Goal: Ask a question: Seek information or help from site administrators or community

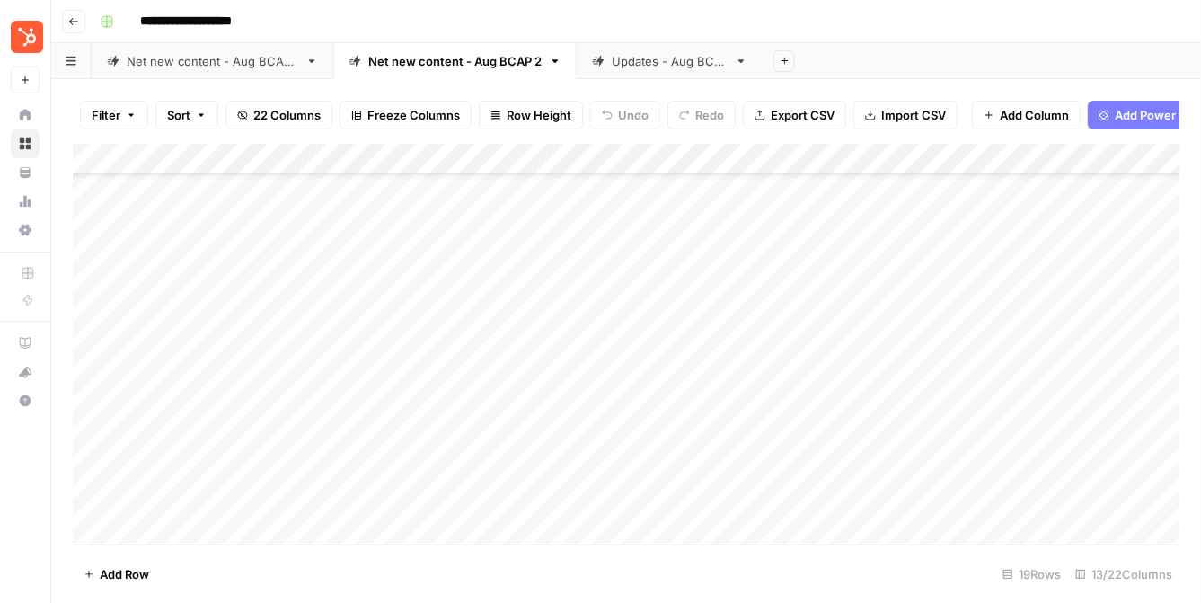
scroll to position [238, 0]
click at [1004, 499] on div "Add Column" at bounding box center [626, 344] width 1107 height 401
click at [669, 69] on link "Updates - Aug BCAP" at bounding box center [670, 61] width 186 height 36
click at [443, 64] on div "Net new content - Aug BCAP 2" at bounding box center [454, 61] width 173 height 18
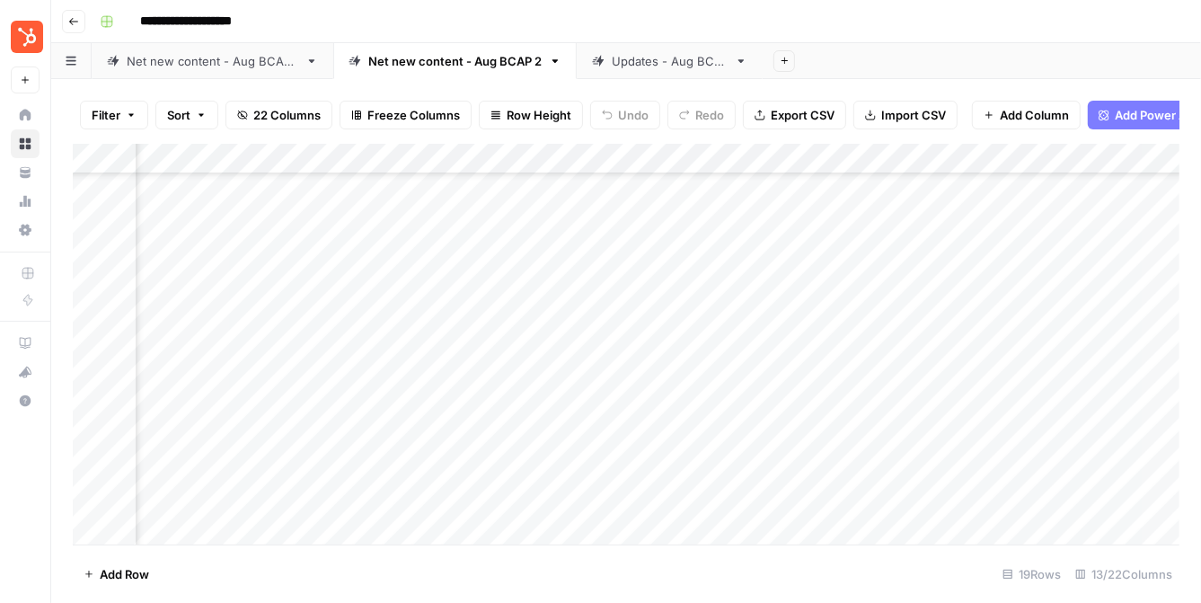
click at [525, 498] on div "Add Column" at bounding box center [626, 344] width 1107 height 401
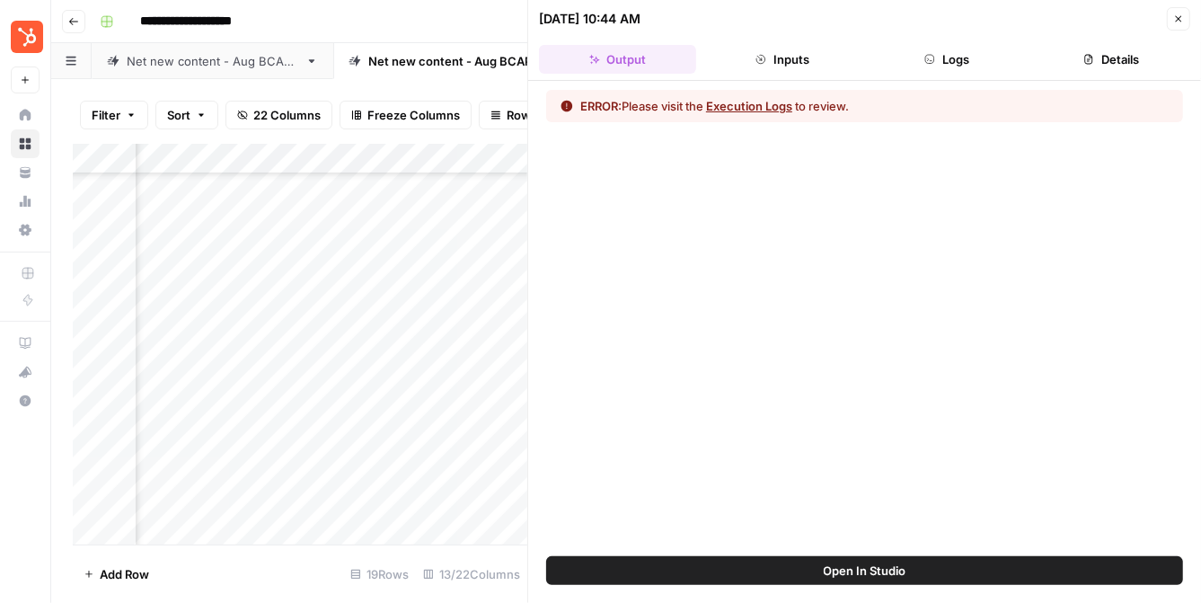
click at [786, 108] on button "Execution Logs" at bounding box center [749, 106] width 86 height 18
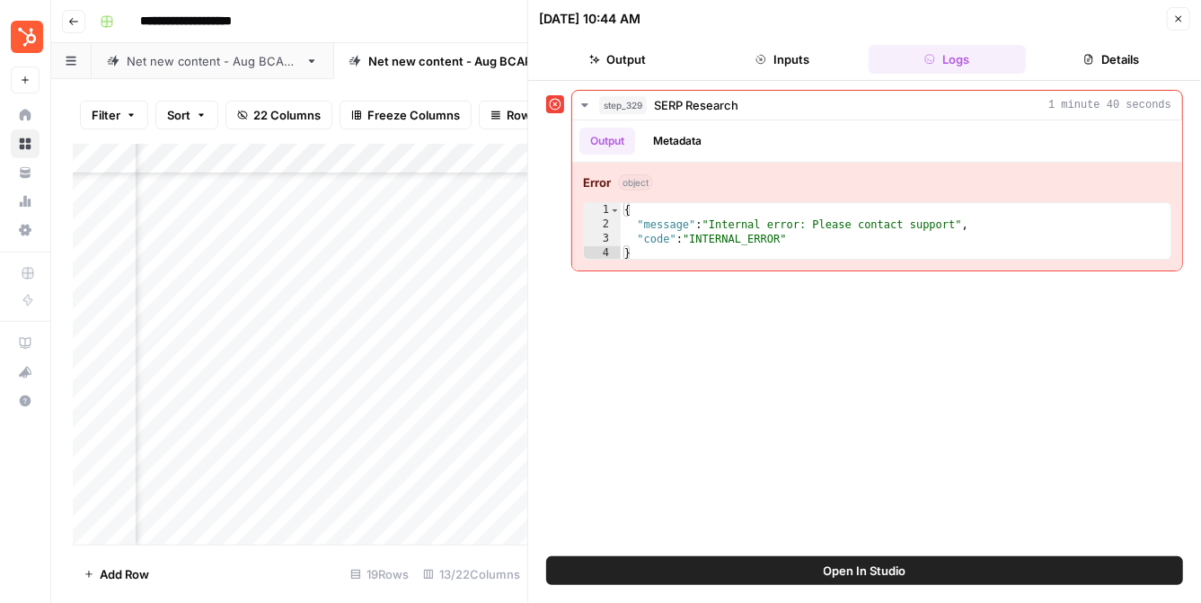
click at [1169, 10] on button "Close" at bounding box center [1178, 18] width 23 height 23
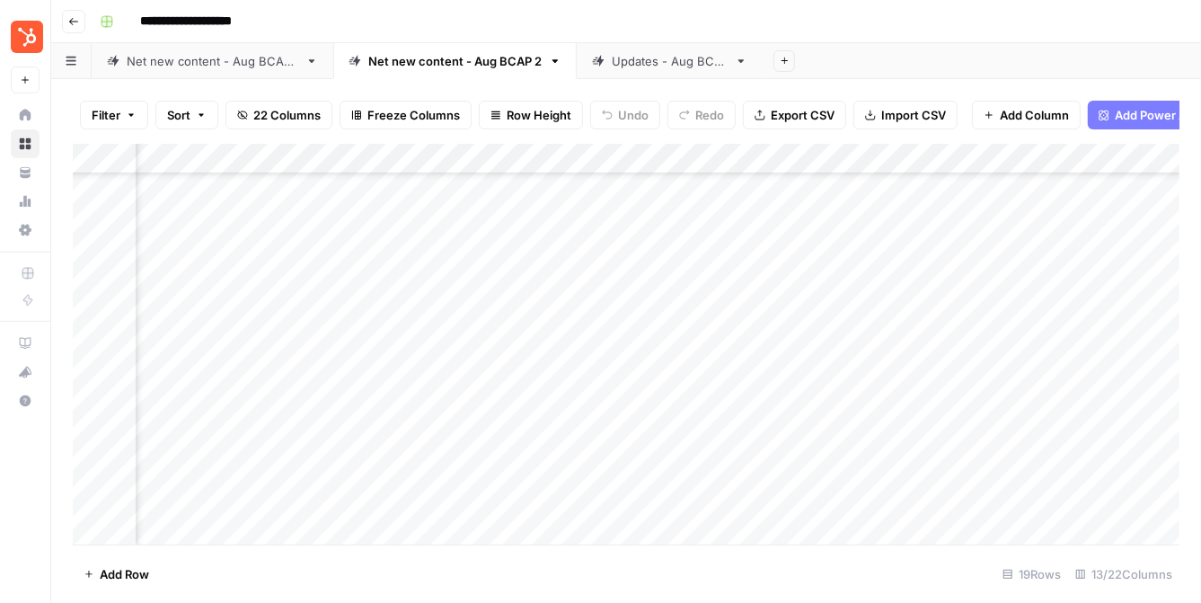
scroll to position [238, 386]
click at [687, 52] on div "Updates - Aug BCAP" at bounding box center [670, 61] width 116 height 18
click at [570, 307] on div "Add Column" at bounding box center [626, 344] width 1107 height 401
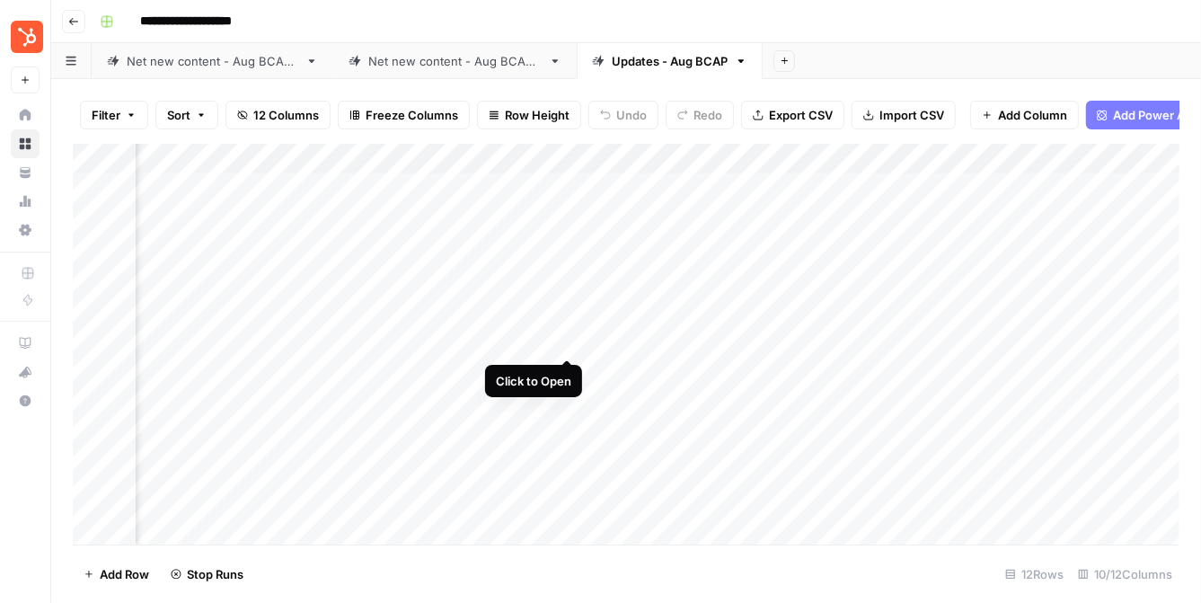
click at [569, 340] on div "Add Column" at bounding box center [626, 344] width 1107 height 401
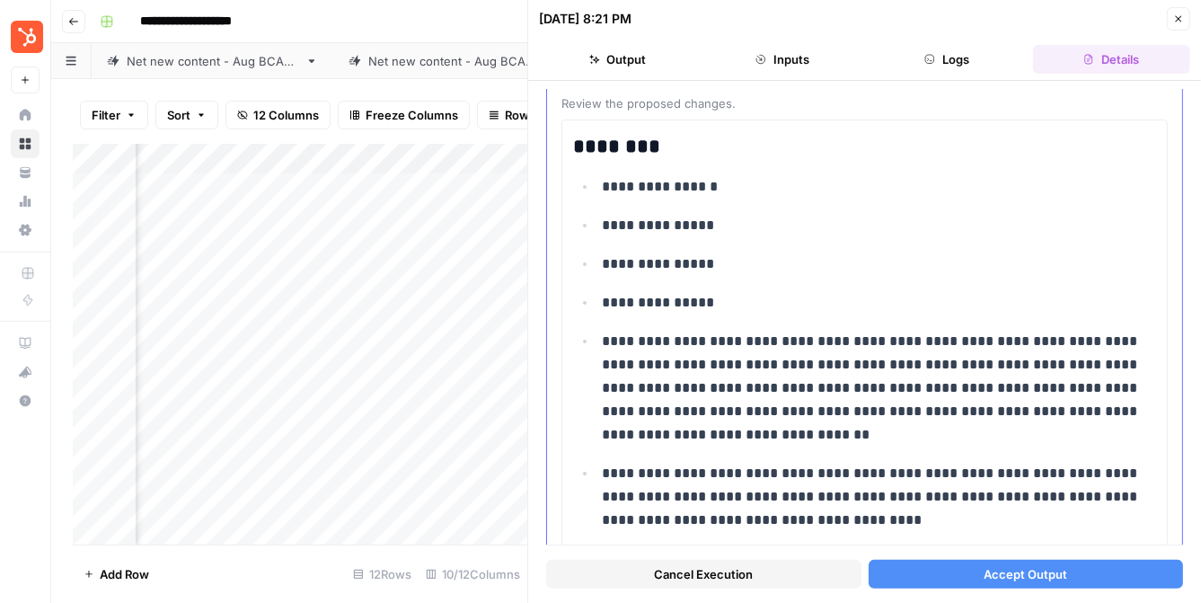
scroll to position [93, 0]
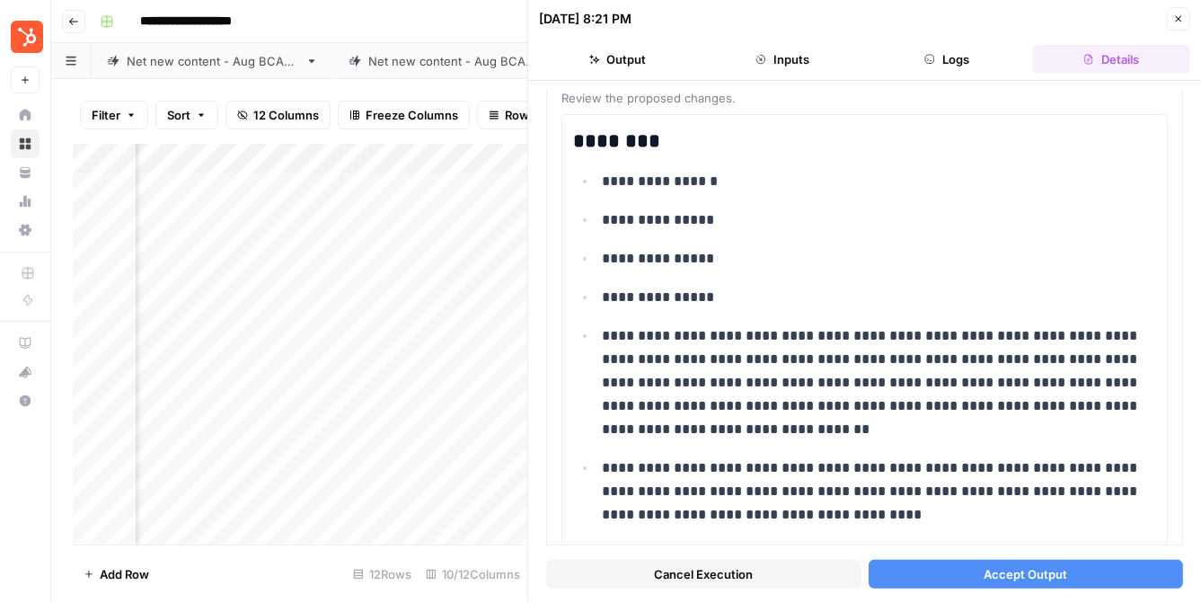
click at [983, 577] on button "Accept Output" at bounding box center [1026, 574] width 315 height 29
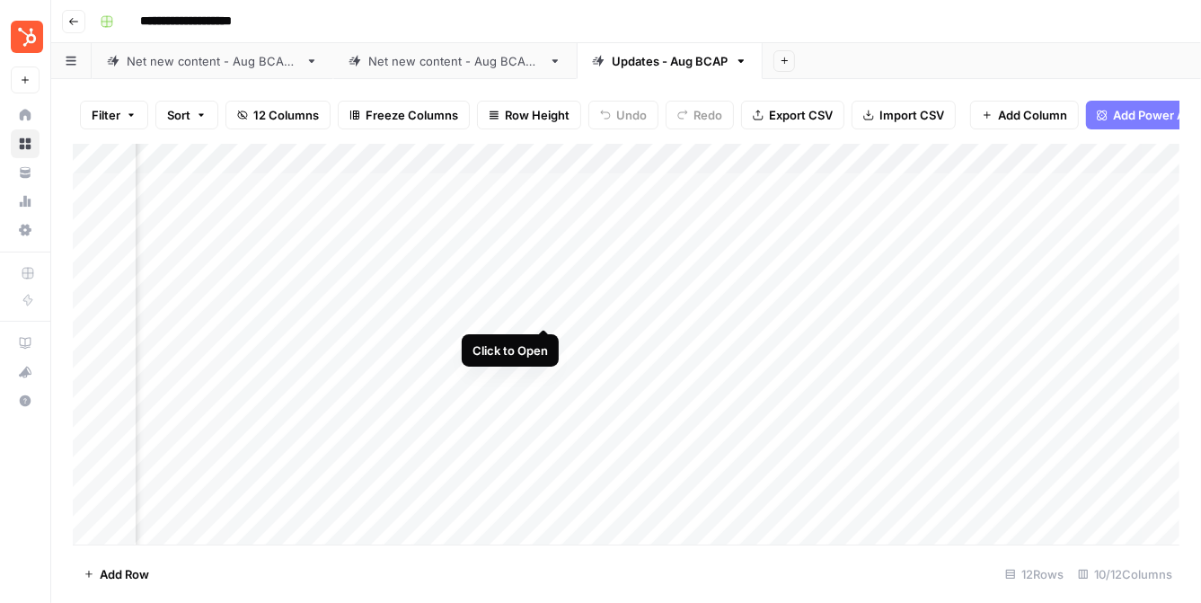
click at [543, 309] on div "Add Column" at bounding box center [626, 344] width 1107 height 401
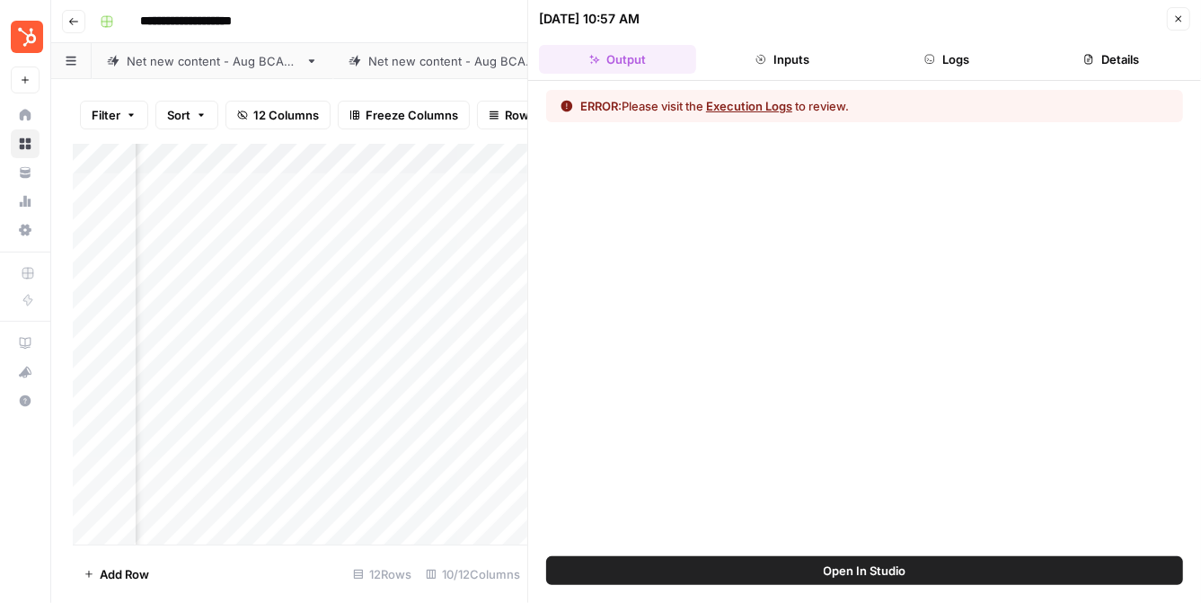
click at [755, 105] on button "Execution Logs" at bounding box center [749, 106] width 86 height 18
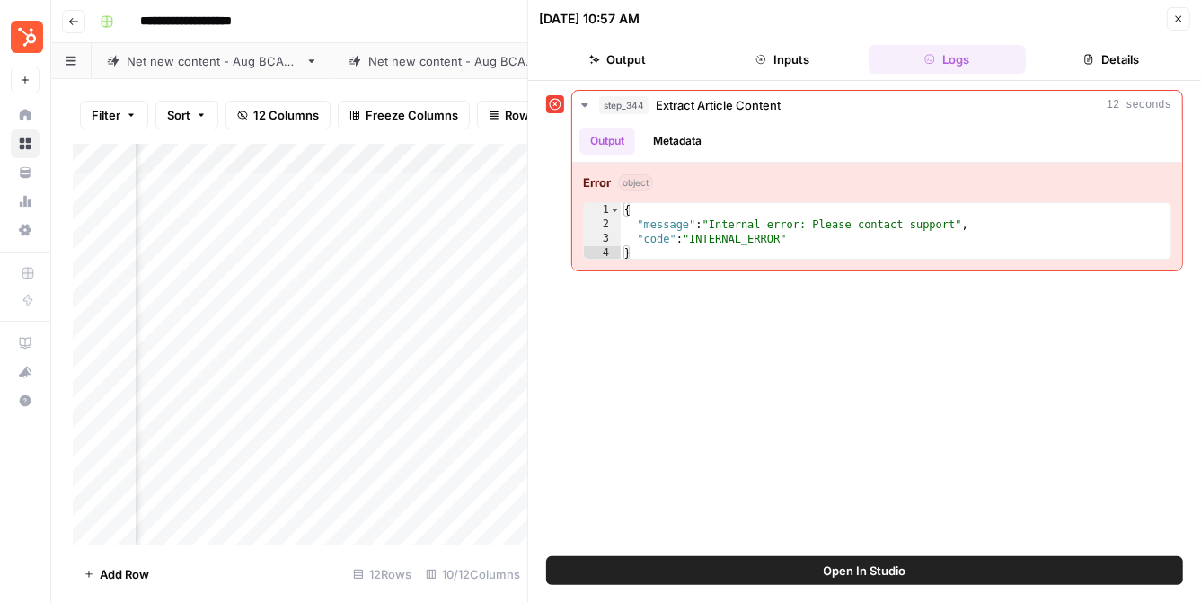
click at [1171, 14] on button "Close" at bounding box center [1178, 18] width 23 height 23
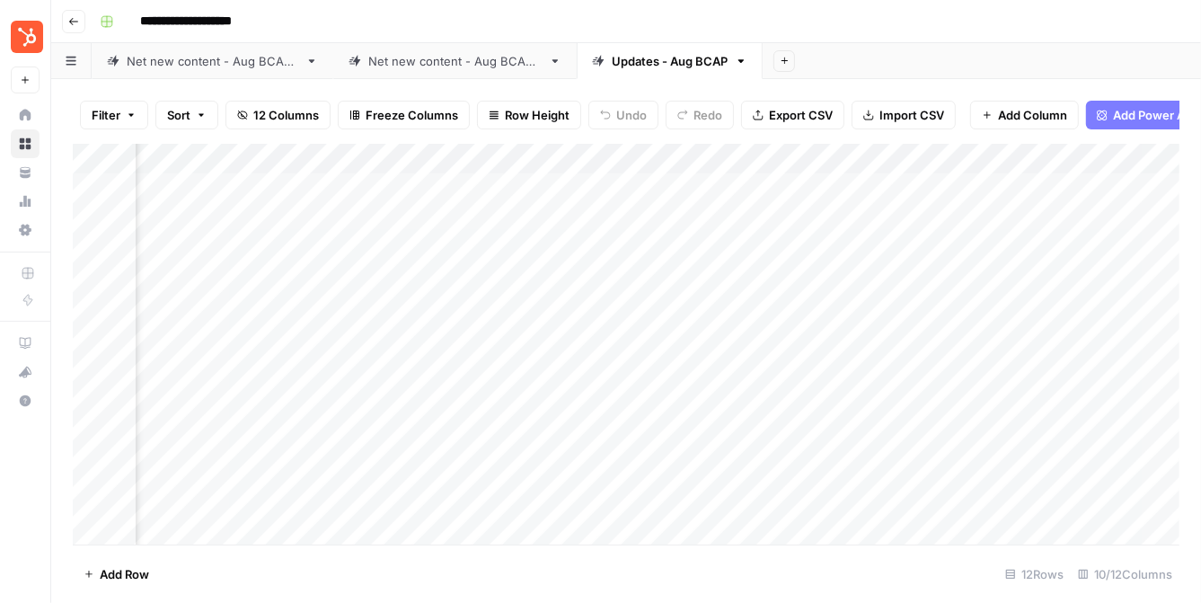
scroll to position [0, 413]
click at [1020, 248] on div "Add Column" at bounding box center [626, 344] width 1107 height 401
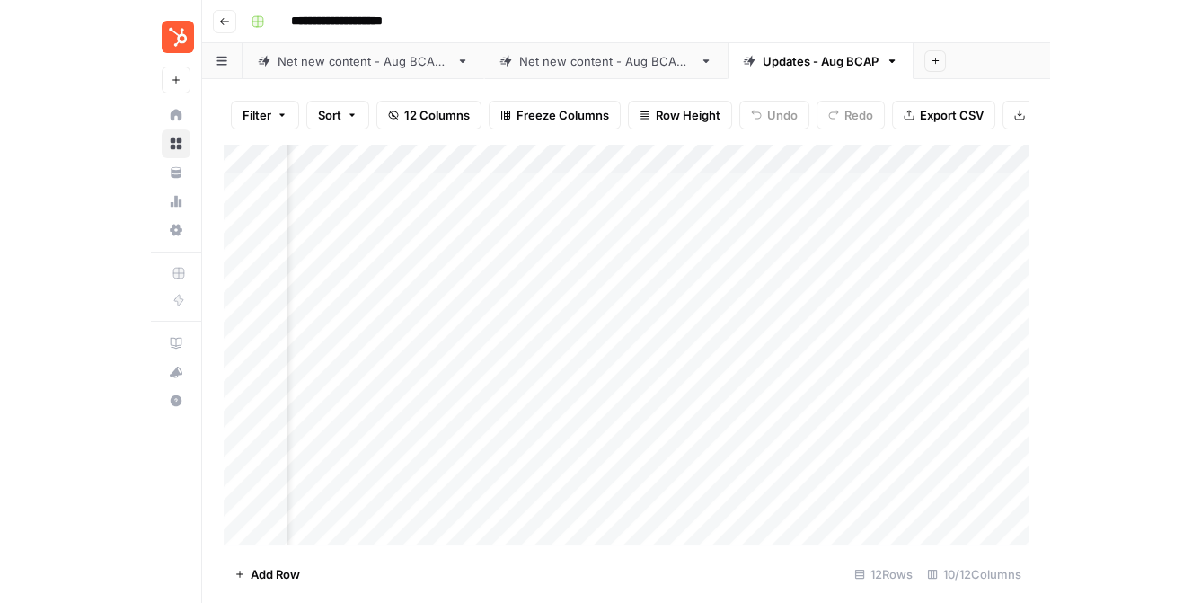
scroll to position [0, 539]
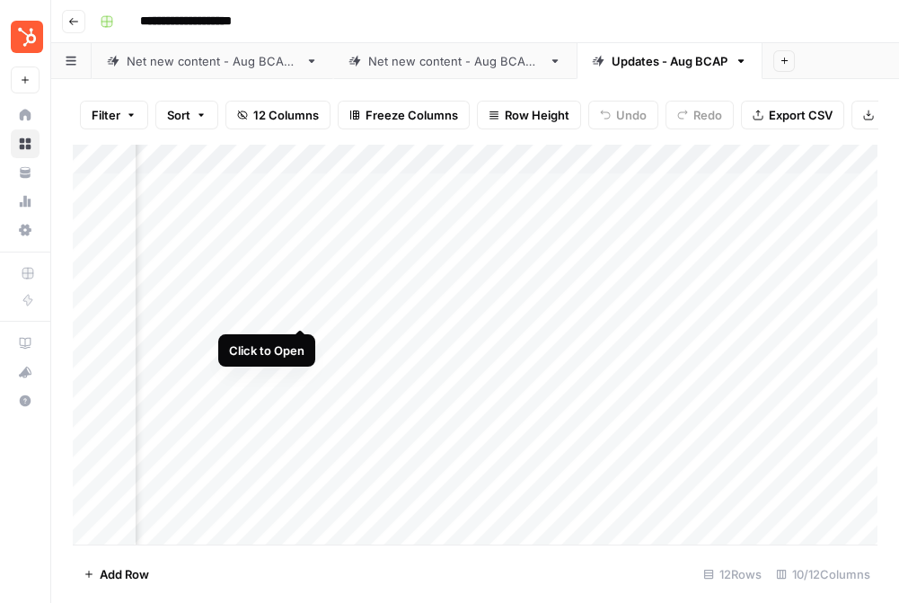
click at [303, 309] on div "Add Column" at bounding box center [475, 344] width 805 height 401
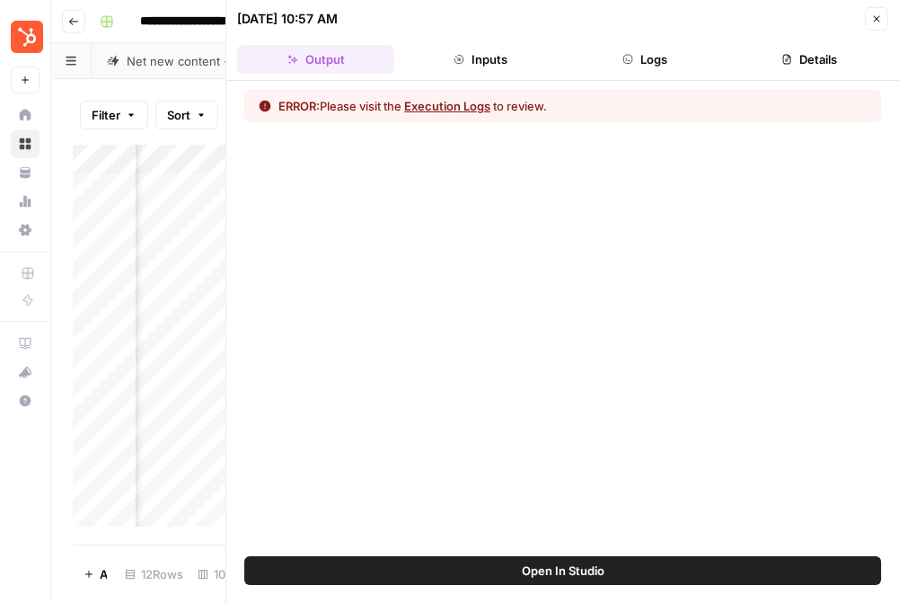
click at [467, 104] on button "Execution Logs" at bounding box center [447, 106] width 86 height 18
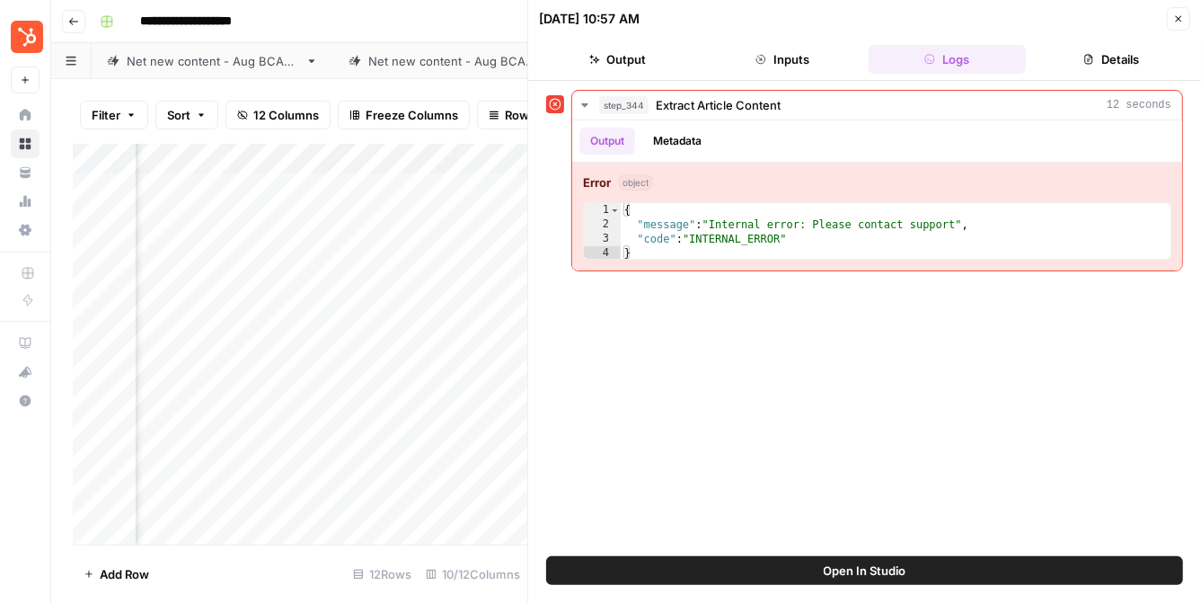
scroll to position [0, 390]
click at [1171, 23] on button "Close" at bounding box center [1178, 18] width 23 height 23
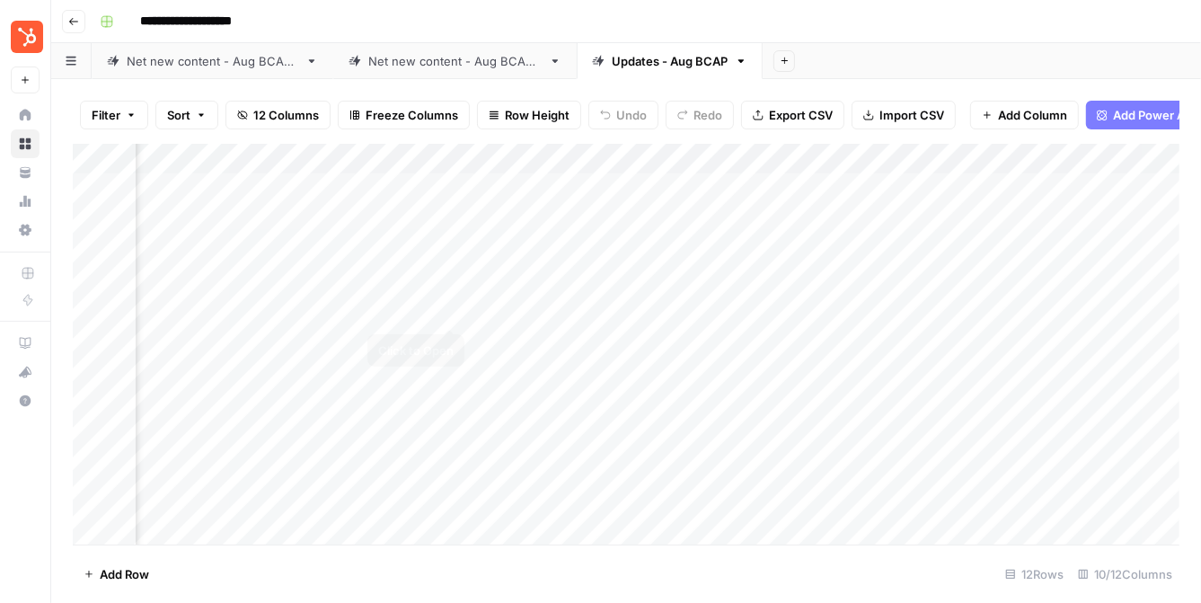
click at [446, 308] on div "Add Column" at bounding box center [626, 344] width 1107 height 401
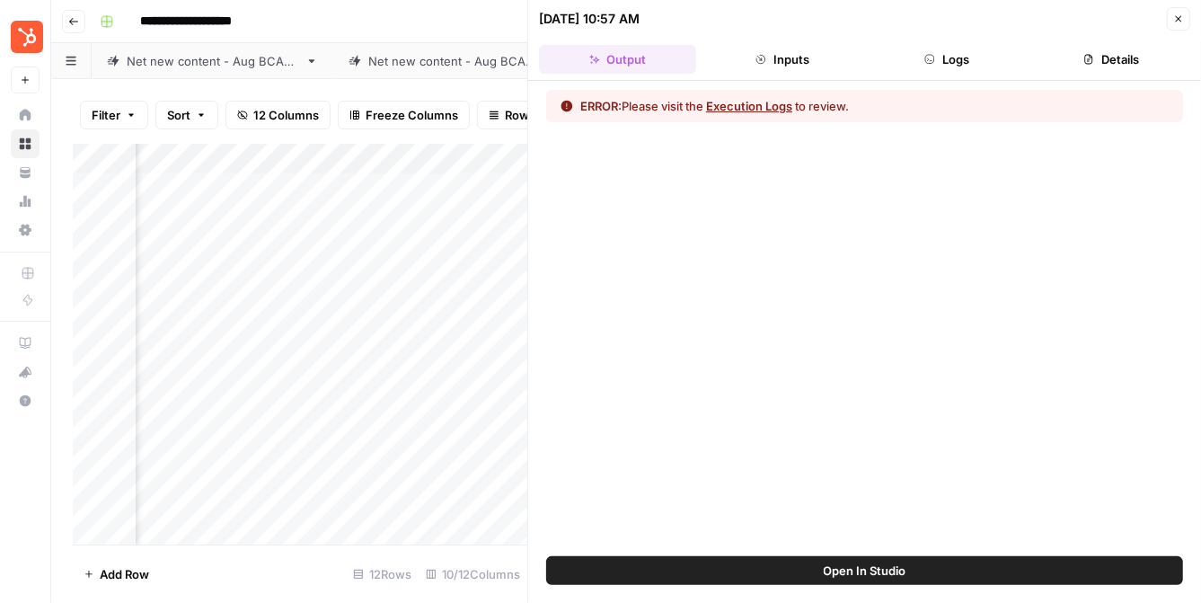
click at [789, 64] on button "Inputs" at bounding box center [781, 59] width 157 height 29
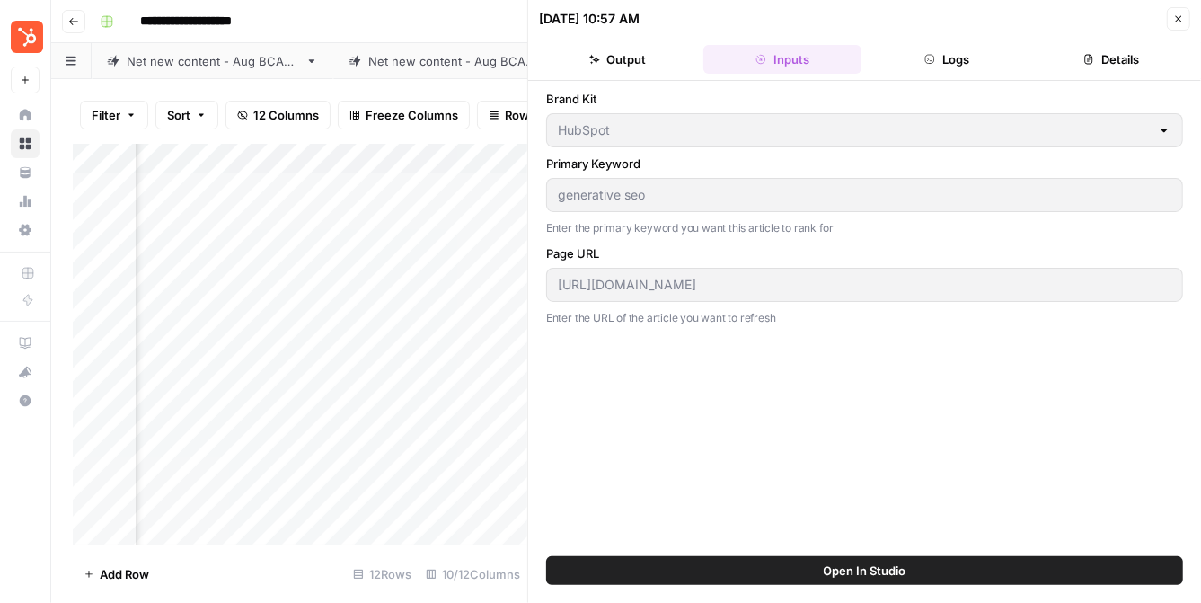
click at [940, 66] on button "Logs" at bounding box center [947, 59] width 157 height 29
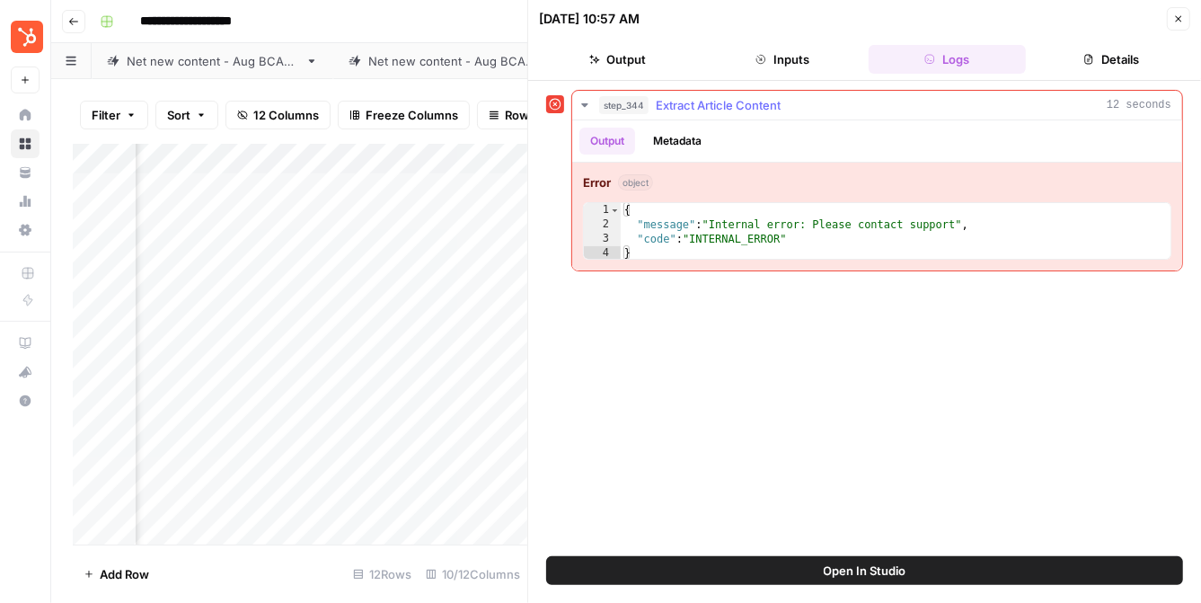
click at [589, 104] on icon "button" at bounding box center [585, 105] width 14 height 14
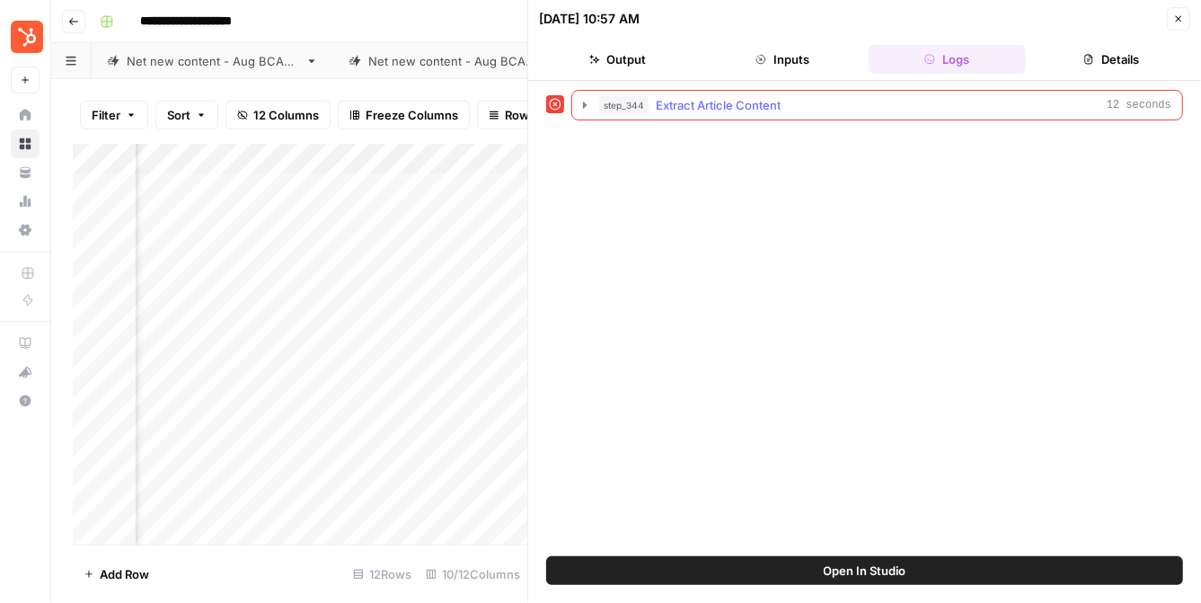
click at [589, 104] on icon "button" at bounding box center [585, 105] width 14 height 14
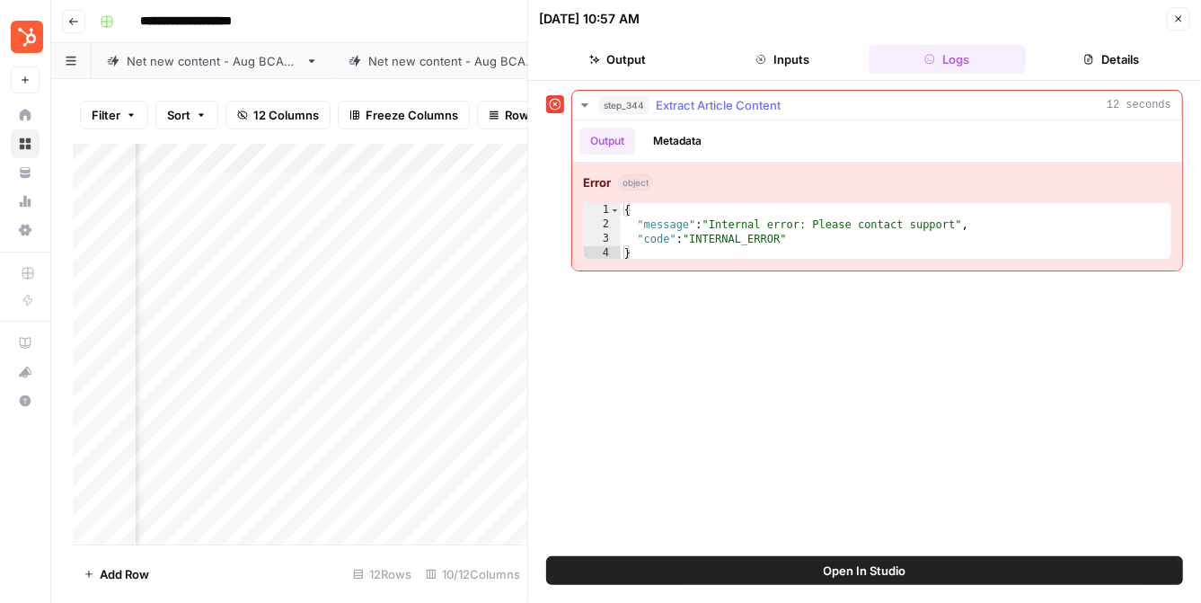
click at [678, 158] on div "Output Metadata" at bounding box center [877, 140] width 610 height 41
click at [679, 146] on button "Metadata" at bounding box center [677, 141] width 70 height 27
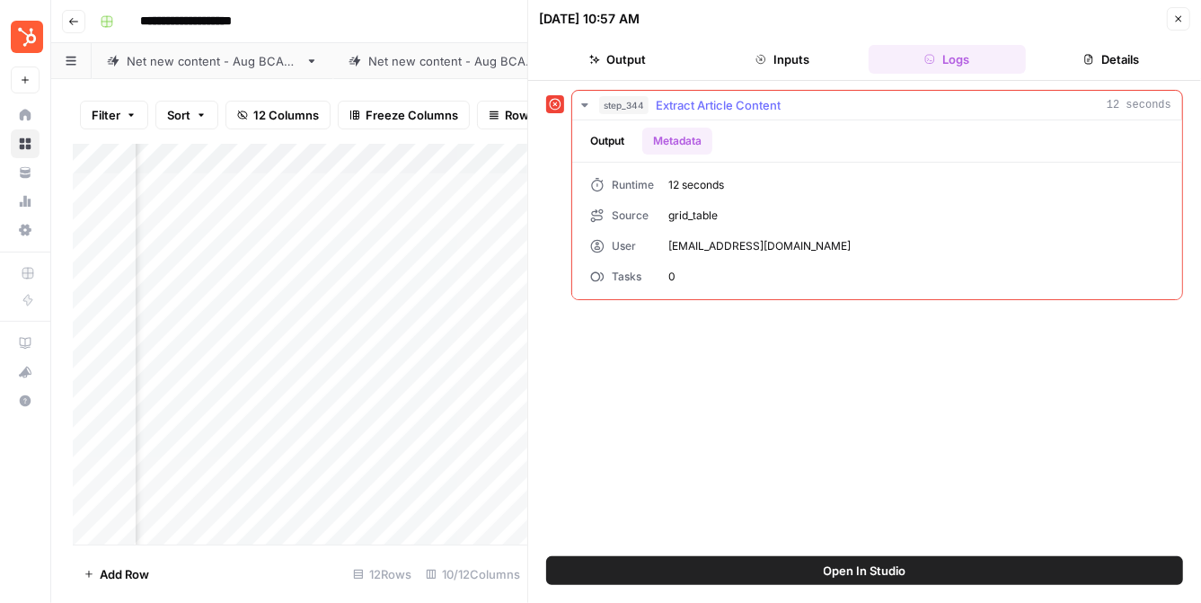
click at [614, 143] on button "Output" at bounding box center [607, 141] width 56 height 27
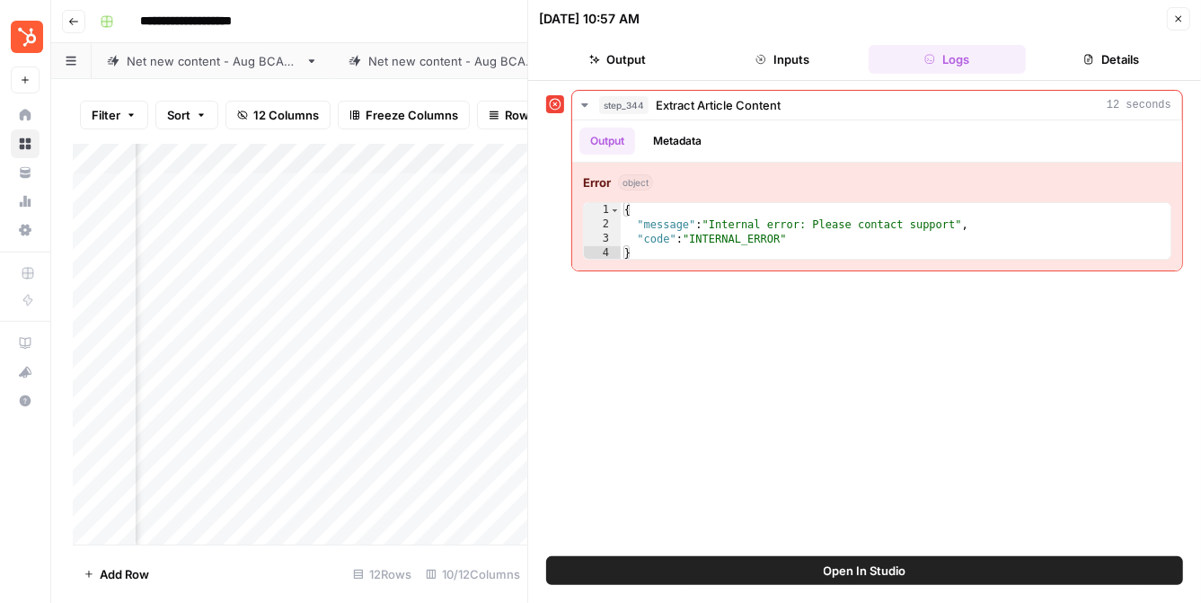
click at [1121, 42] on header "08/20/25 at 10:57 AM Close Output Inputs Logs Details" at bounding box center [864, 40] width 673 height 81
click at [1121, 57] on button "Details" at bounding box center [1111, 59] width 157 height 29
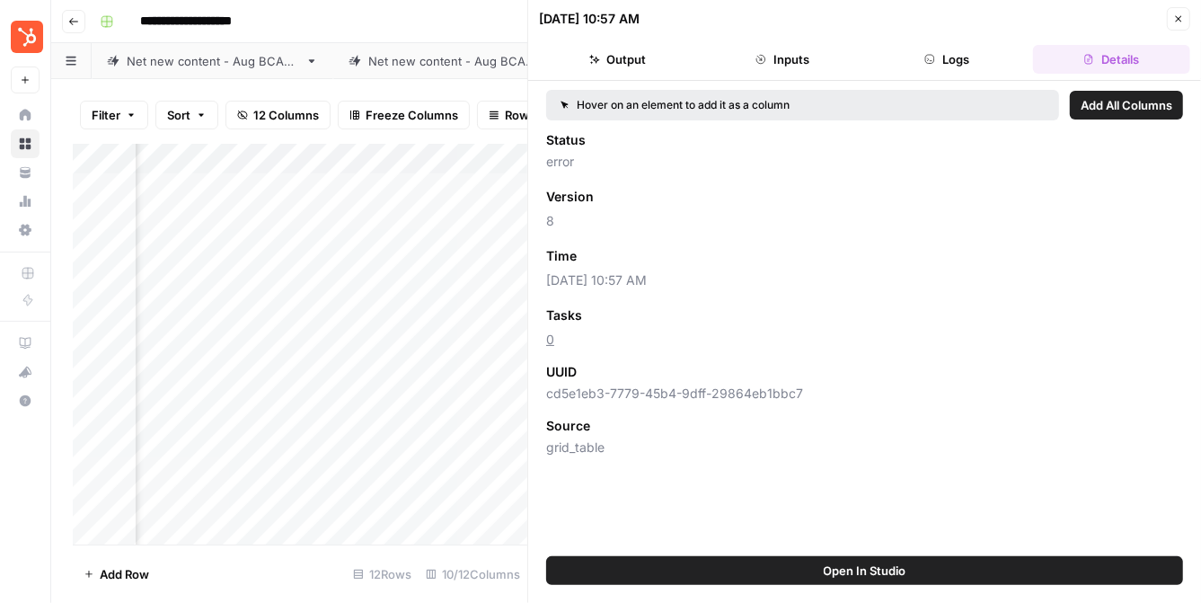
click at [1174, 28] on button "Close" at bounding box center [1178, 18] width 23 height 23
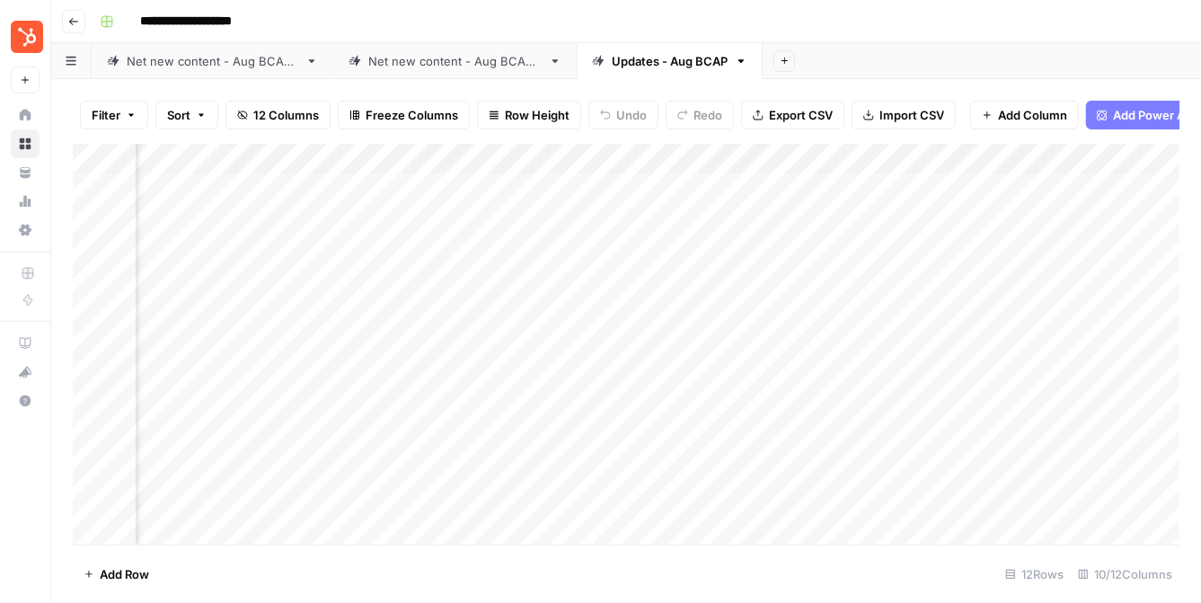
click at [471, 73] on link "Net new content - Aug BCAP 2" at bounding box center [454, 61] width 243 height 36
click at [681, 50] on link "Updates - Aug BCAP" at bounding box center [670, 61] width 186 height 36
click at [745, 312] on div "Add Column" at bounding box center [626, 344] width 1107 height 401
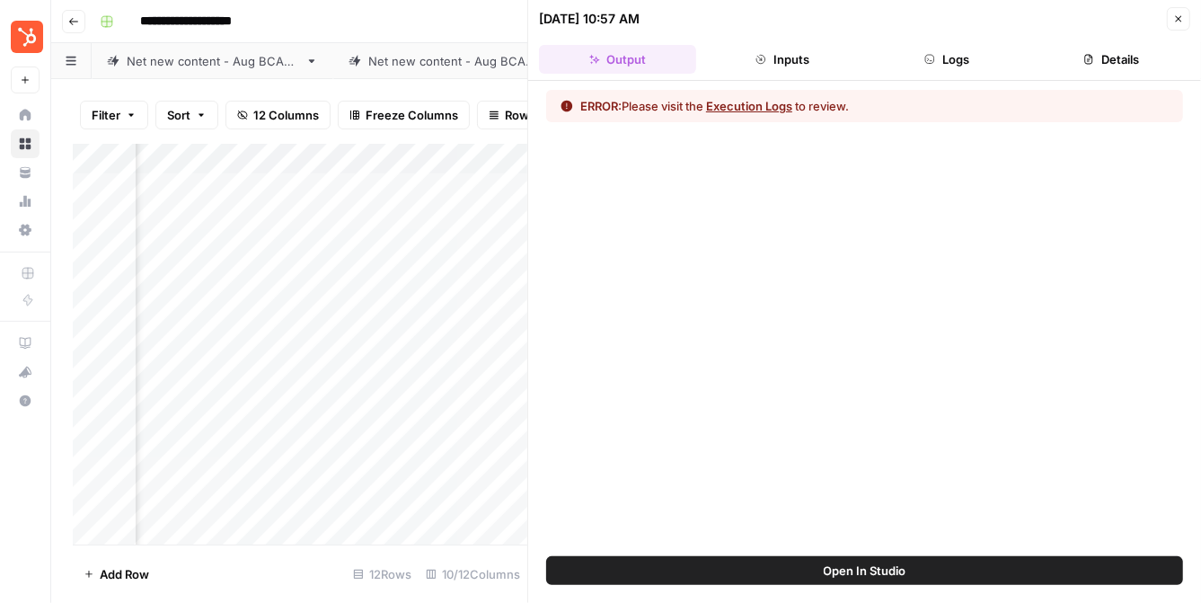
click at [1179, 11] on button "Close" at bounding box center [1178, 18] width 23 height 23
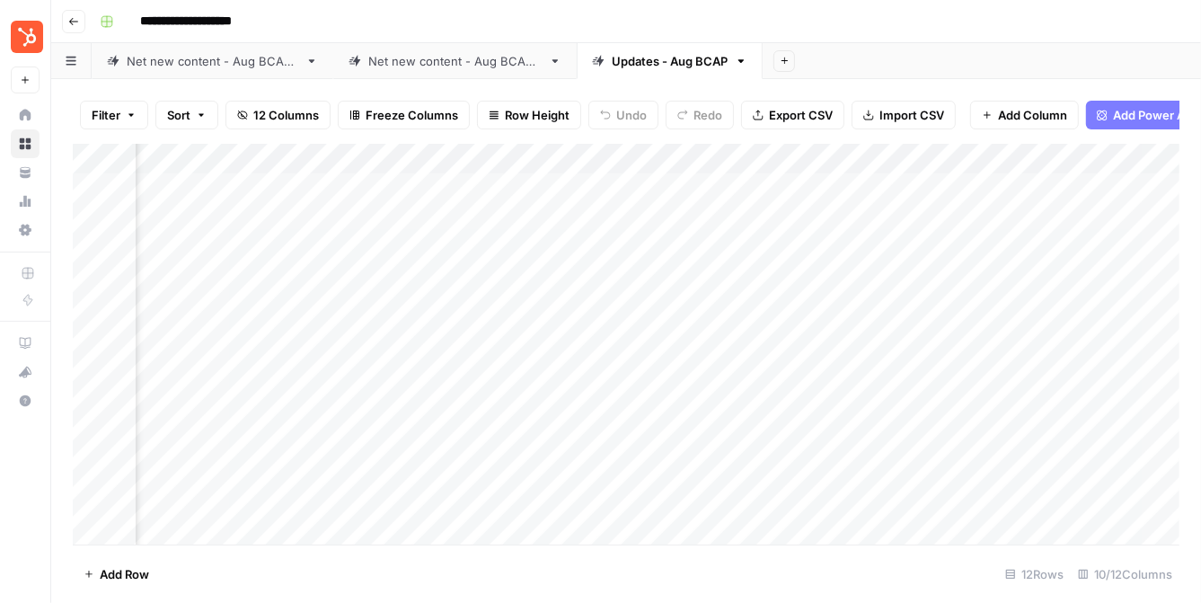
click at [420, 79] on div "Filter Sort 12 Columns Freeze Columns Row Height Undo Redo Export CSV Import CS…" at bounding box center [626, 341] width 1150 height 524
click at [427, 63] on div "Net new content - Aug BCAP 2" at bounding box center [454, 61] width 173 height 18
click at [640, 58] on div "Updates - Aug BCAP" at bounding box center [670, 61] width 116 height 18
click at [472, 60] on div "Net new content - Aug BCAP 2" at bounding box center [454, 61] width 173 height 18
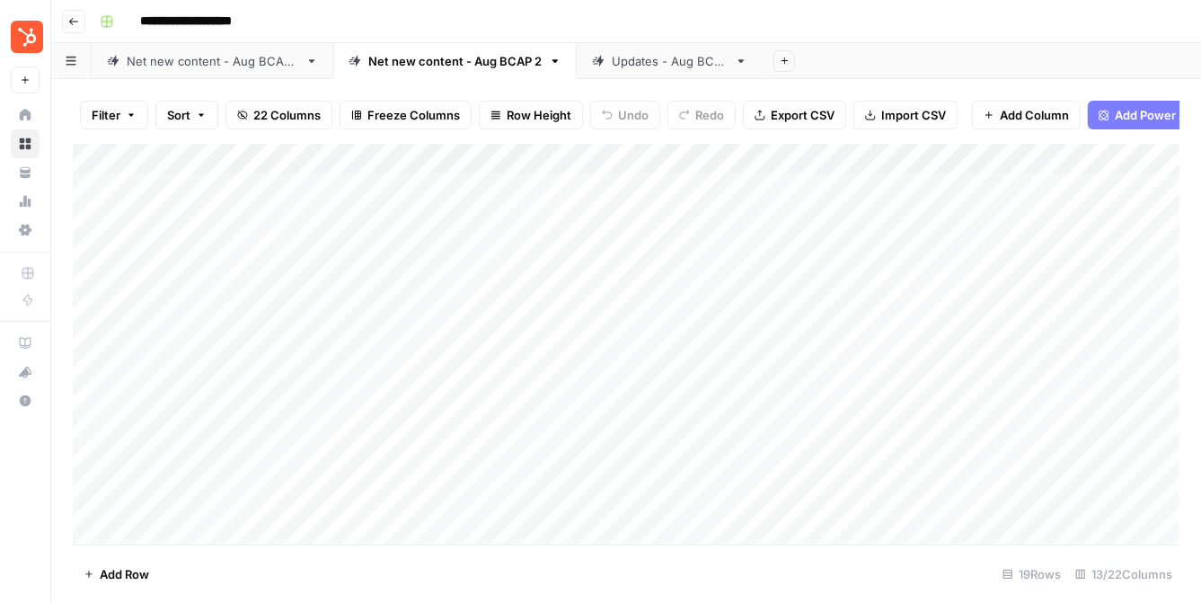
click at [718, 321] on div "Add Column" at bounding box center [626, 344] width 1107 height 401
click at [669, 57] on div "Updates - Aug BCAP" at bounding box center [670, 61] width 116 height 18
click at [1006, 244] on div "Add Column" at bounding box center [626, 344] width 1107 height 401
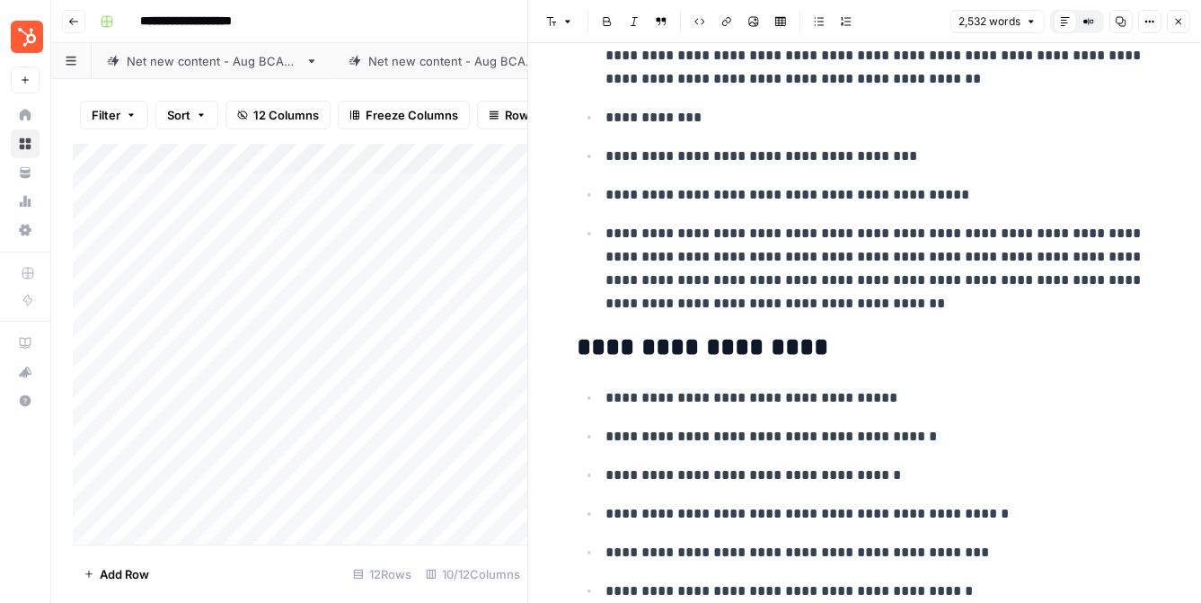
scroll to position [3196, 0]
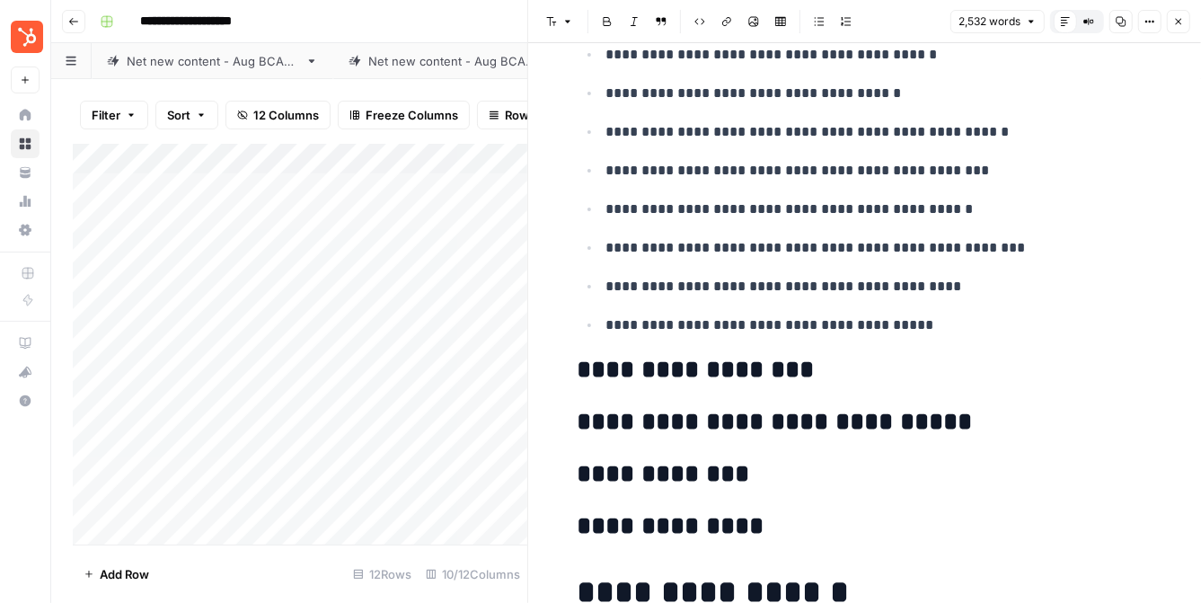
click at [1197, 21] on header "Font style Bold Italic Block quote Code block Link Image Insert Table Bulleted …" at bounding box center [864, 21] width 673 height 43
click at [1180, 20] on icon "button" at bounding box center [1178, 21] width 11 height 11
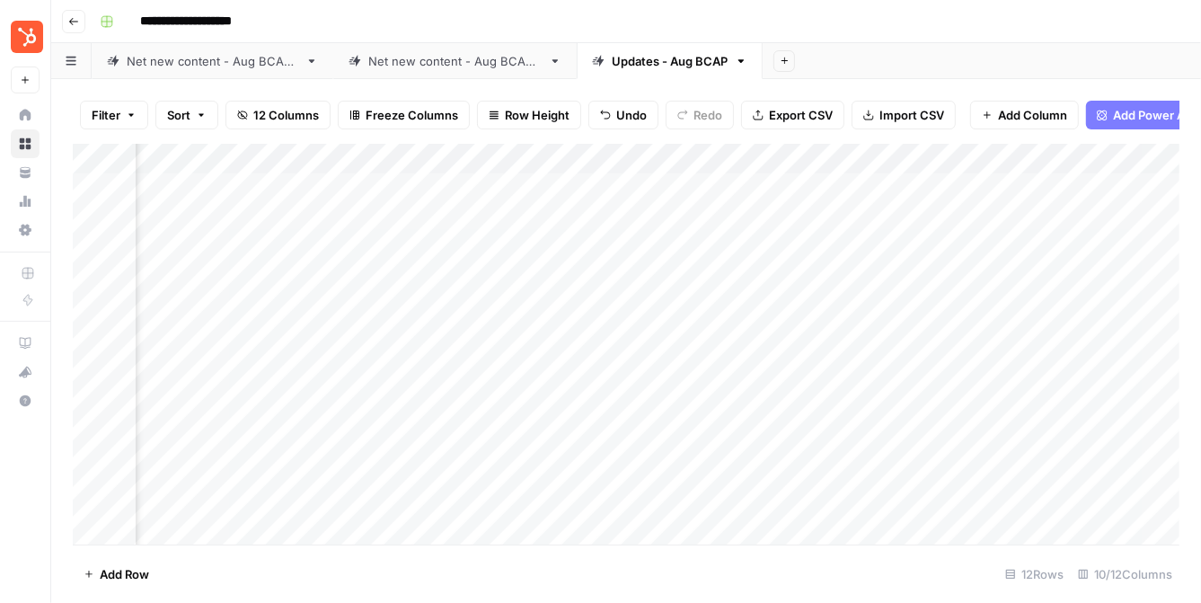
scroll to position [0, 175]
click at [824, 277] on div "Add Column" at bounding box center [626, 344] width 1107 height 401
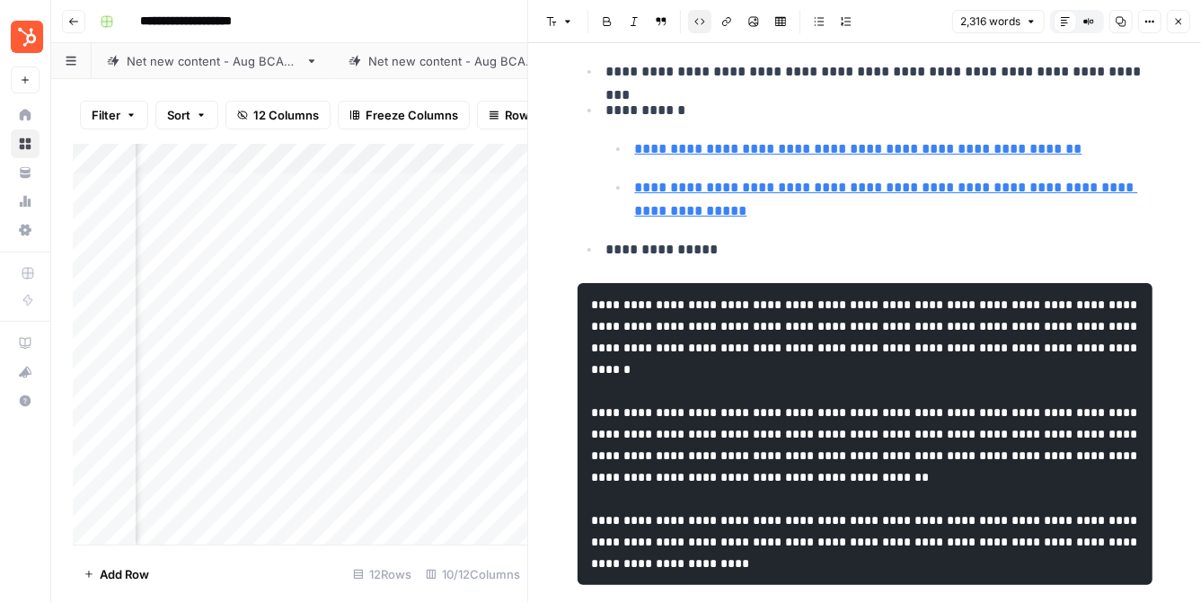
scroll to position [4738, 0]
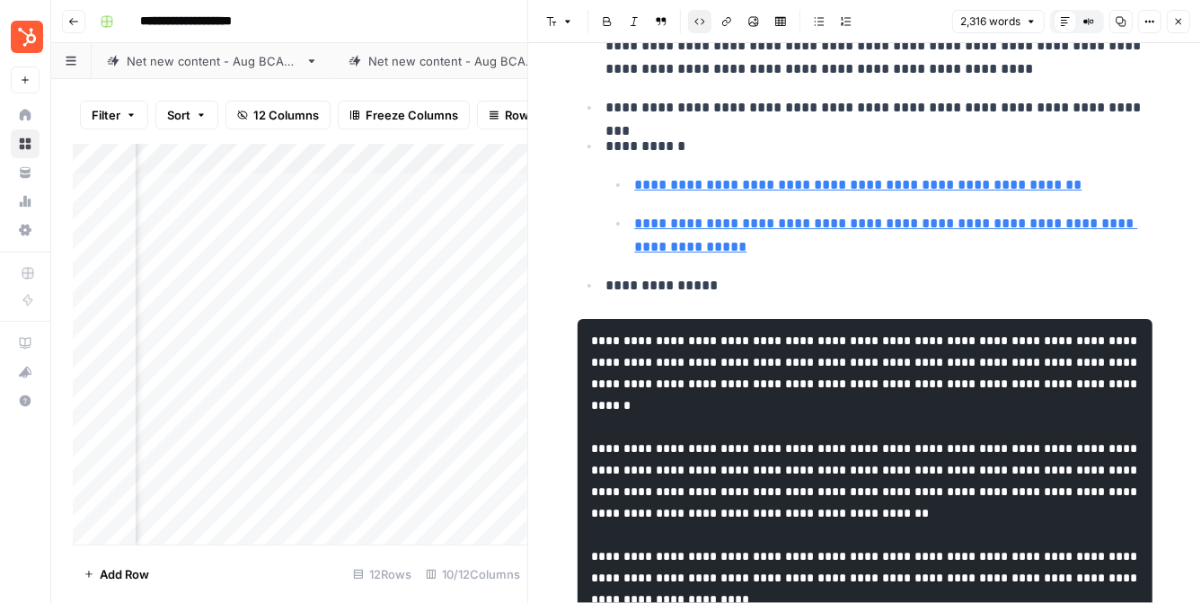
click at [881, 342] on code "**********" at bounding box center [867, 469] width 550 height 271
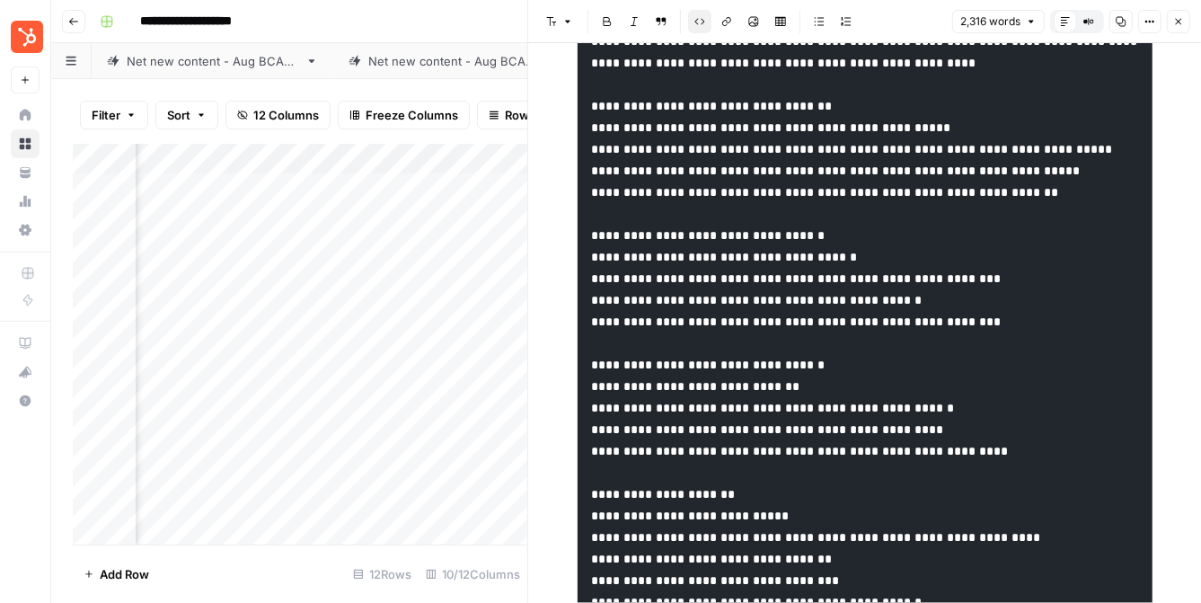
scroll to position [8003, 0]
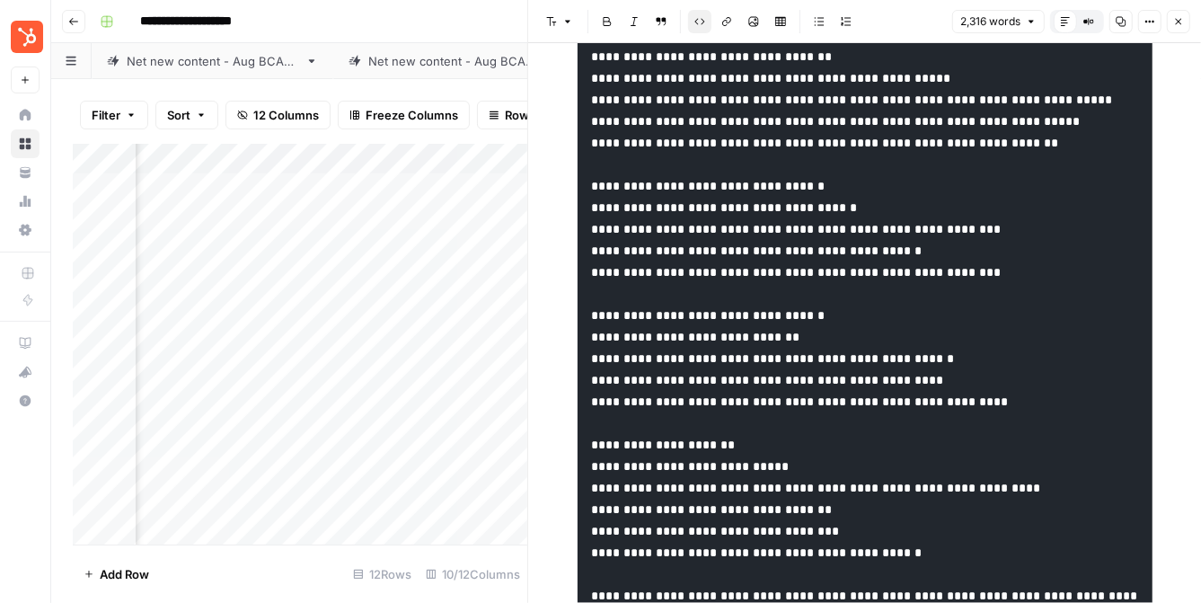
click at [1177, 22] on icon "button" at bounding box center [1178, 21] width 11 height 11
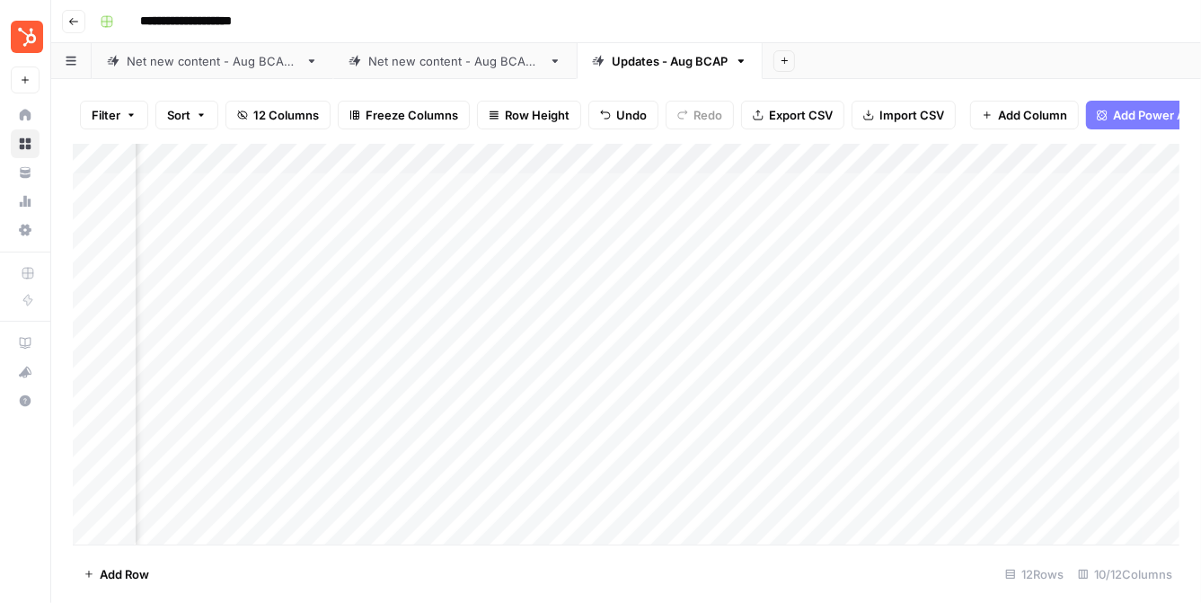
scroll to position [0, 690]
click at [796, 248] on div "Add Column" at bounding box center [626, 344] width 1107 height 401
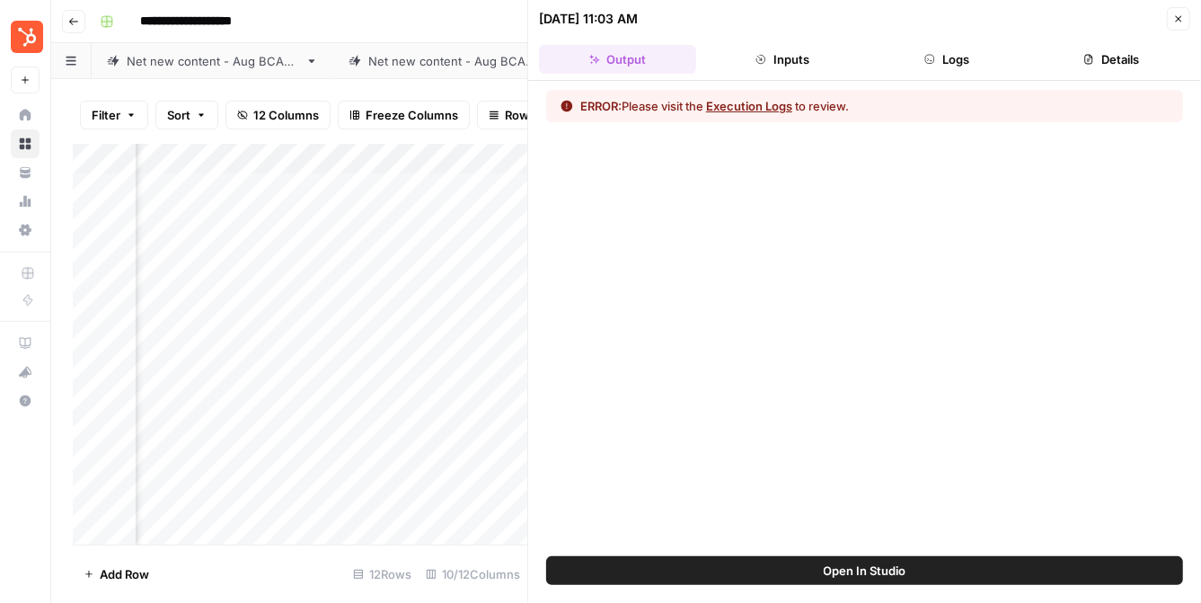
click at [764, 54] on icon "button" at bounding box center [760, 59] width 11 height 11
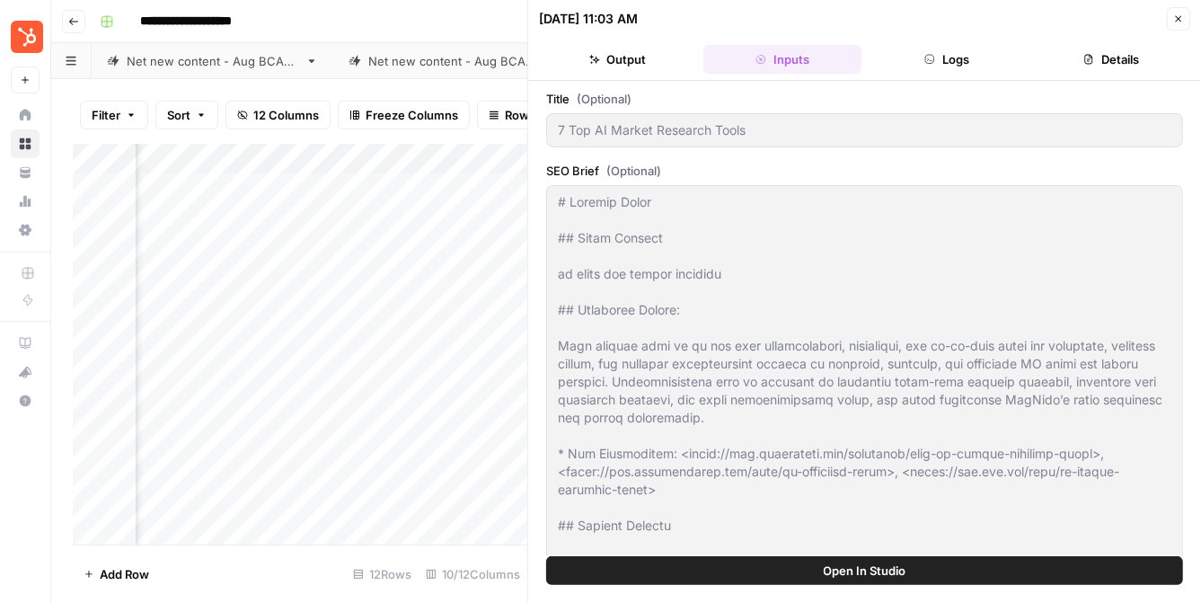
click at [919, 51] on button "Logs" at bounding box center [947, 59] width 157 height 29
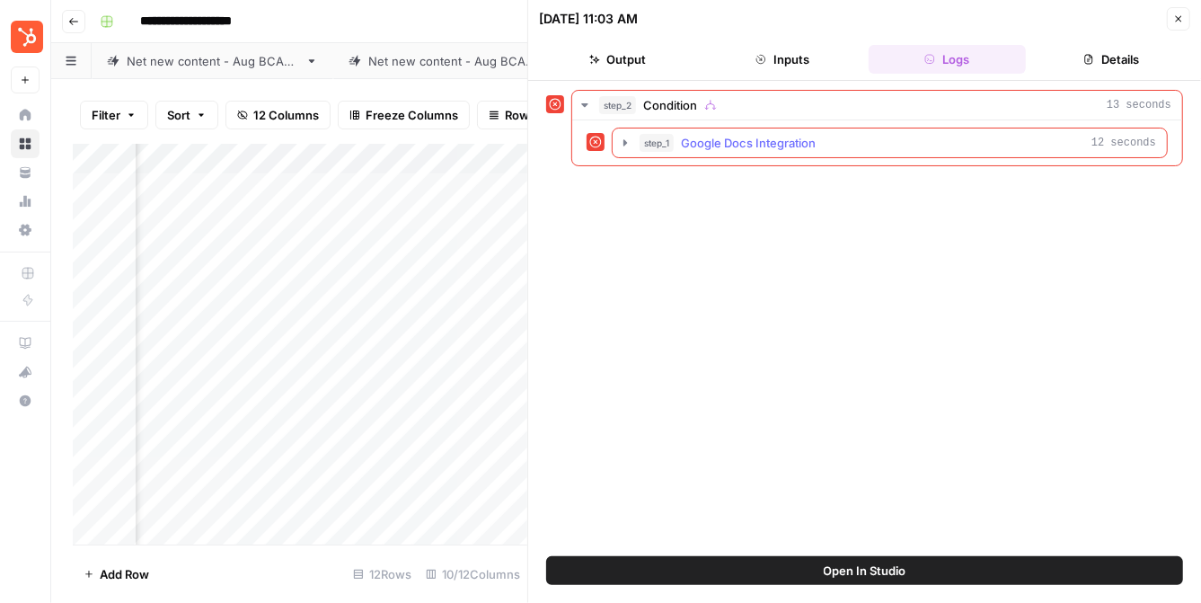
click at [626, 143] on icon "button" at bounding box center [625, 143] width 14 height 14
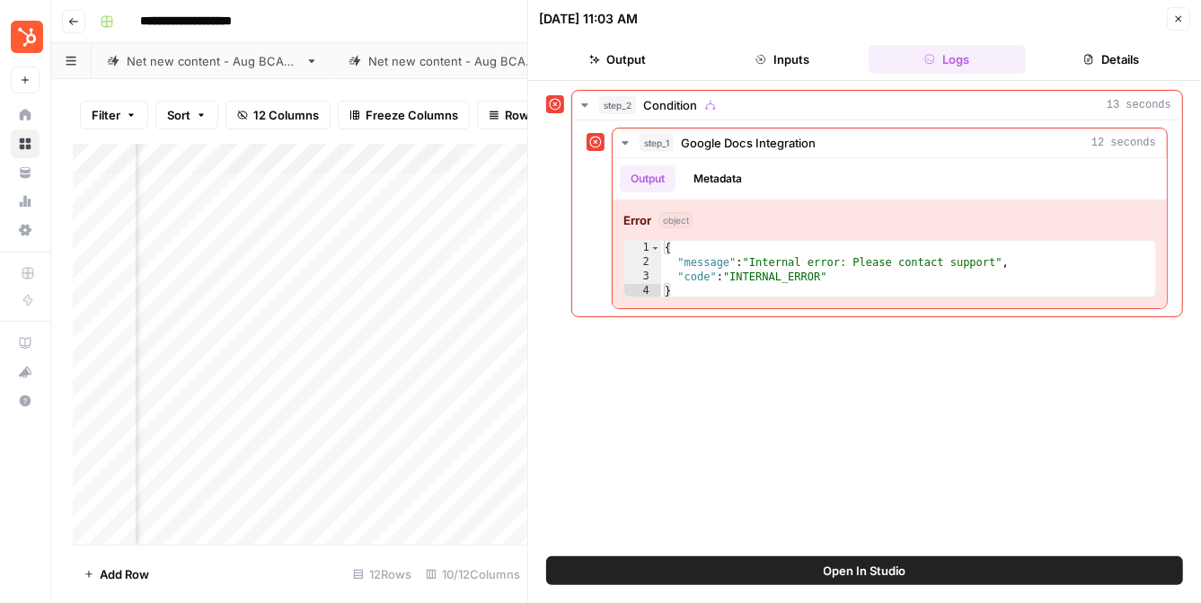
click at [1182, 25] on button "Close" at bounding box center [1178, 18] width 23 height 23
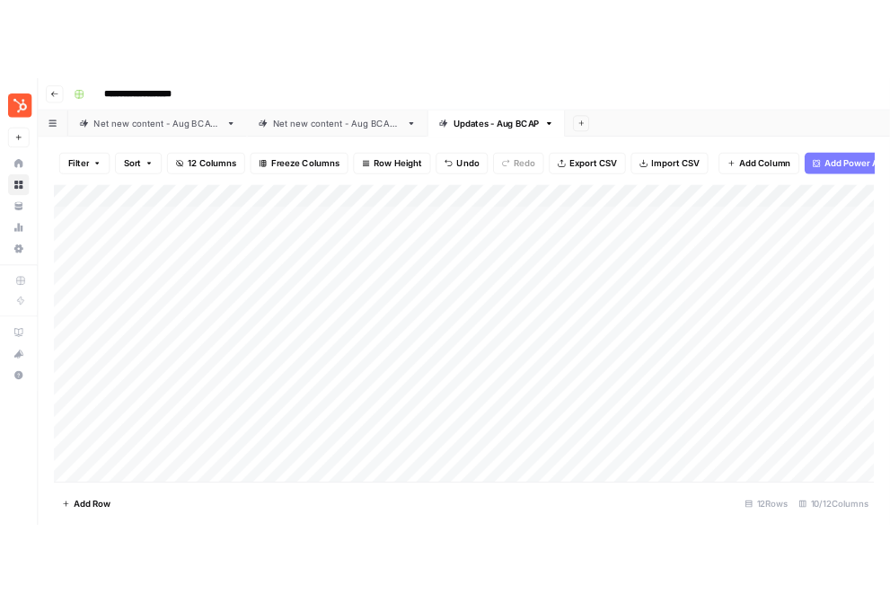
scroll to position [25, 0]
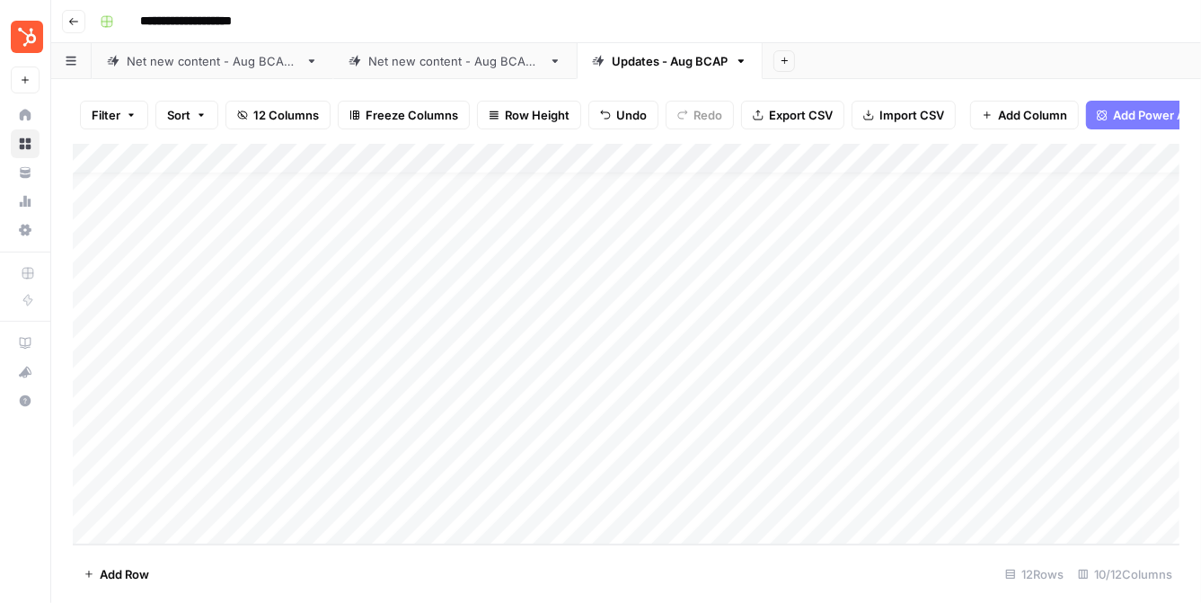
click at [442, 58] on div "Net new content - Aug BCAP 2" at bounding box center [454, 61] width 173 height 18
click at [435, 340] on div "Add Column" at bounding box center [626, 344] width 1107 height 401
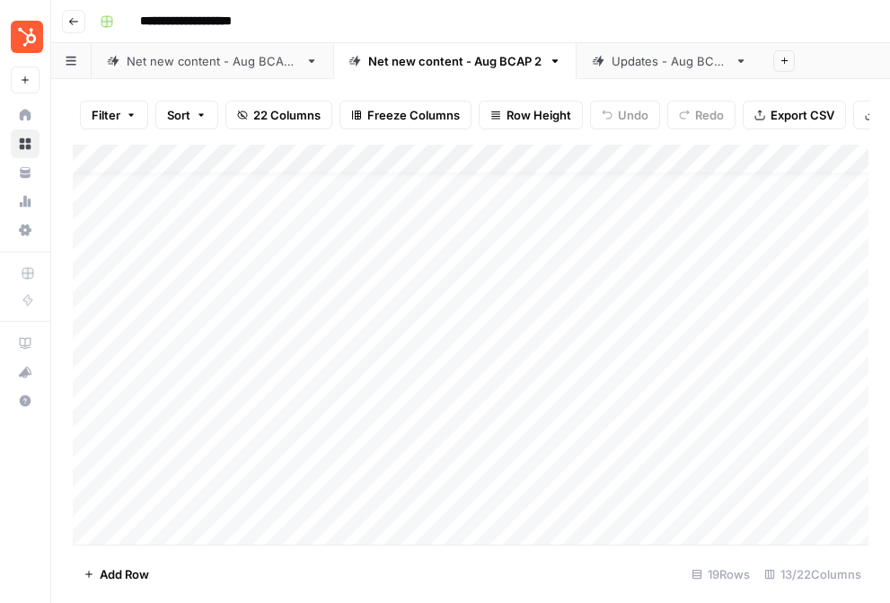
scroll to position [26, 0]
click at [433, 331] on div "Add Column" at bounding box center [471, 344] width 796 height 401
click at [450, 314] on div "Add Column" at bounding box center [471, 344] width 796 height 401
click at [479, 339] on div "Add Column" at bounding box center [471, 344] width 796 height 401
click at [446, 309] on div "Add Column" at bounding box center [471, 344] width 796 height 401
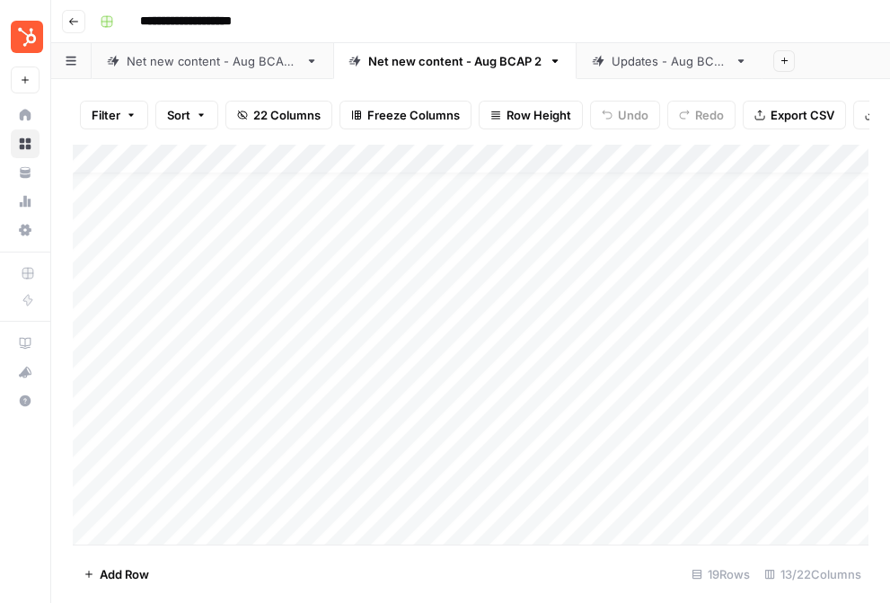
click at [333, 345] on div "Add Column" at bounding box center [471, 344] width 796 height 401
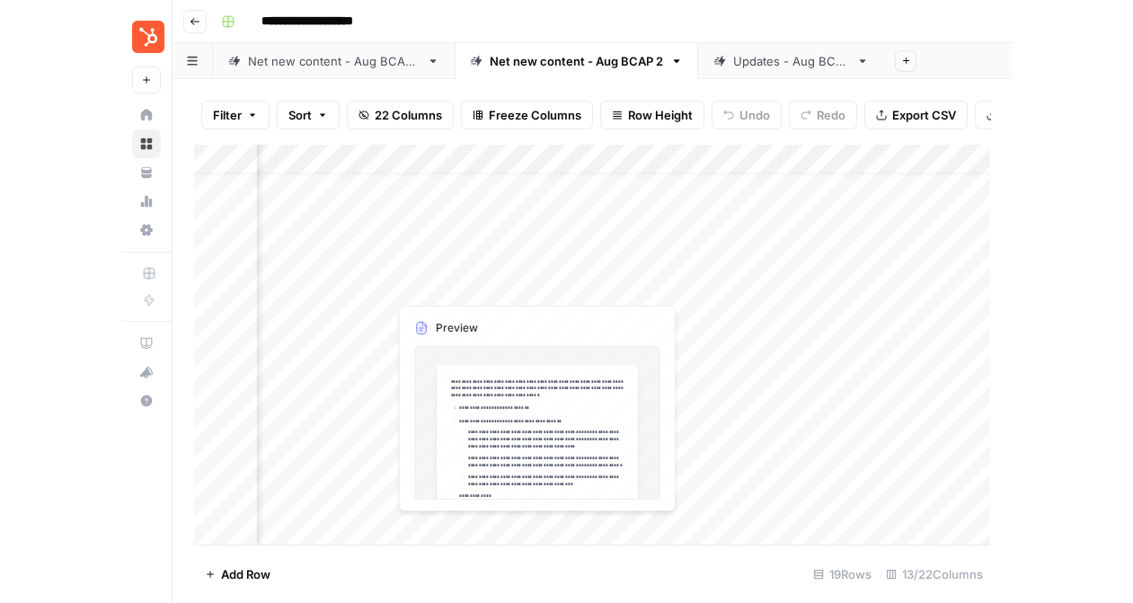
scroll to position [27, 379]
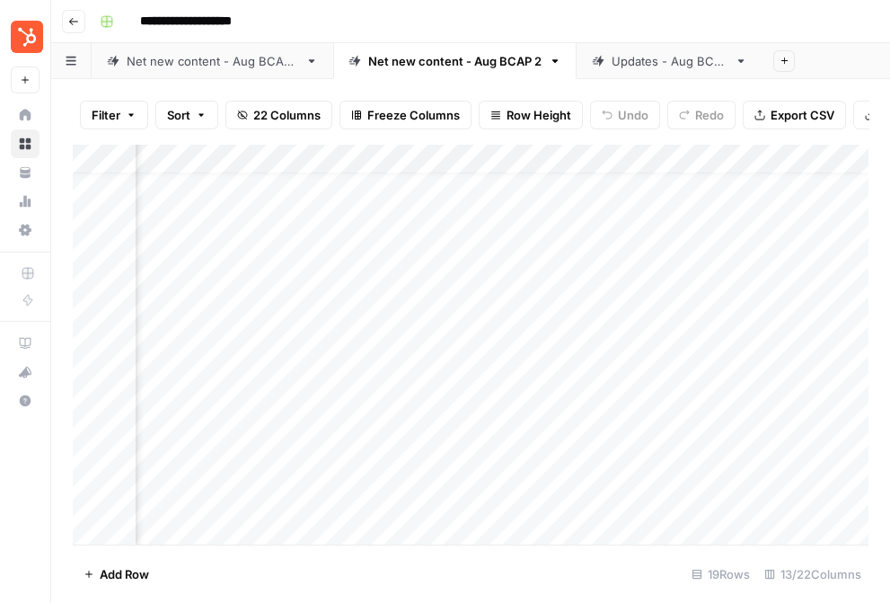
click at [257, 60] on div "Net new content - Aug BCAP 1" at bounding box center [213, 61] width 172 height 18
click at [443, 64] on div "Net new content - Aug BCAP 2" at bounding box center [454, 61] width 173 height 18
click at [689, 52] on div "Updates - Aug BCAP" at bounding box center [670, 61] width 116 height 18
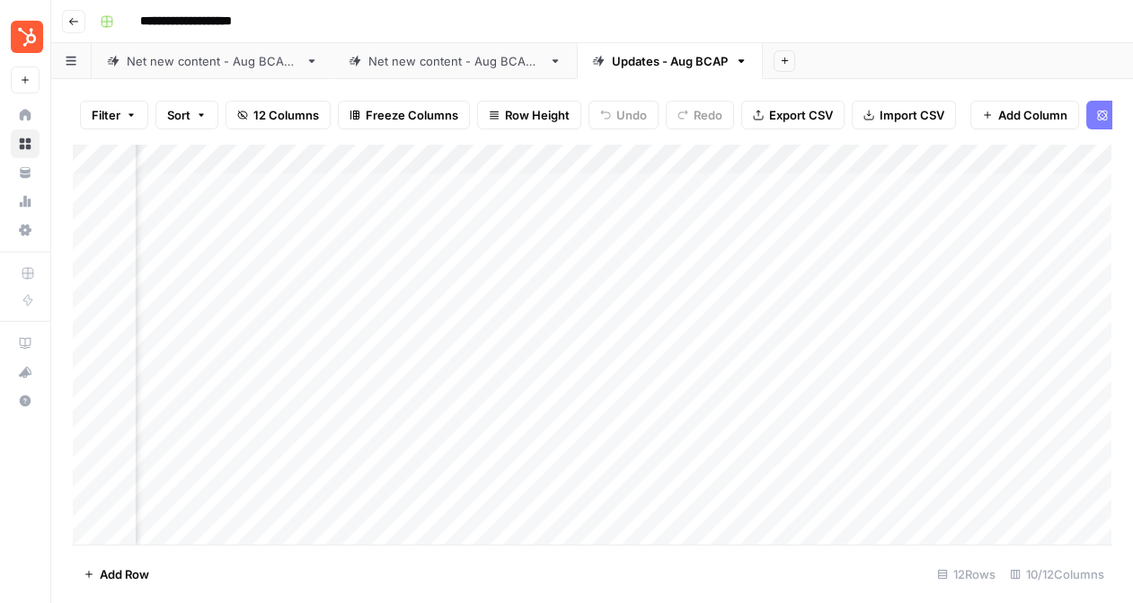
scroll to position [0, 446]
click at [555, 277] on div "Add Column" at bounding box center [592, 344] width 1038 height 401
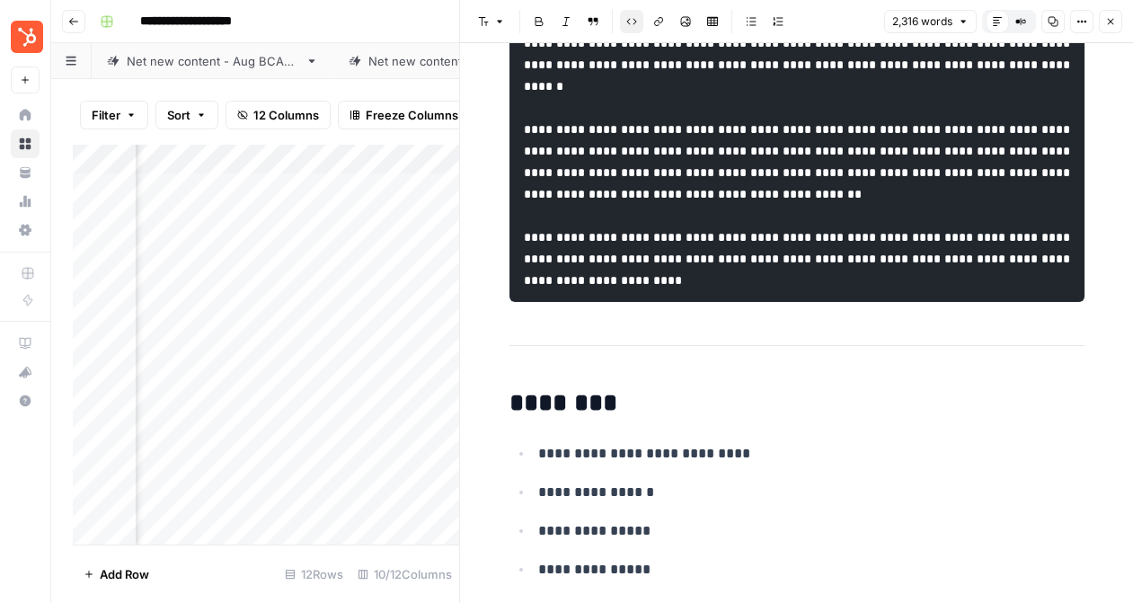
scroll to position [5211, 0]
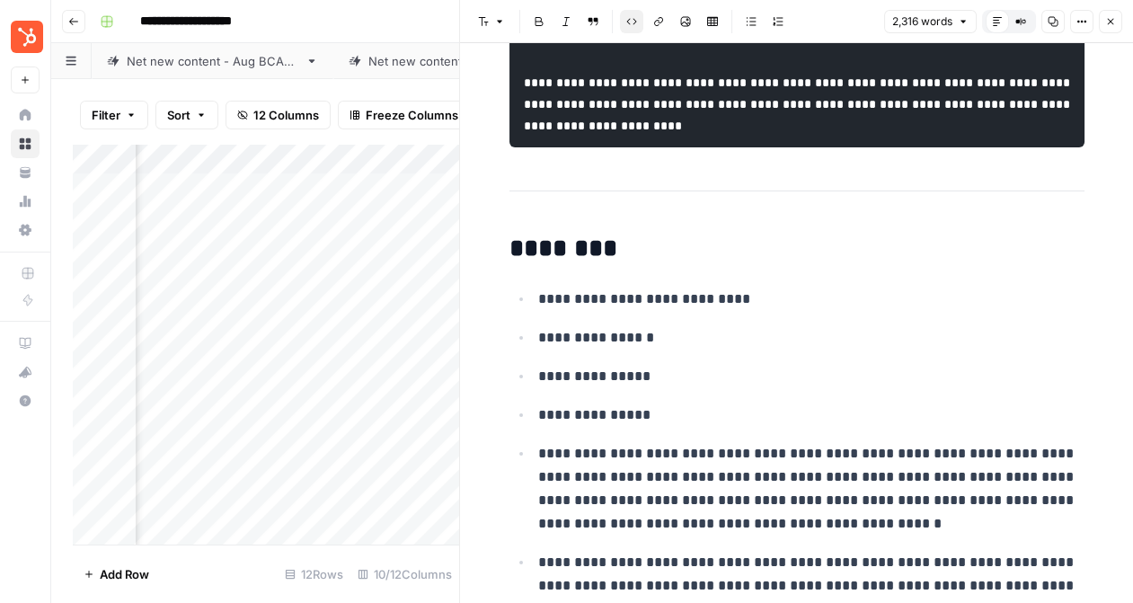
click at [1116, 12] on button "Close" at bounding box center [1110, 21] width 23 height 23
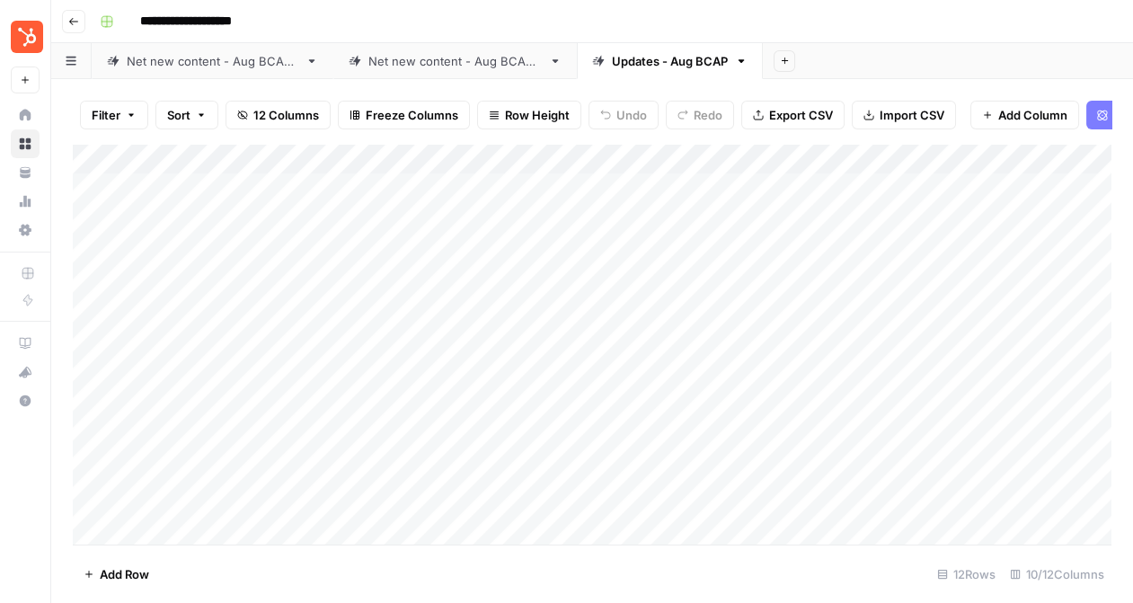
click at [73, 13] on button "Go back" at bounding box center [73, 21] width 23 height 23
click at [83, 17] on button "Go back" at bounding box center [73, 21] width 23 height 23
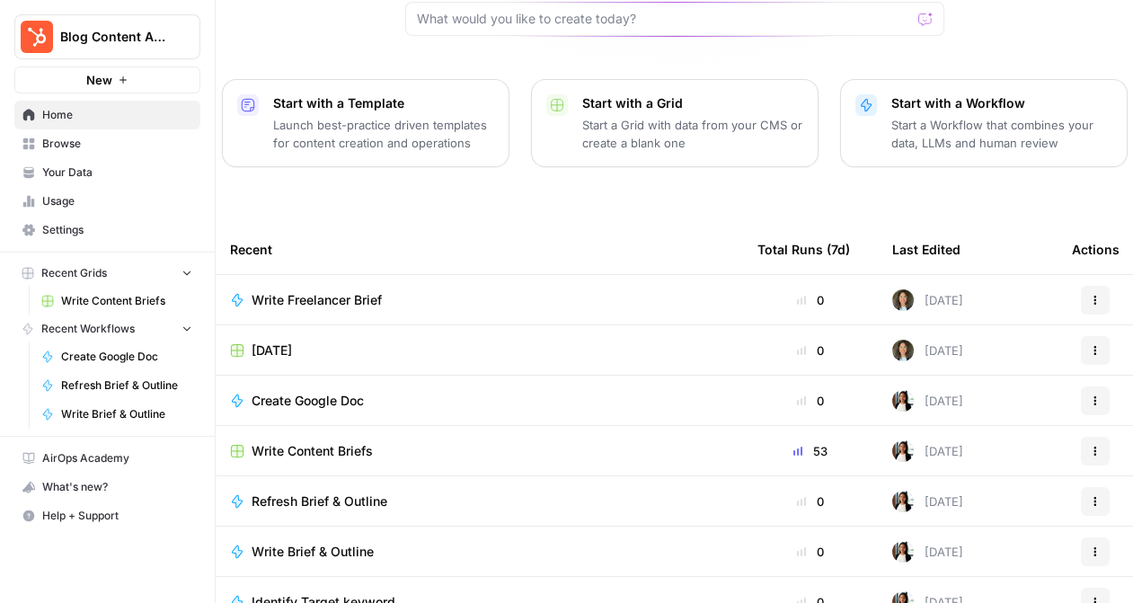
scroll to position [223, 0]
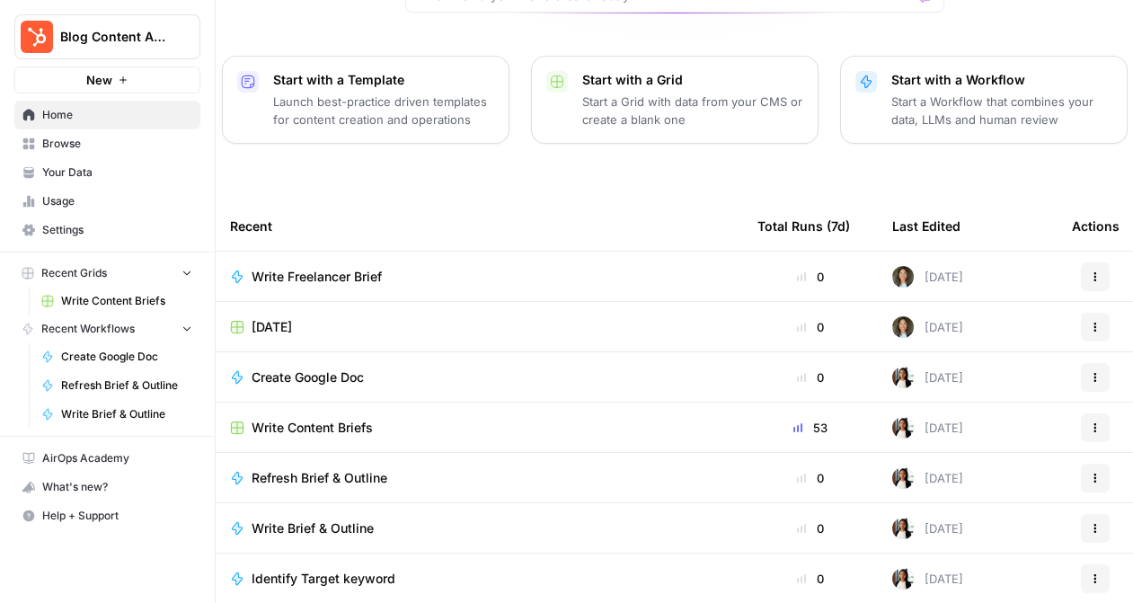
click at [451, 419] on div "Write Content Briefs" at bounding box center [479, 428] width 499 height 18
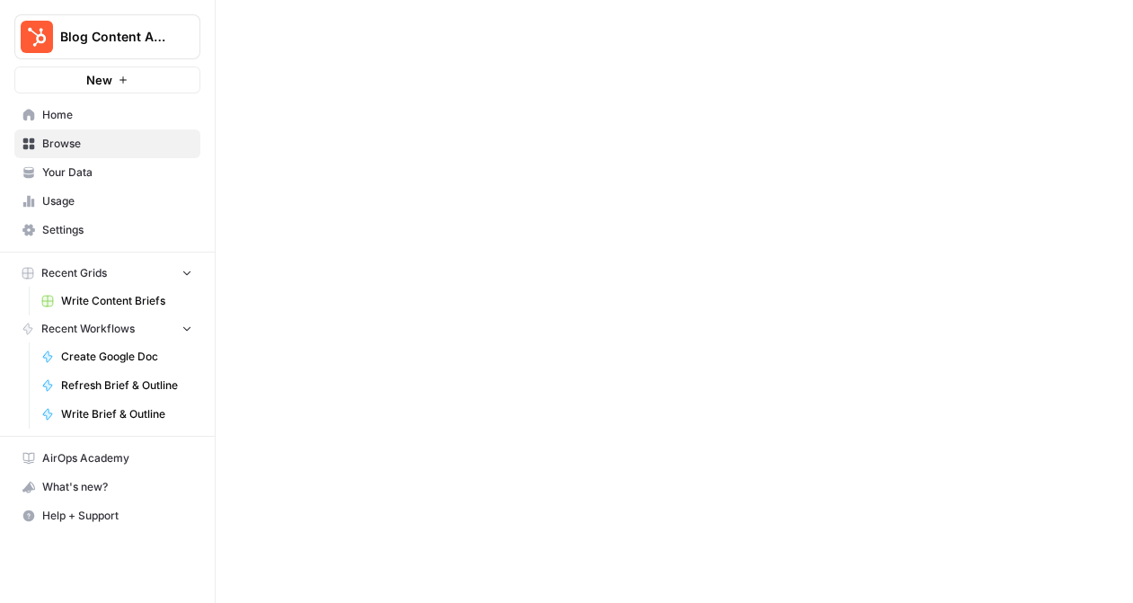
click at [451, 395] on div at bounding box center [674, 301] width 917 height 603
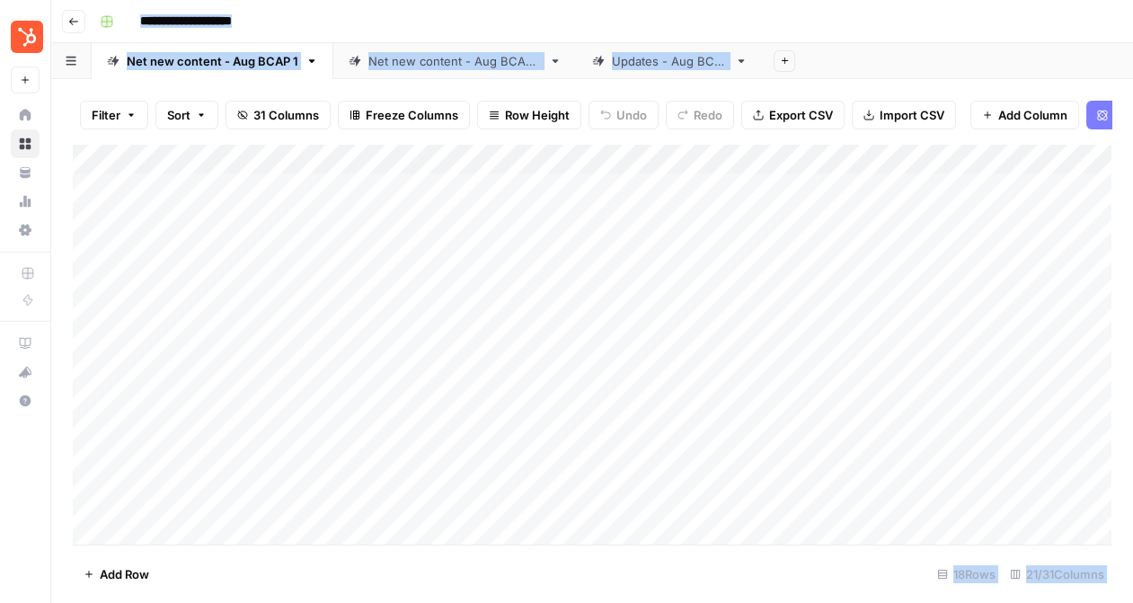
click at [430, 66] on div "Net new content - Aug BCAP 2" at bounding box center [454, 61] width 173 height 18
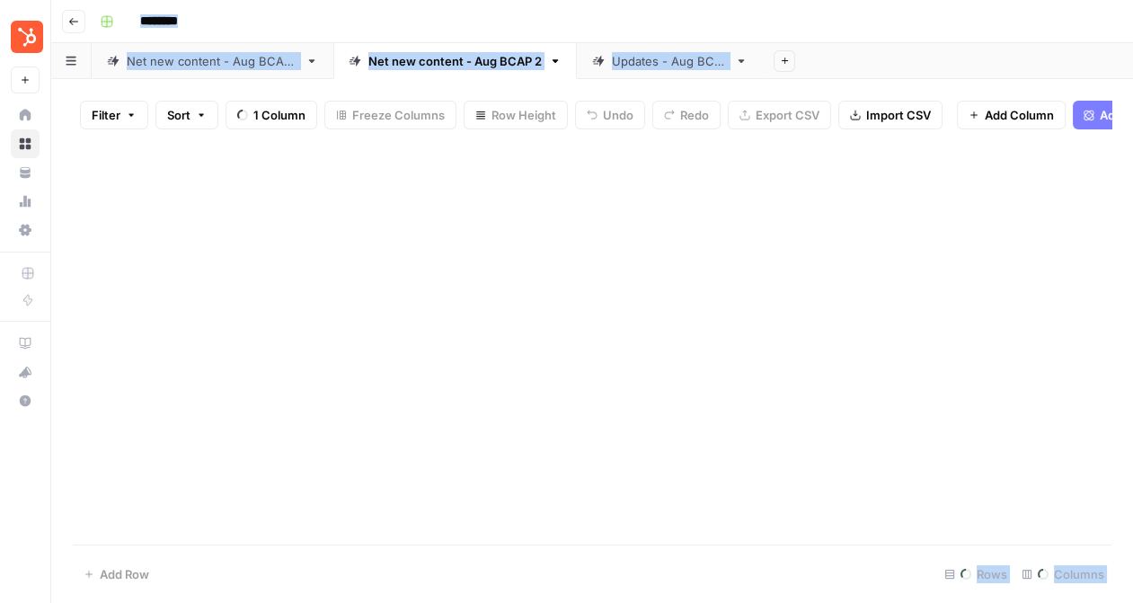
type input "**********"
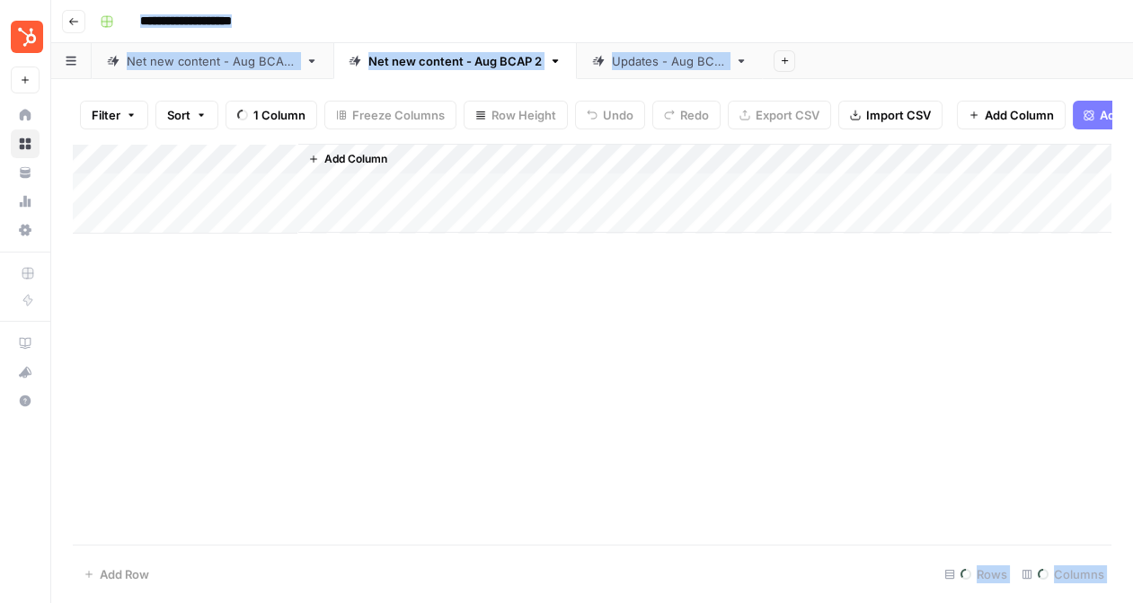
click at [437, 60] on div "Net new content - Aug BCAP 2" at bounding box center [454, 61] width 173 height 18
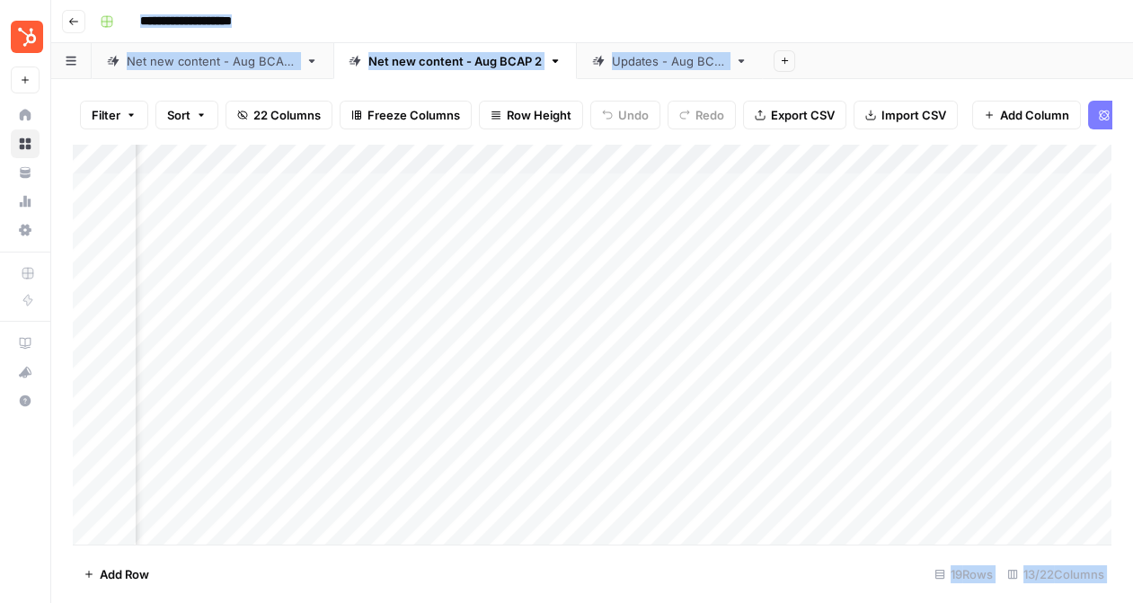
scroll to position [0, 490]
click at [492, 190] on div "Add Column" at bounding box center [592, 344] width 1038 height 401
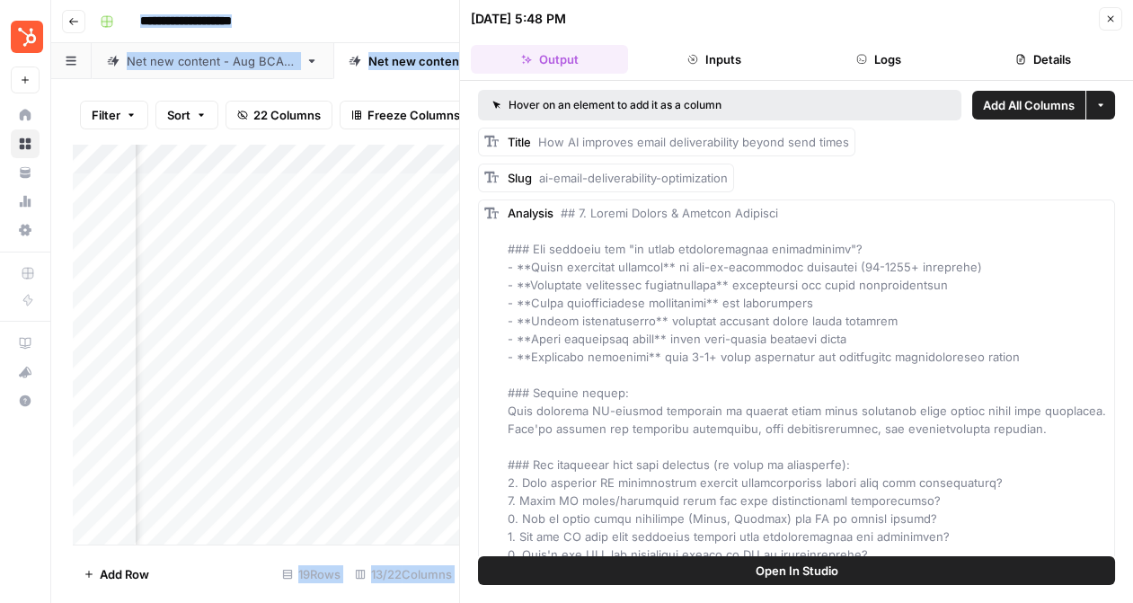
click at [990, 50] on button "Details" at bounding box center [1043, 59] width 157 height 29
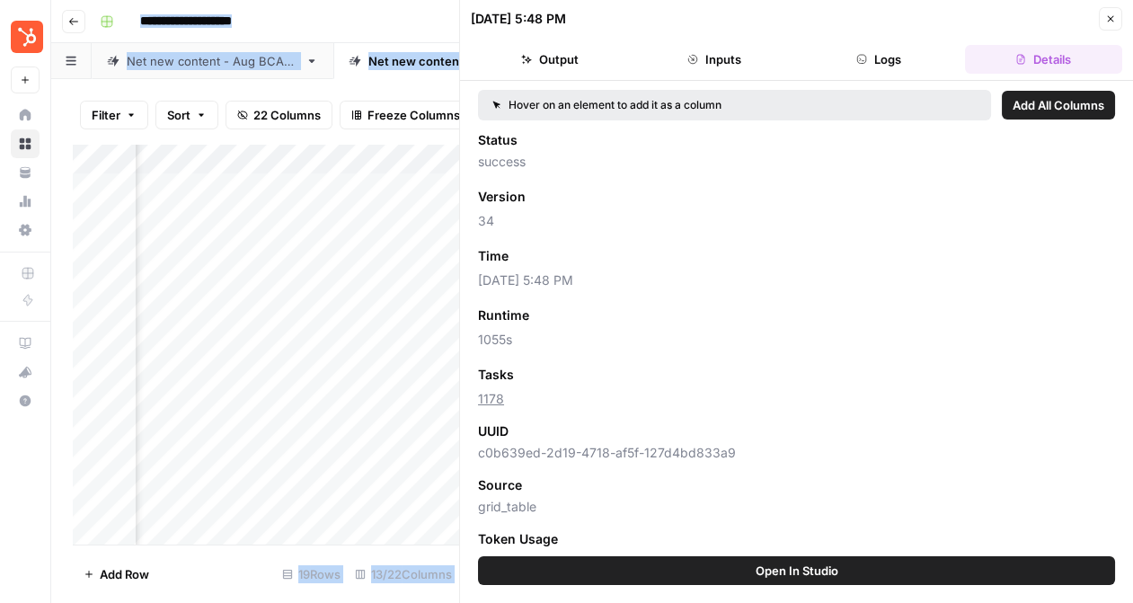
click at [906, 59] on button "Logs" at bounding box center [878, 59] width 157 height 29
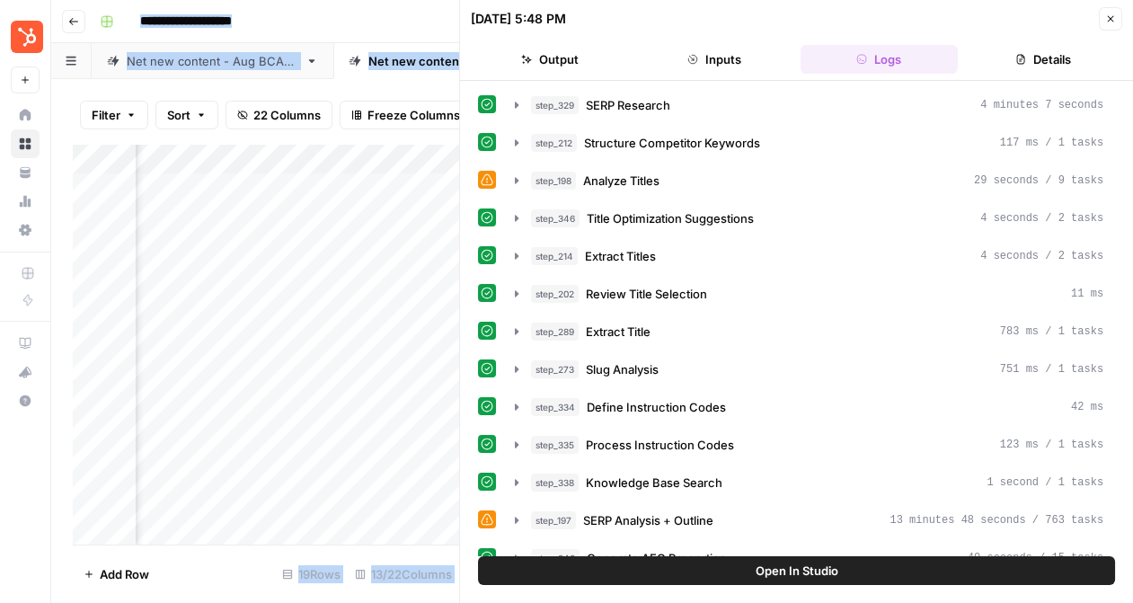
click at [673, 65] on button "Inputs" at bounding box center [713, 59] width 157 height 29
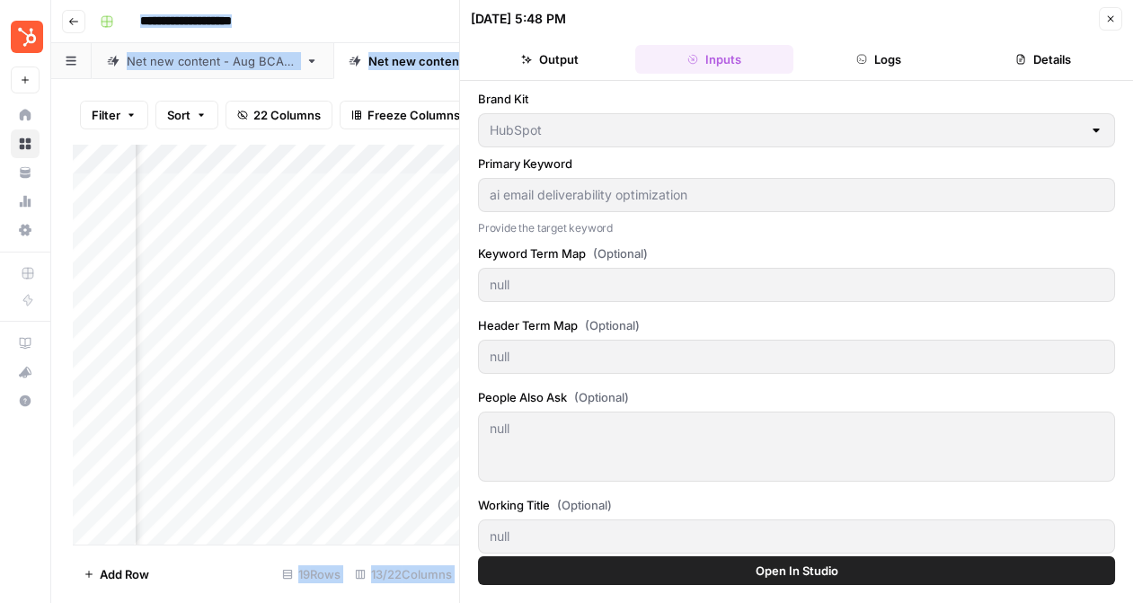
click at [546, 74] on header "08/18/25 at 5:48 PM Close Output Inputs Logs Details" at bounding box center [796, 40] width 673 height 81
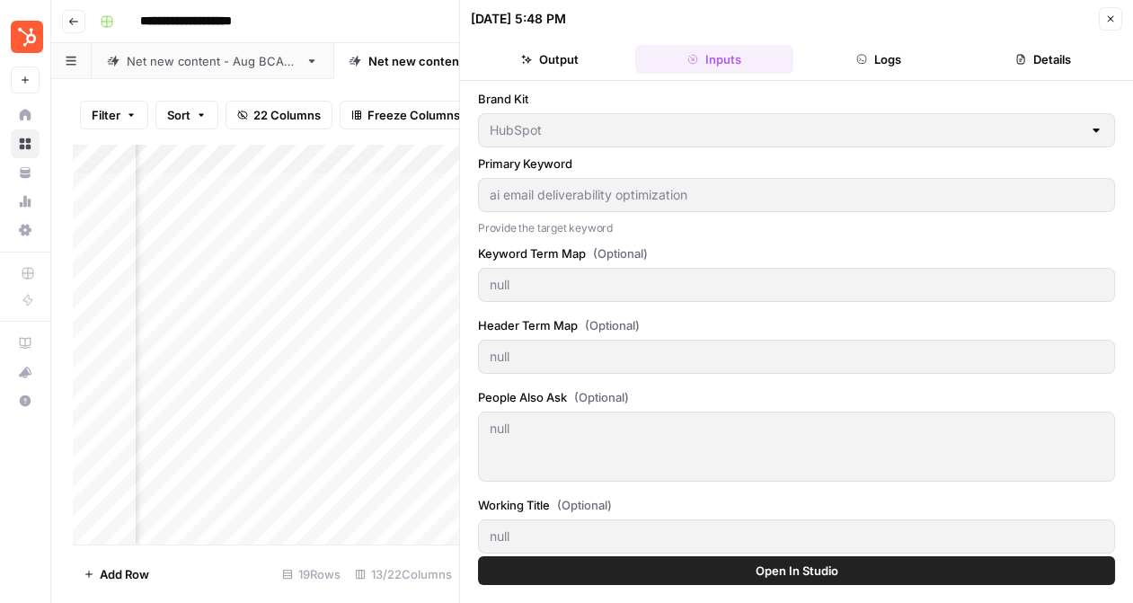
click at [546, 66] on button "Output" at bounding box center [549, 59] width 157 height 29
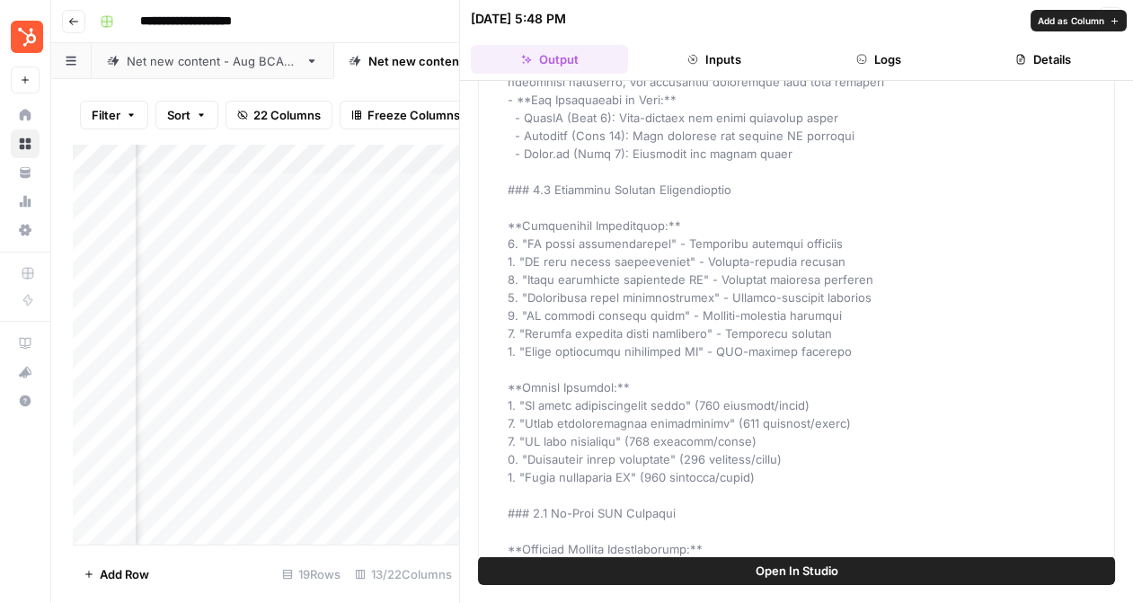
scroll to position [2087, 0]
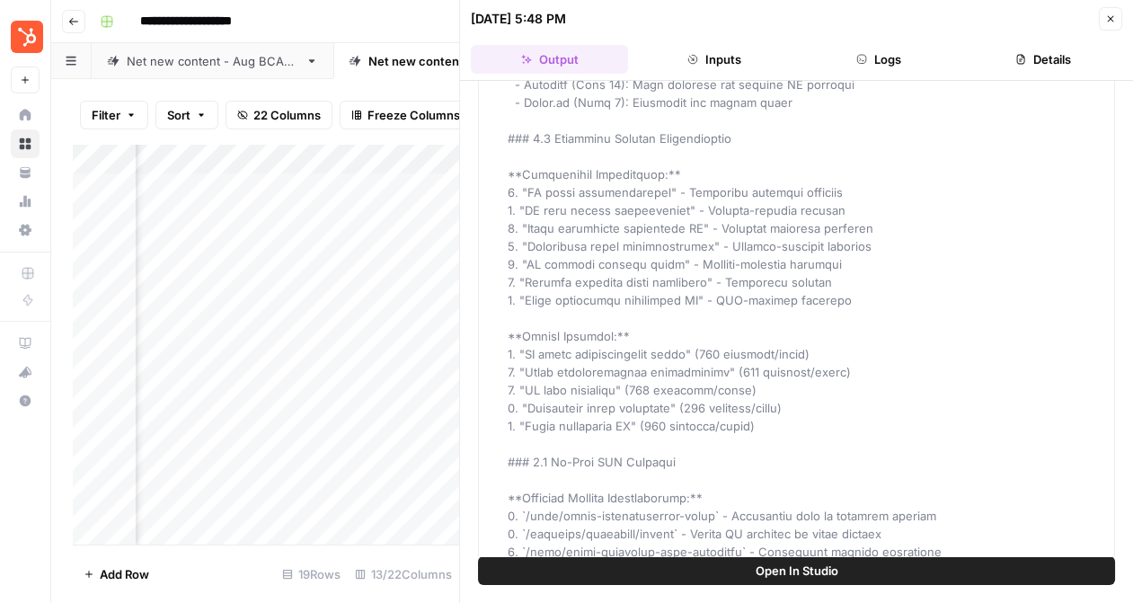
click at [1111, 20] on icon "button" at bounding box center [1111, 19] width 6 height 6
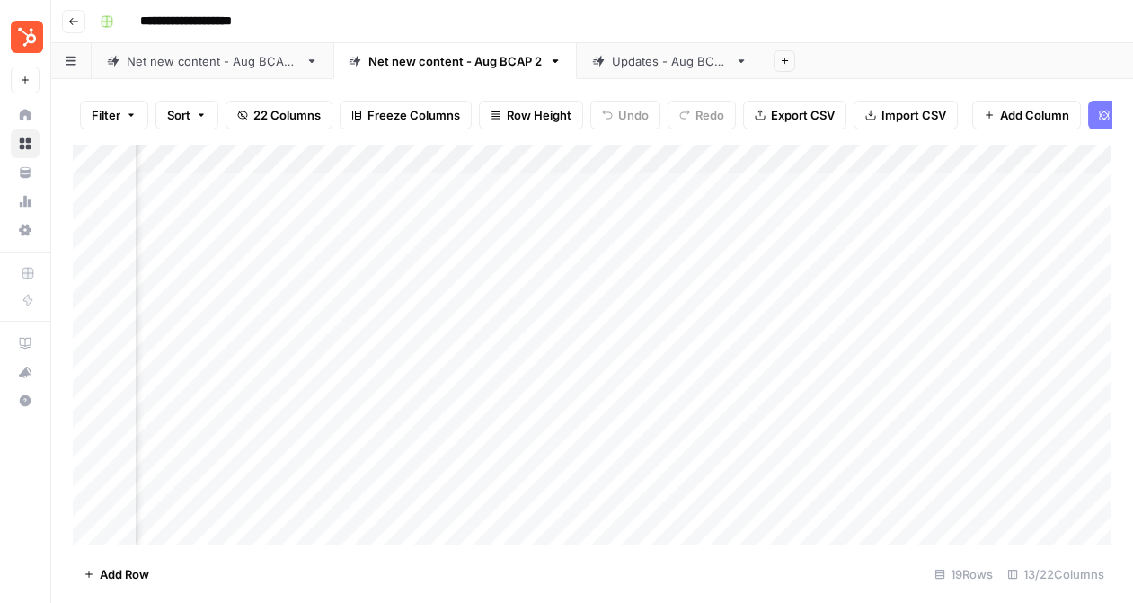
scroll to position [0, 1246]
click at [494, 216] on div "Add Column" at bounding box center [592, 344] width 1038 height 401
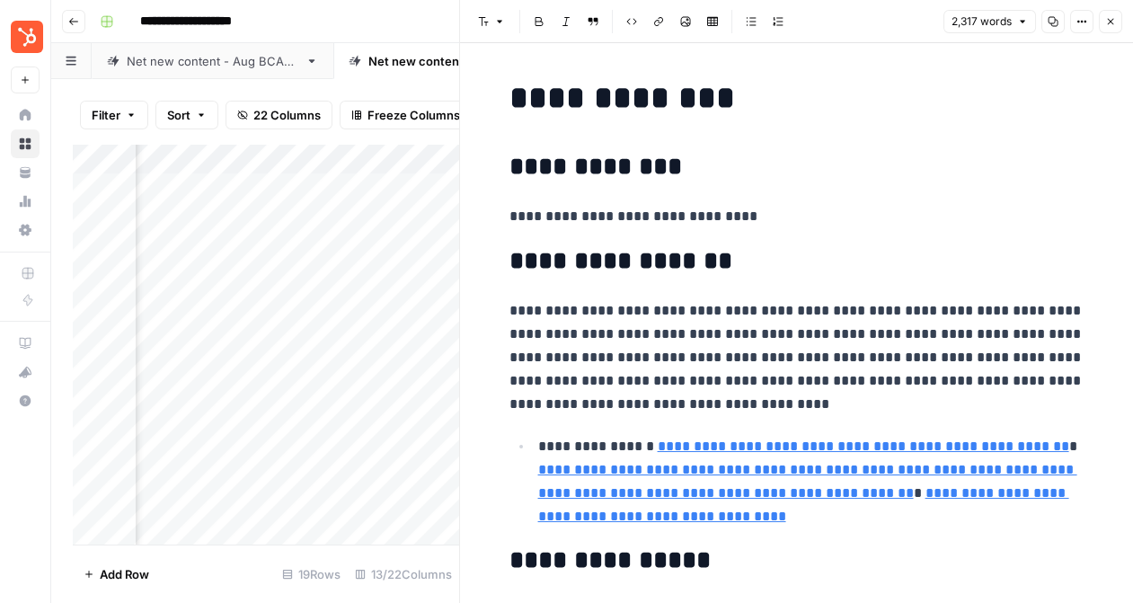
click at [1109, 28] on button "Close" at bounding box center [1110, 21] width 23 height 23
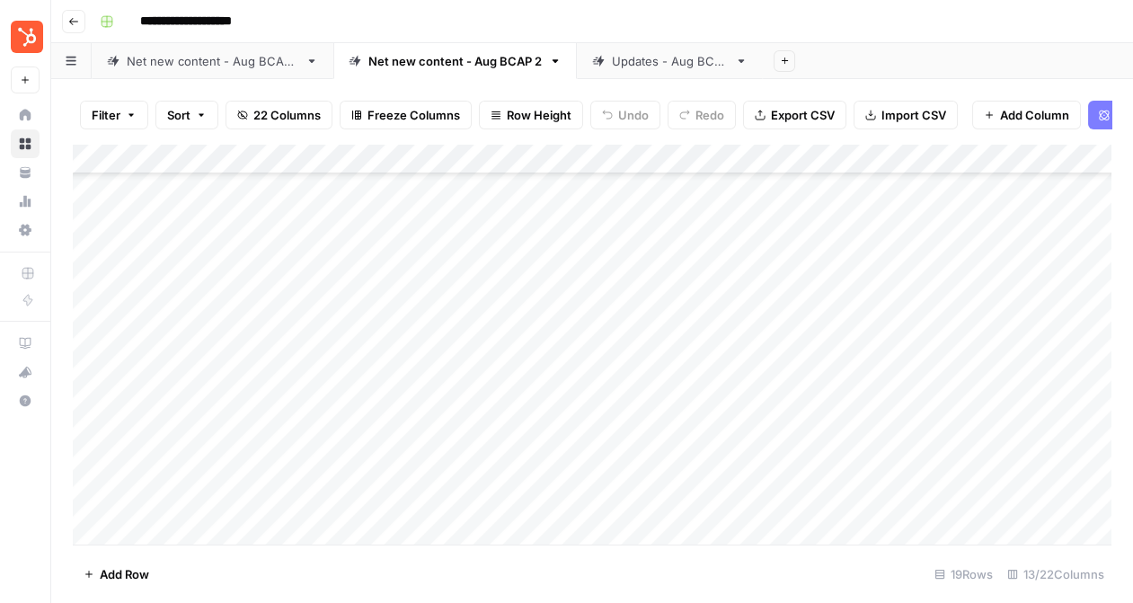
scroll to position [215, 0]
click at [493, 402] on div "Add Column" at bounding box center [592, 344] width 1038 height 401
click at [495, 441] on div "Add Column" at bounding box center [592, 344] width 1038 height 401
click at [792, 417] on div "Add Column" at bounding box center [592, 344] width 1038 height 401
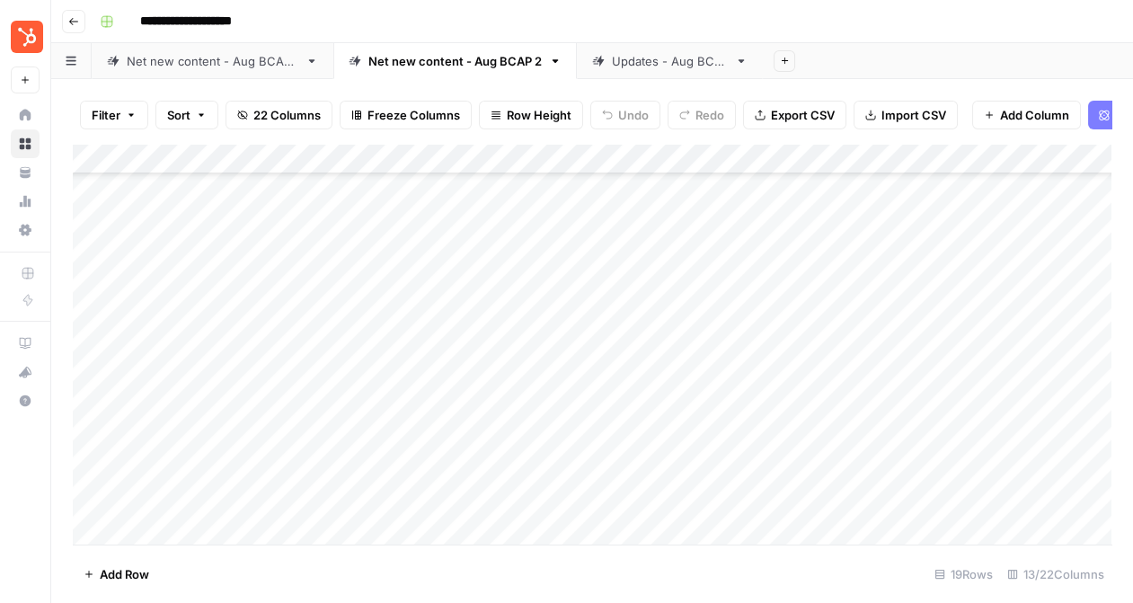
click at [828, 439] on div "Add Column" at bounding box center [592, 344] width 1038 height 401
click at [979, 434] on div "Add Column" at bounding box center [592, 344] width 1038 height 401
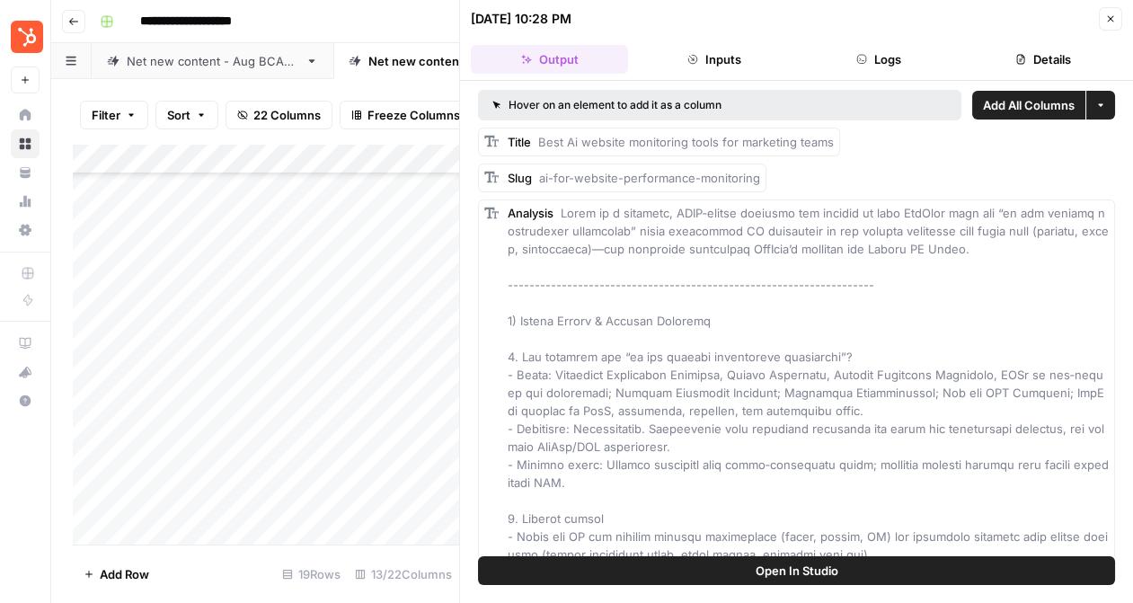
click at [1110, 9] on button "Close" at bounding box center [1110, 18] width 23 height 23
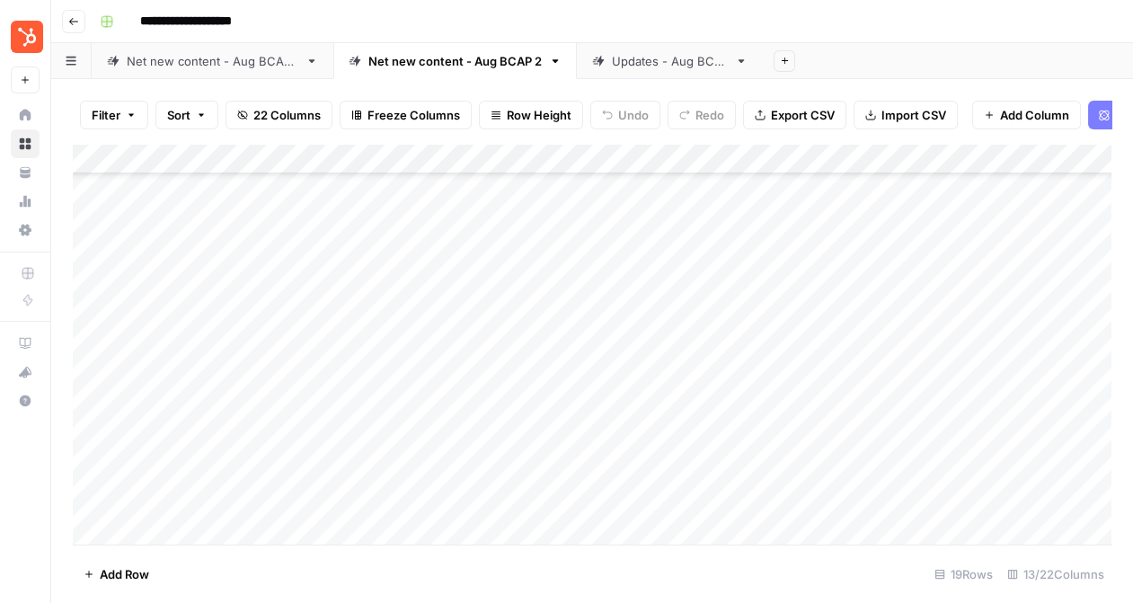
click at [168, 58] on div "Net new content - Aug BCAP 1" at bounding box center [213, 61] width 172 height 18
click at [394, 61] on div "Net new content - Aug BCAP 2" at bounding box center [454, 61] width 173 height 18
click at [979, 290] on div "Add Column" at bounding box center [592, 344] width 1038 height 401
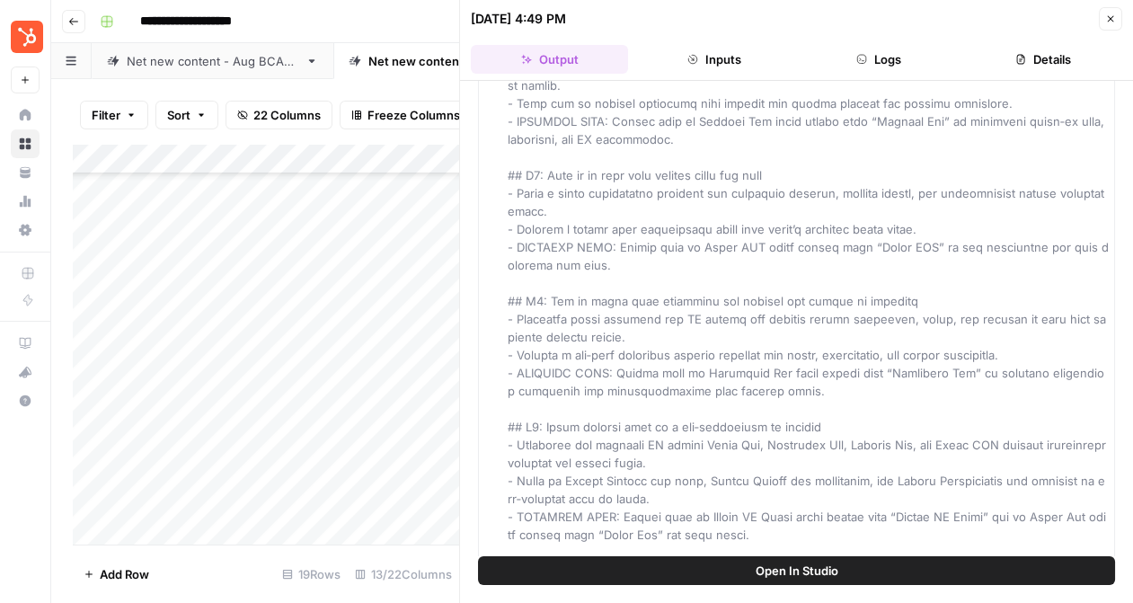
scroll to position [16617, 0]
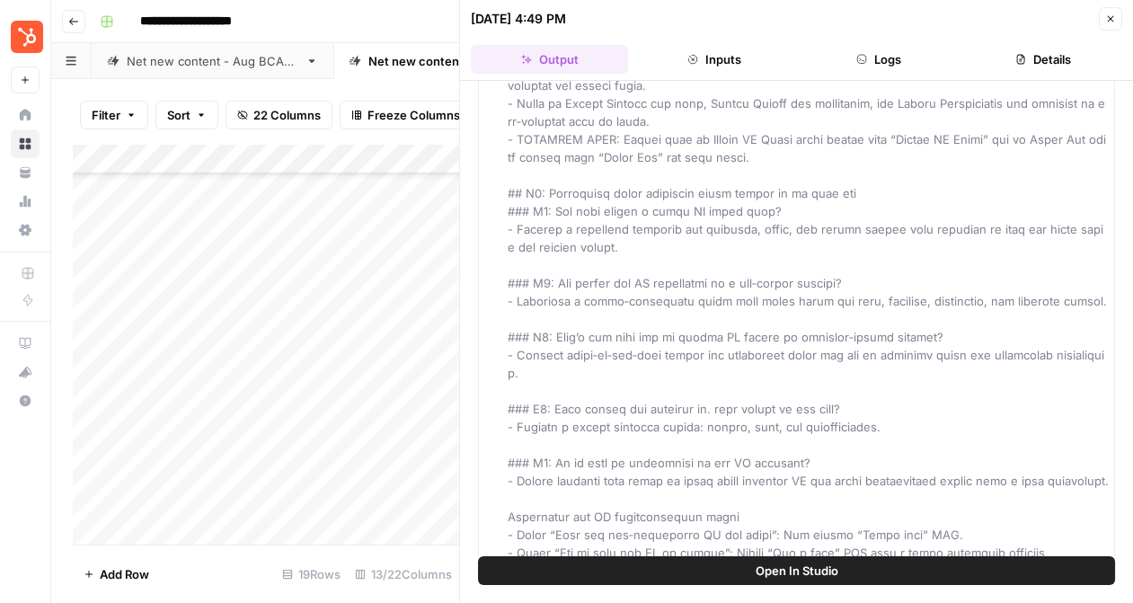
click at [744, 66] on button "Inputs" at bounding box center [713, 59] width 157 height 29
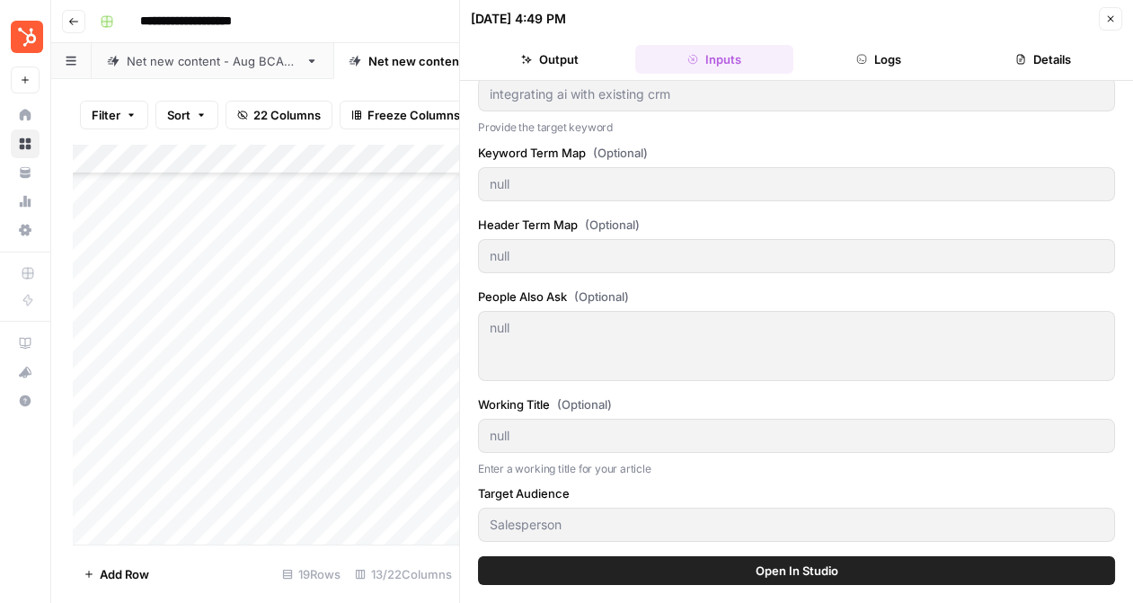
scroll to position [101, 0]
click at [884, 67] on button "Logs" at bounding box center [878, 59] width 157 height 29
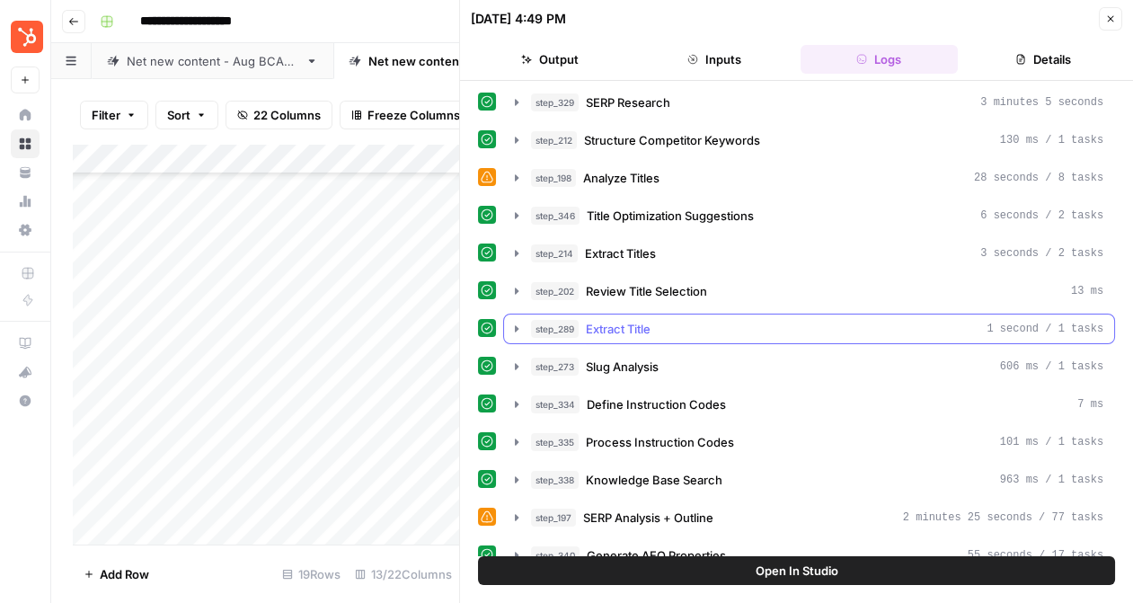
scroll to position [0, 0]
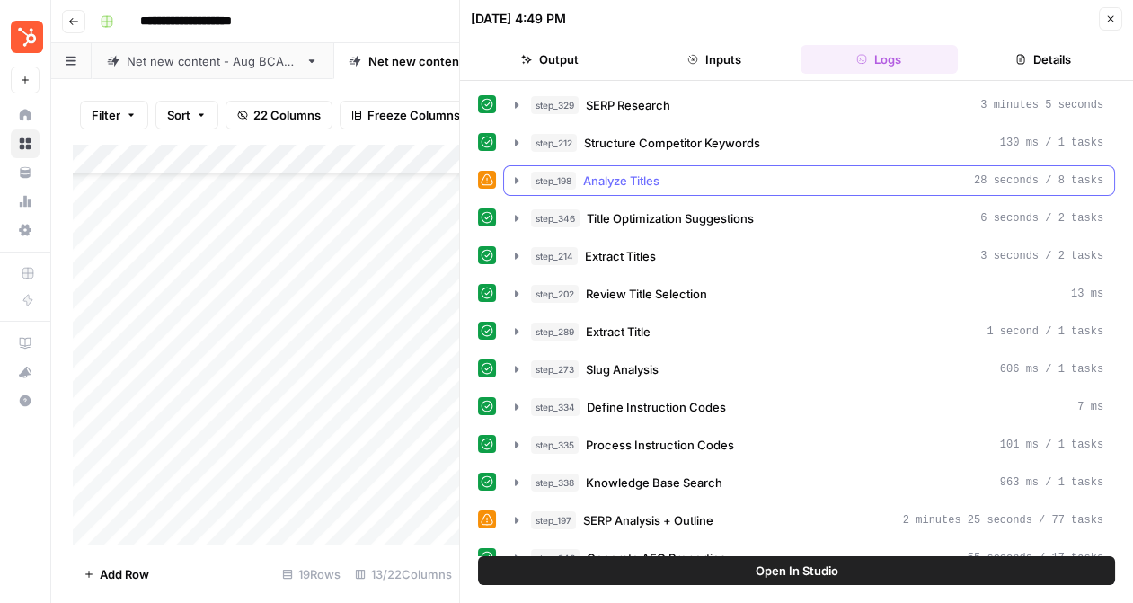
click at [510, 181] on icon "button" at bounding box center [516, 180] width 14 height 14
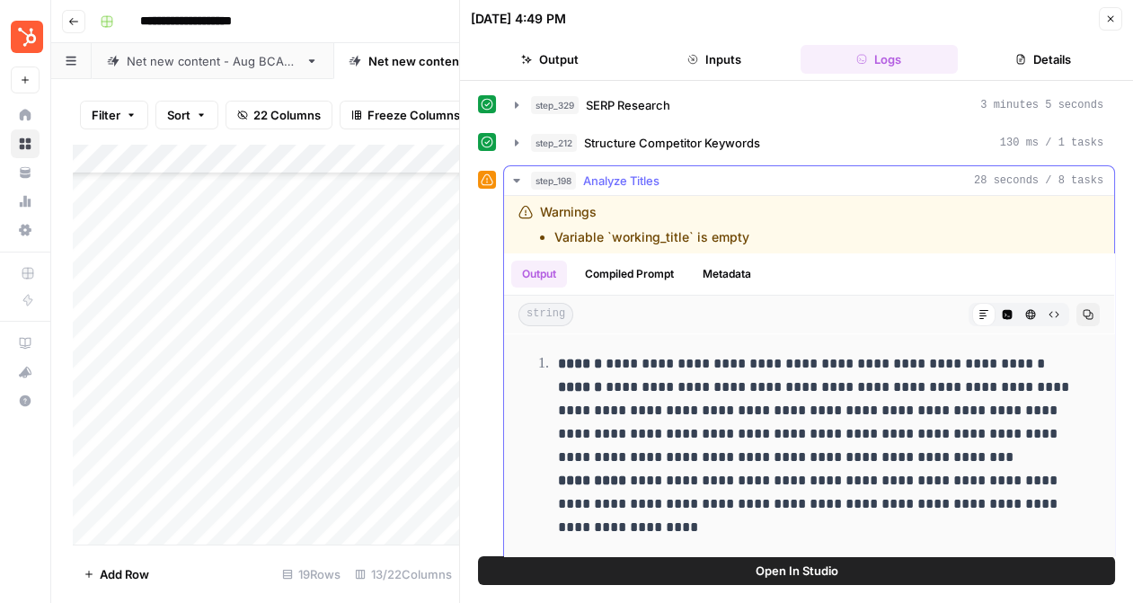
scroll to position [536, 0]
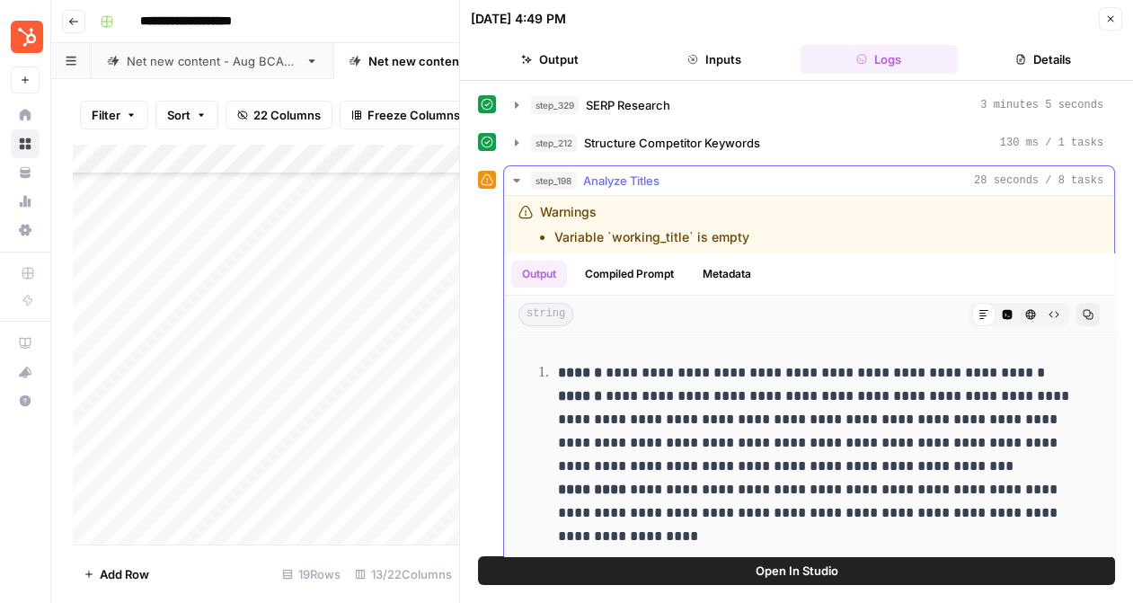
click at [1091, 312] on icon "button" at bounding box center [1088, 315] width 10 height 10
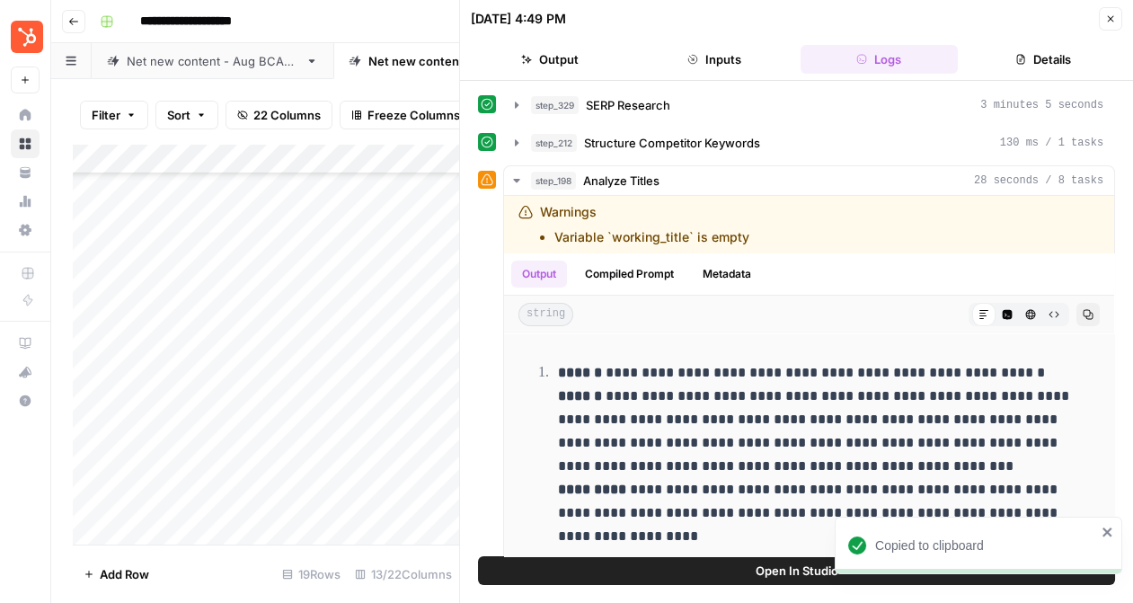
scroll to position [238, 0]
click at [406, 440] on div "Add Column" at bounding box center [266, 344] width 386 height 401
click at [1109, 17] on icon "button" at bounding box center [1110, 18] width 11 height 11
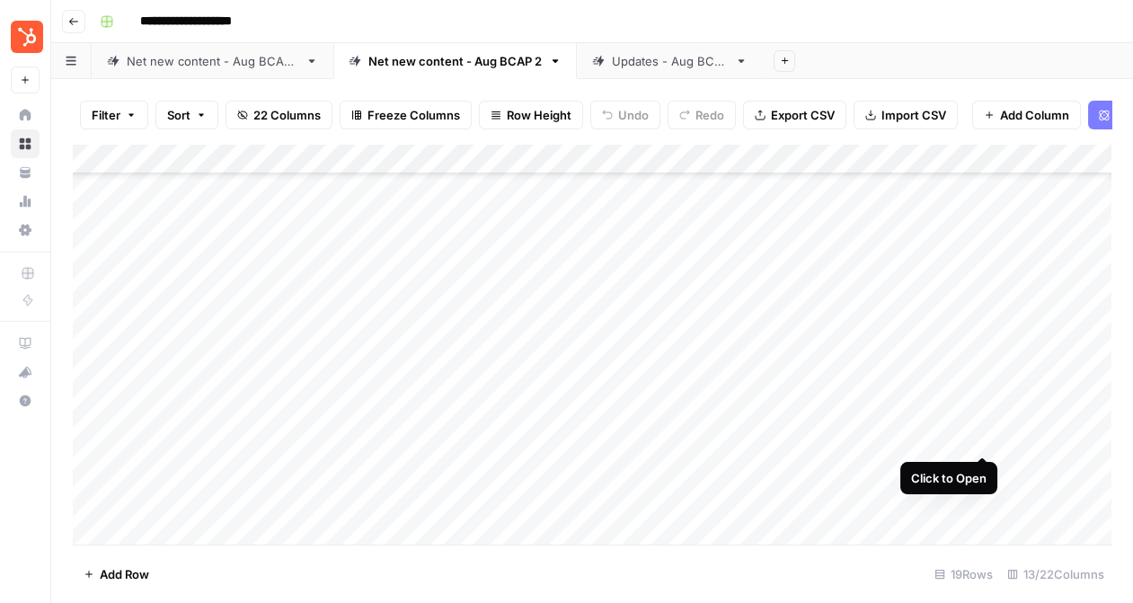
click at [980, 432] on div "Add Column" at bounding box center [592, 344] width 1038 height 401
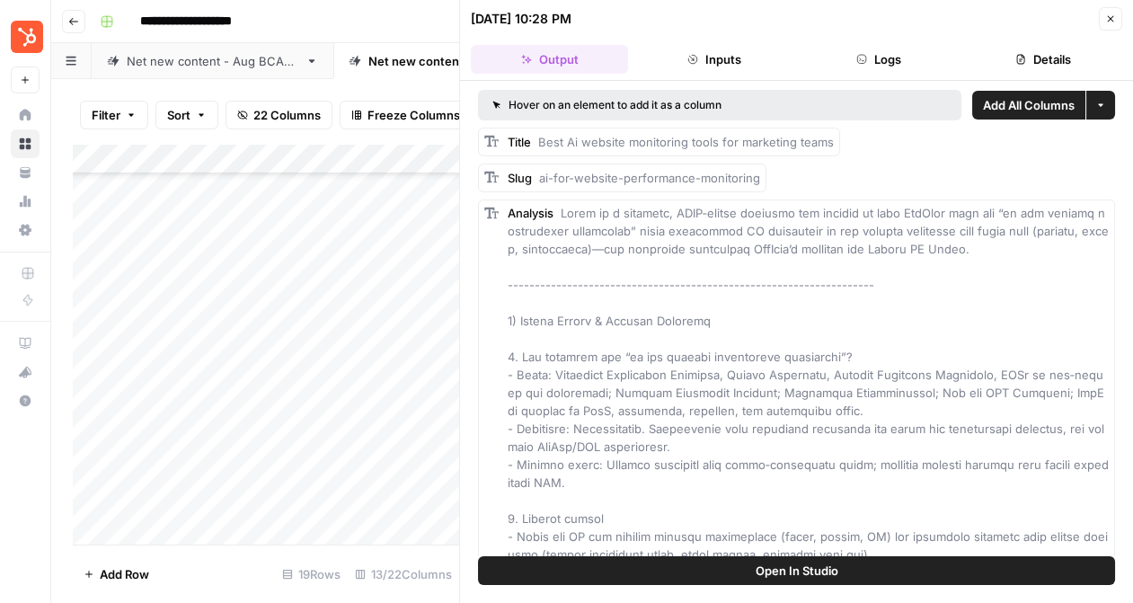
click at [867, 46] on button "Logs" at bounding box center [878, 59] width 157 height 29
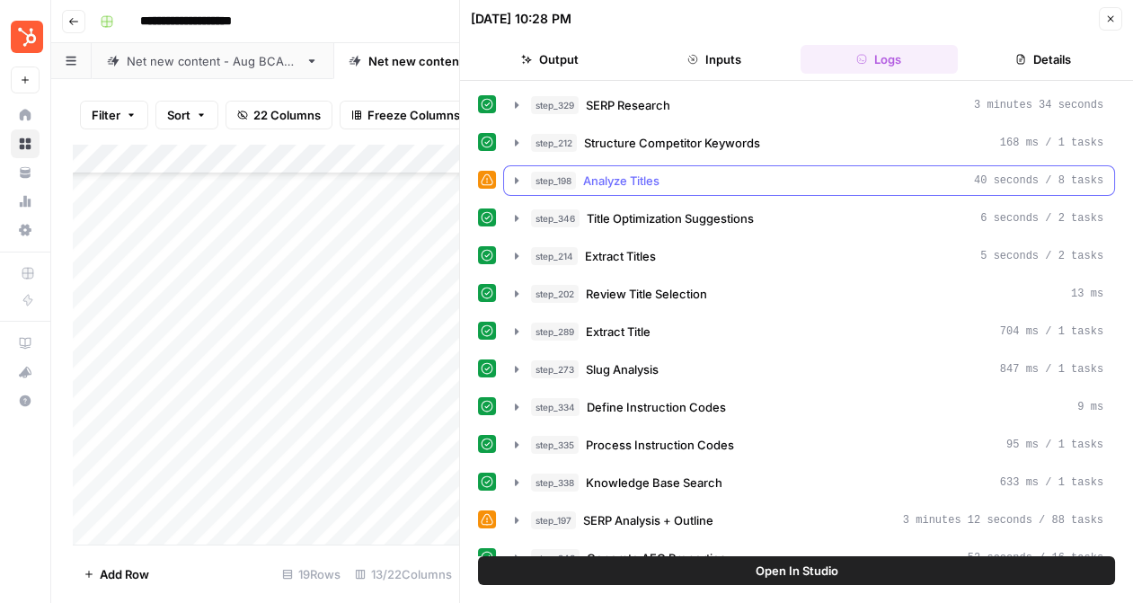
click at [521, 182] on icon "button" at bounding box center [516, 180] width 14 height 14
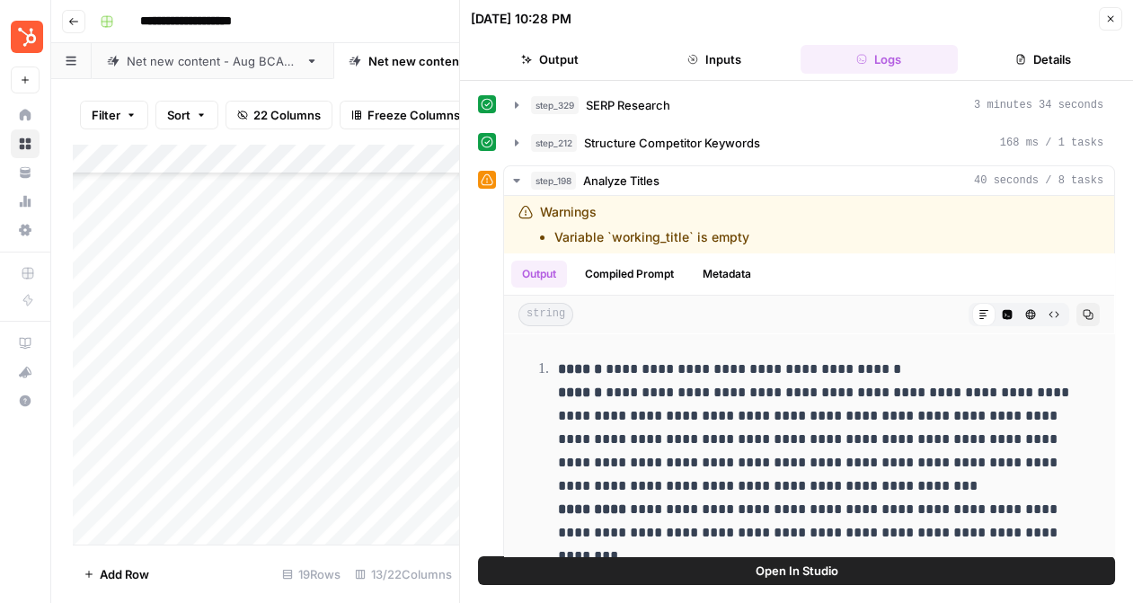
scroll to position [139, 0]
click at [1108, 18] on icon "button" at bounding box center [1110, 18] width 11 height 11
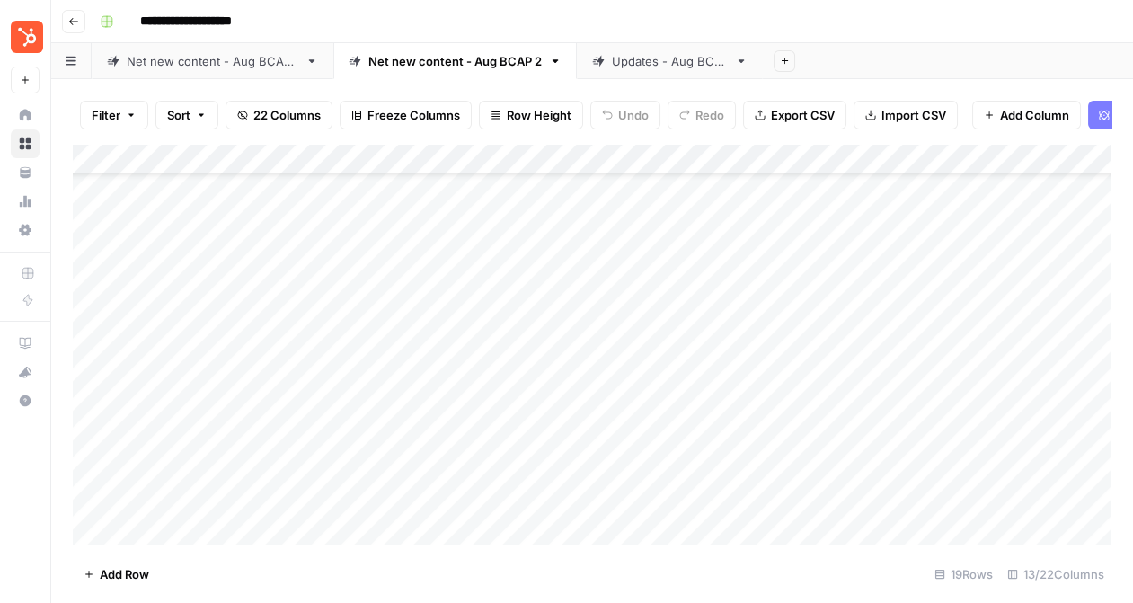
scroll to position [238, 0]
click at [526, 375] on div "Add Column" at bounding box center [592, 344] width 1038 height 401
click at [979, 310] on div "Add Column" at bounding box center [592, 344] width 1038 height 401
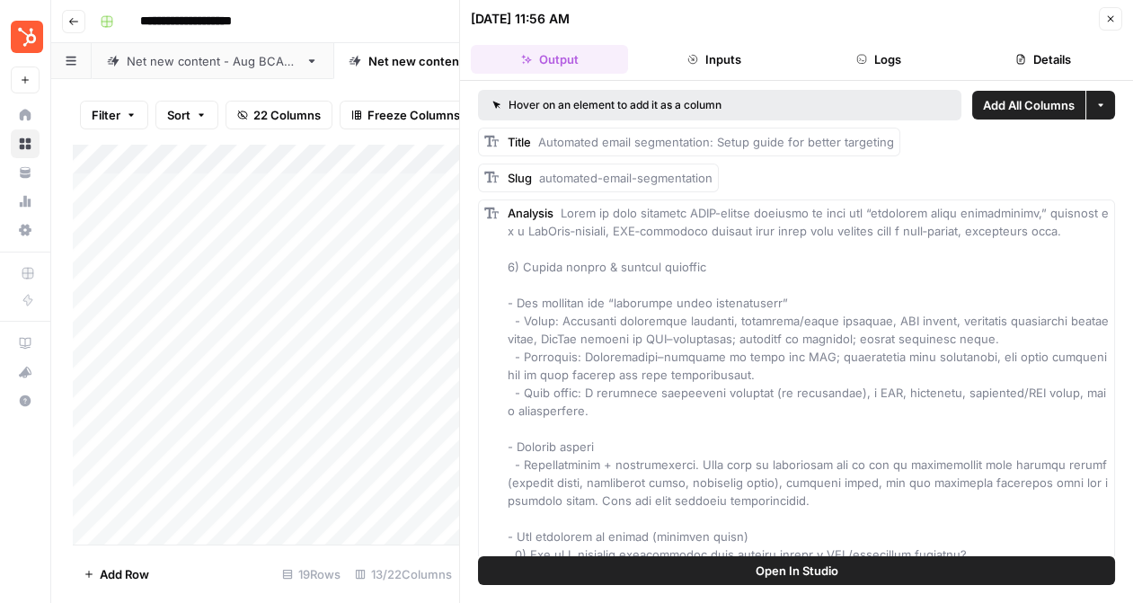
click at [850, 66] on button "Logs" at bounding box center [878, 59] width 157 height 29
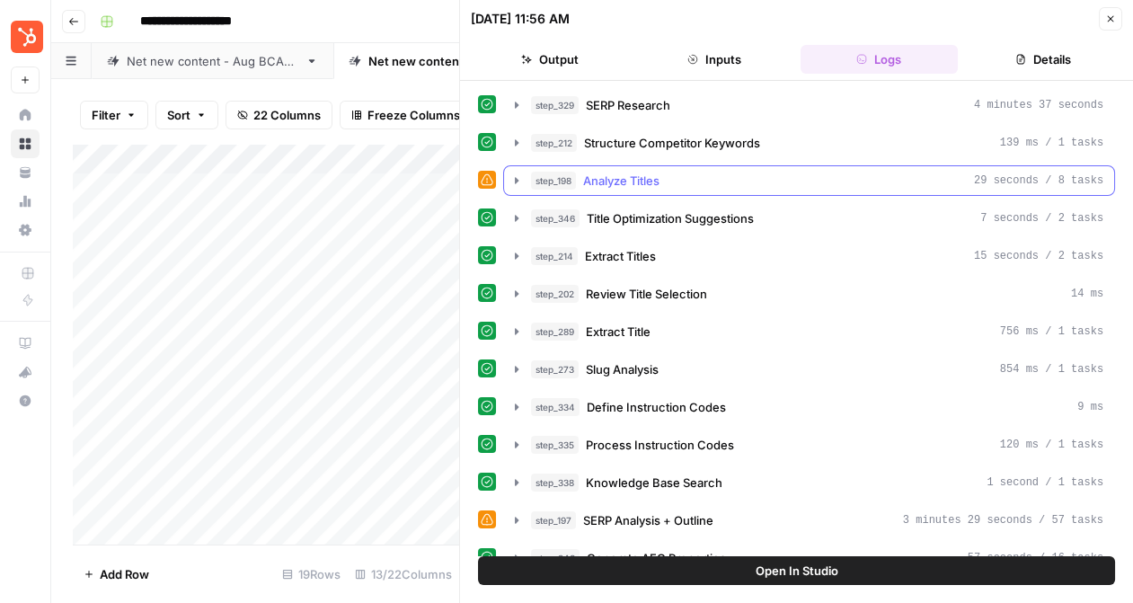
click at [514, 177] on icon "button" at bounding box center [516, 180] width 14 height 14
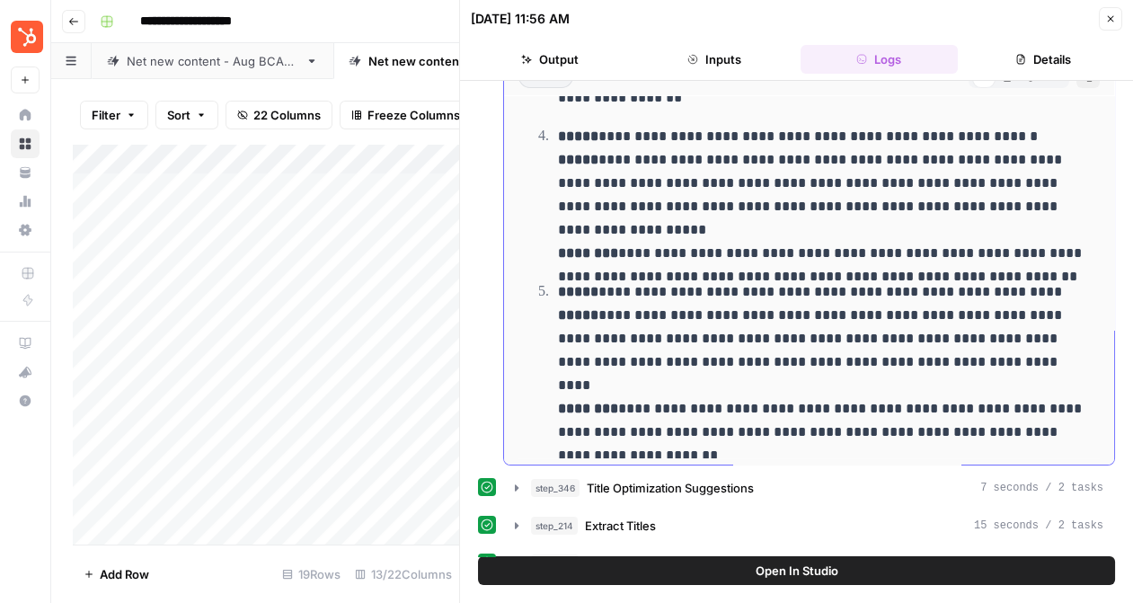
scroll to position [239, 0]
click at [658, 305] on p "**********" at bounding box center [823, 360] width 531 height 163
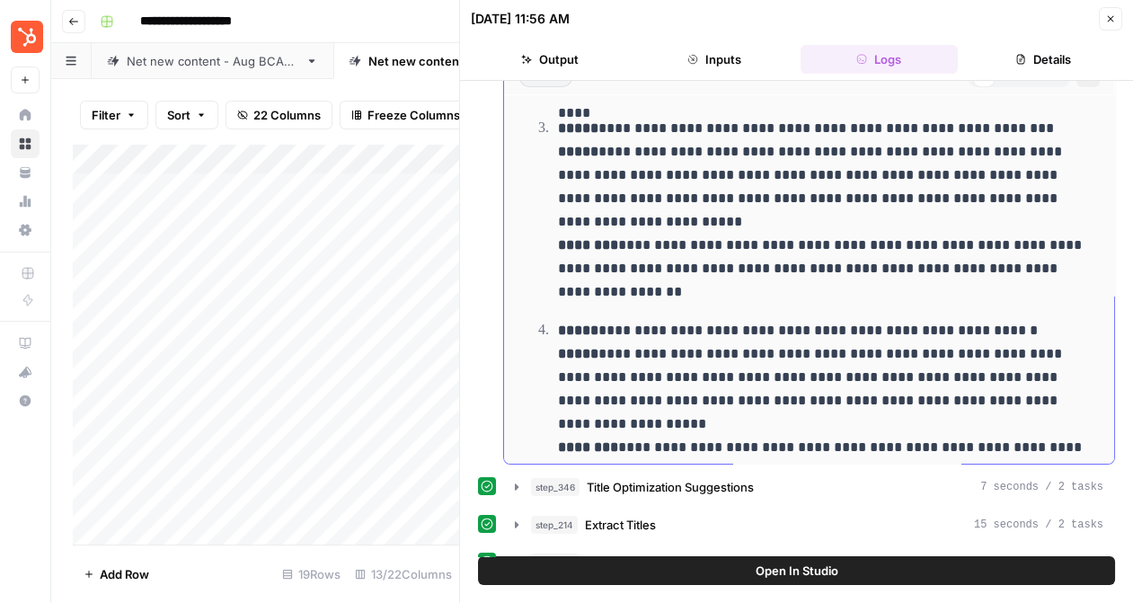
scroll to position [1071, 0]
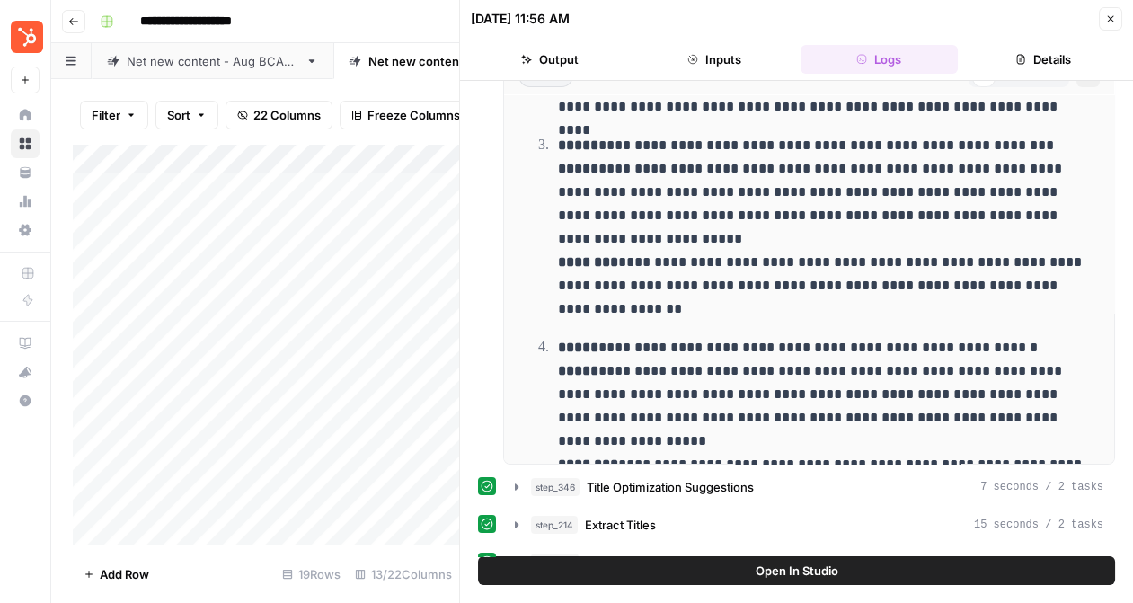
click at [1107, 28] on button "Close" at bounding box center [1110, 18] width 23 height 23
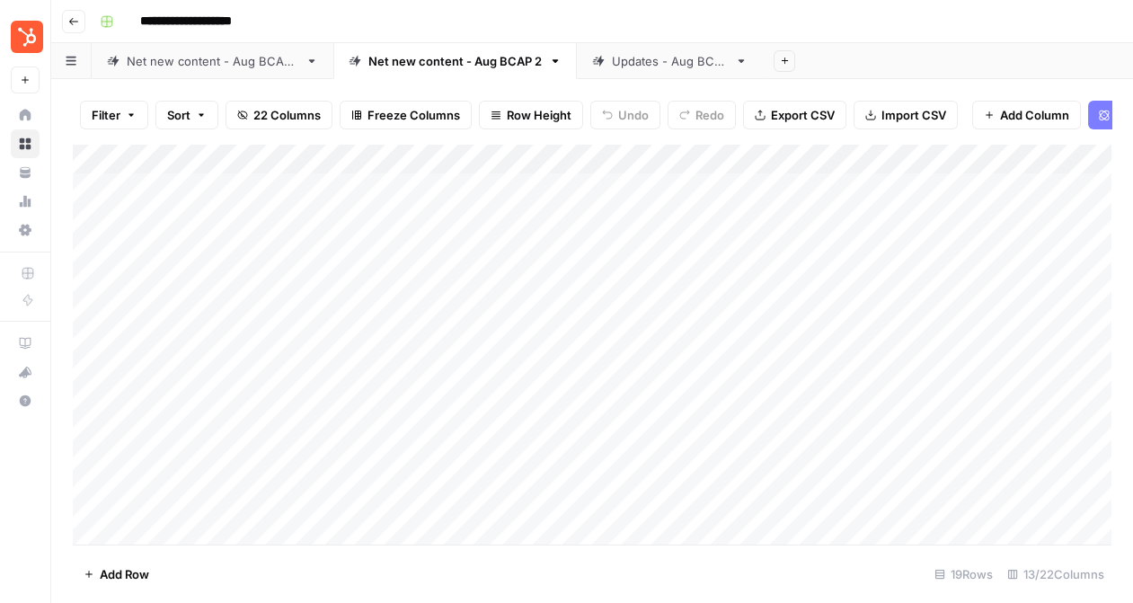
click at [508, 243] on div "Add Column" at bounding box center [592, 344] width 1038 height 401
click at [837, 220] on div "Add Column" at bounding box center [592, 344] width 1038 height 401
click at [986, 215] on div "Add Column" at bounding box center [592, 344] width 1038 height 401
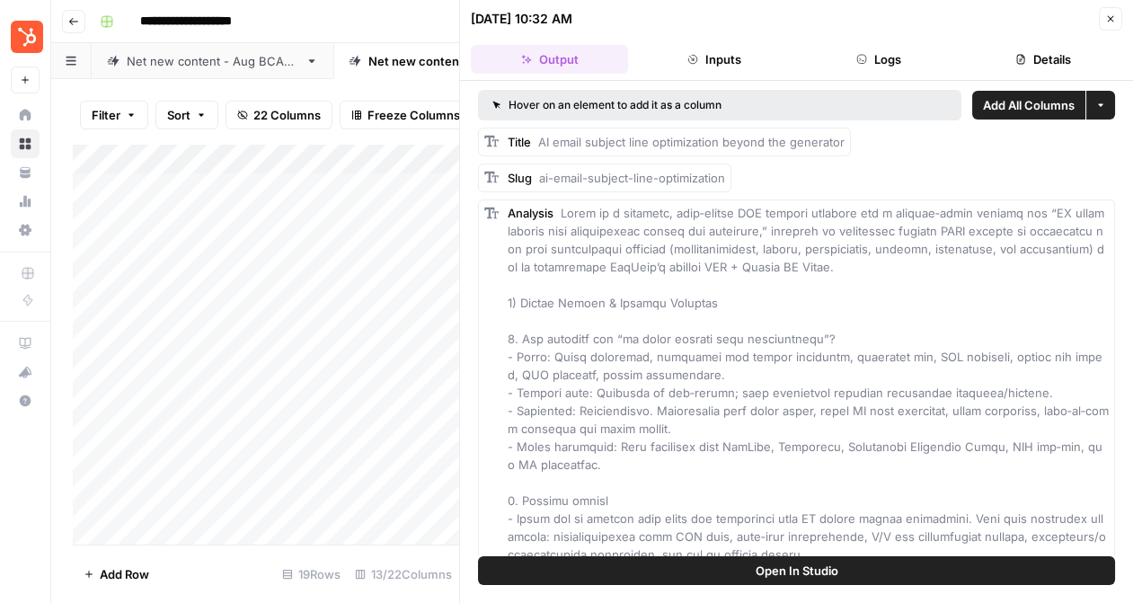
click at [886, 51] on button "Logs" at bounding box center [878, 59] width 157 height 29
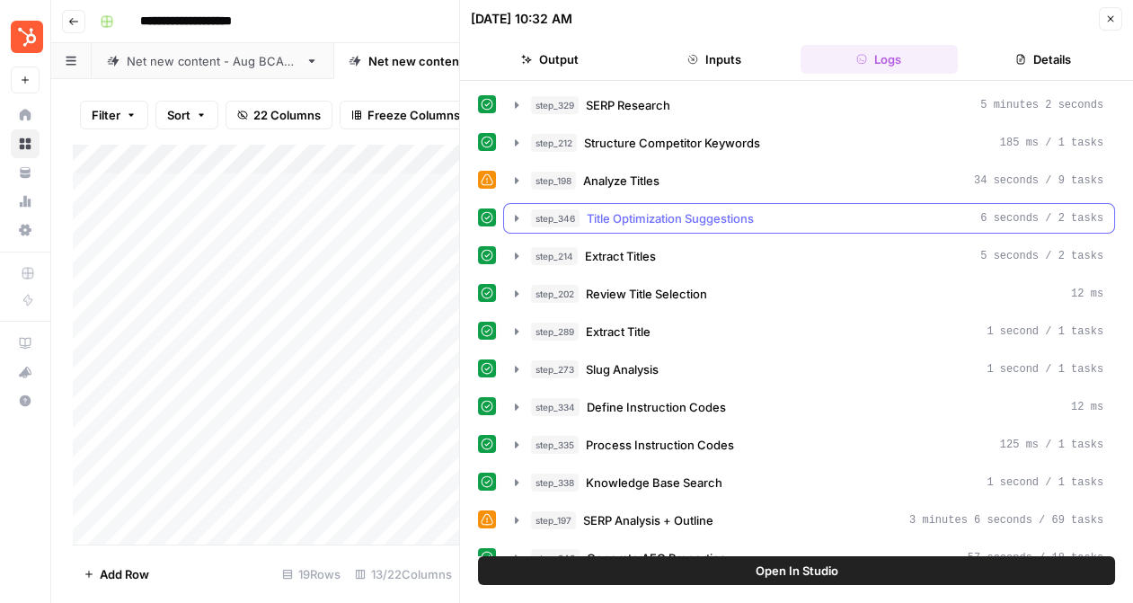
click at [509, 216] on icon "button" at bounding box center [516, 218] width 14 height 14
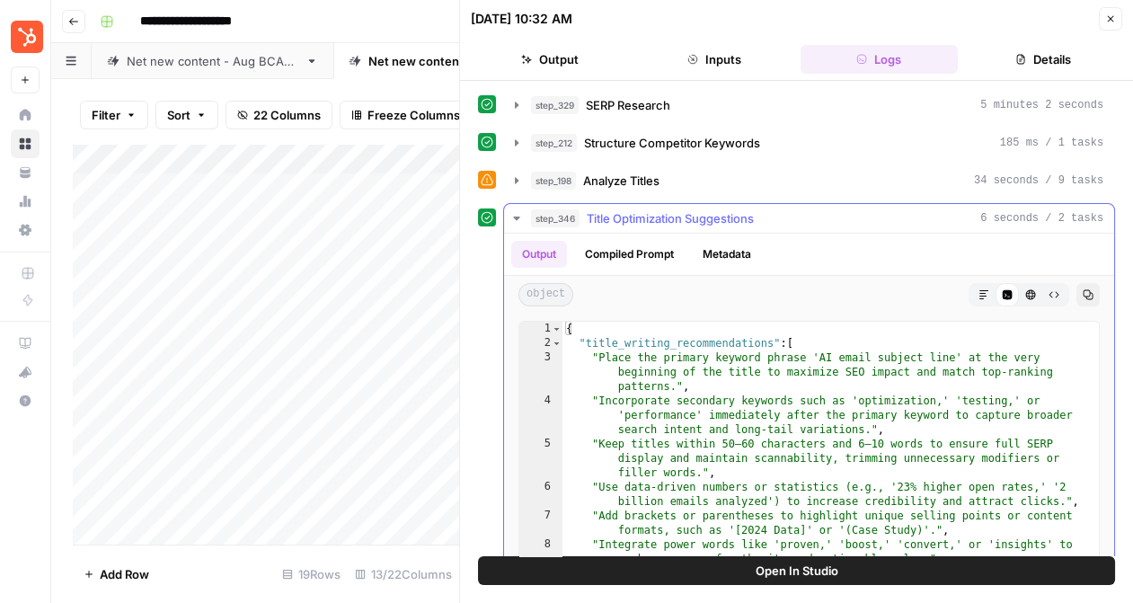
click at [509, 216] on icon "button" at bounding box center [516, 218] width 14 height 14
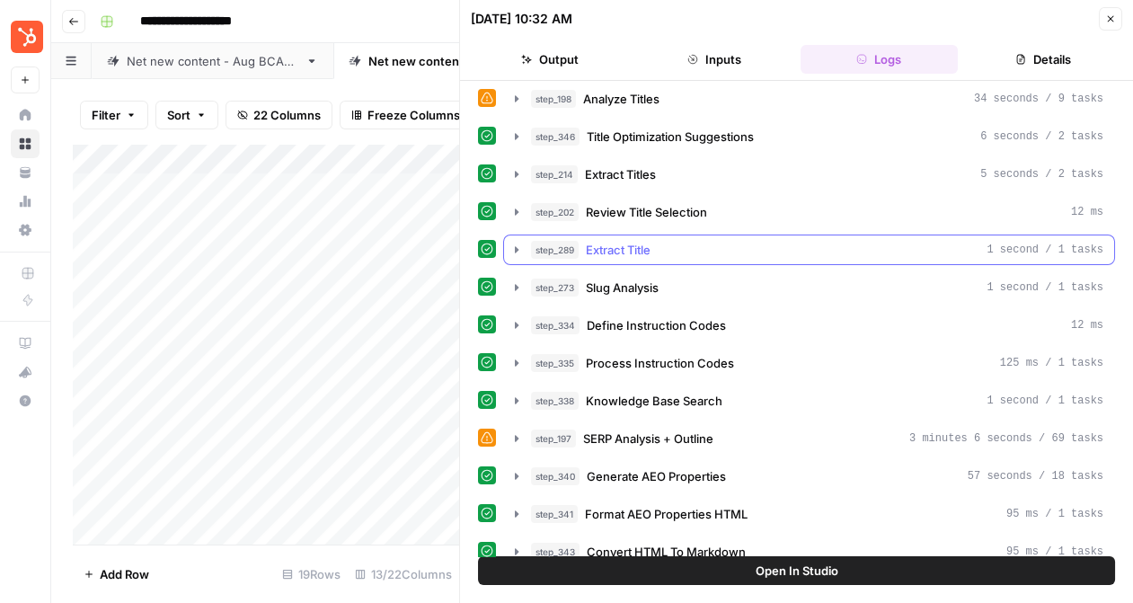
scroll to position [91, 0]
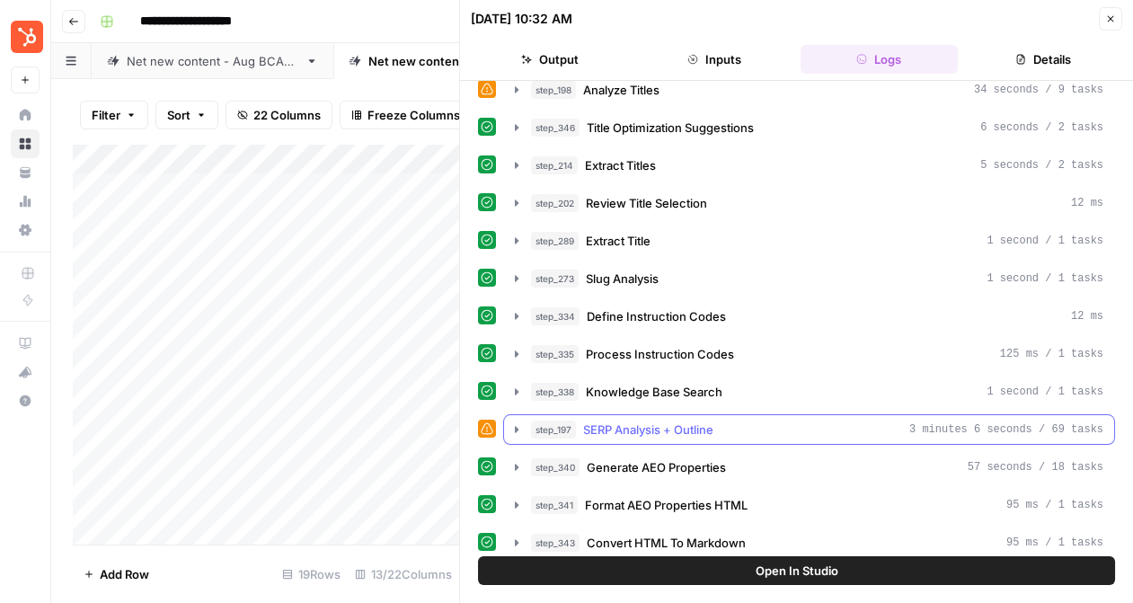
click at [514, 426] on icon "button" at bounding box center [516, 429] width 14 height 14
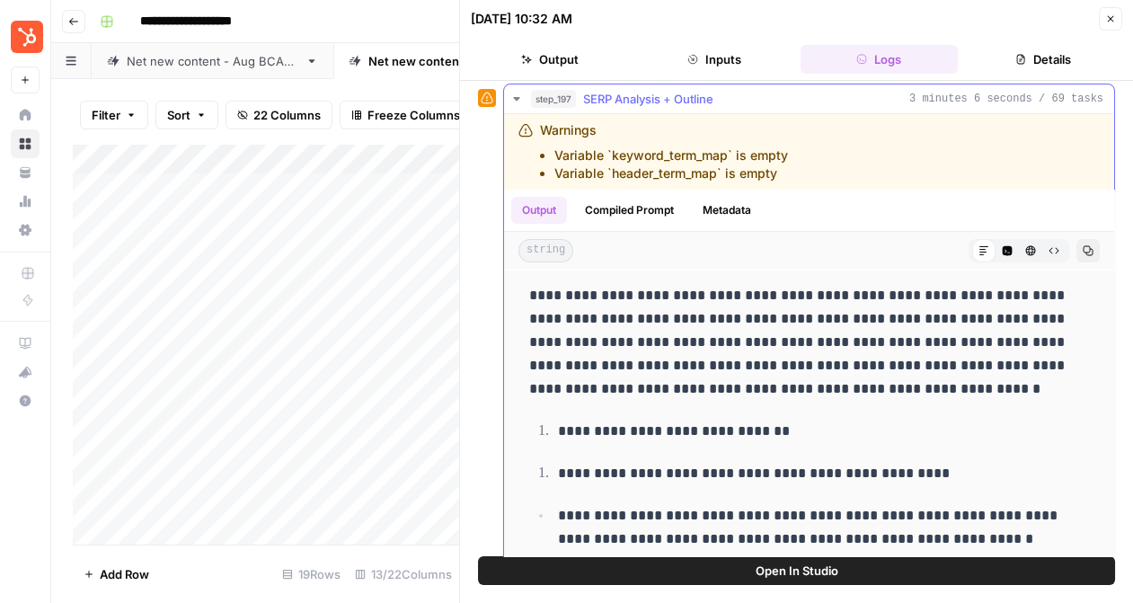
scroll to position [0, 0]
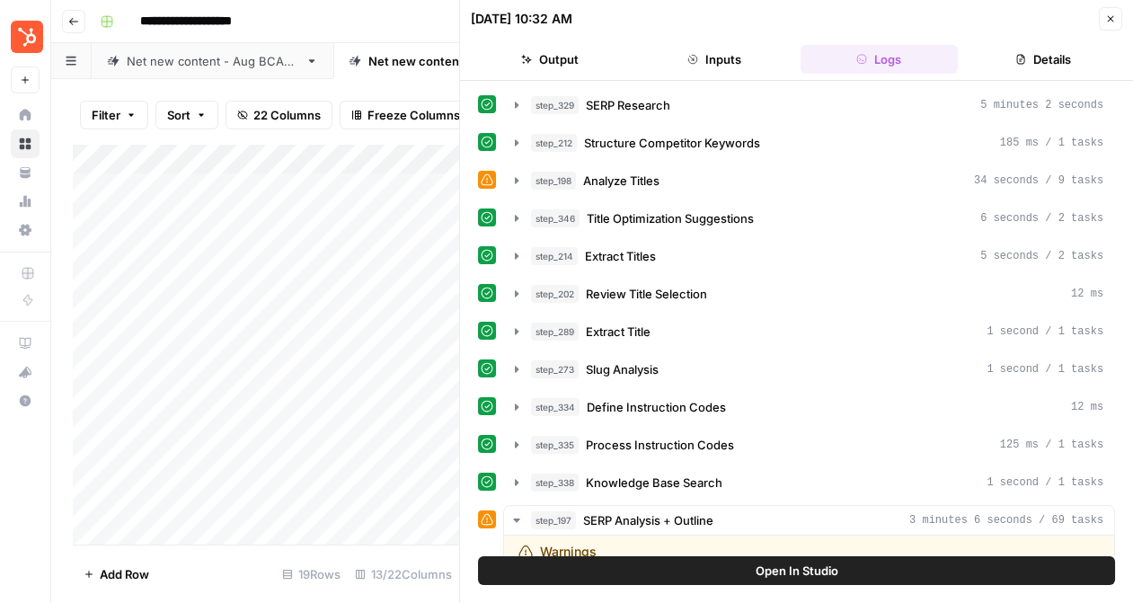
click at [515, 183] on icon "button" at bounding box center [516, 180] width 14 height 14
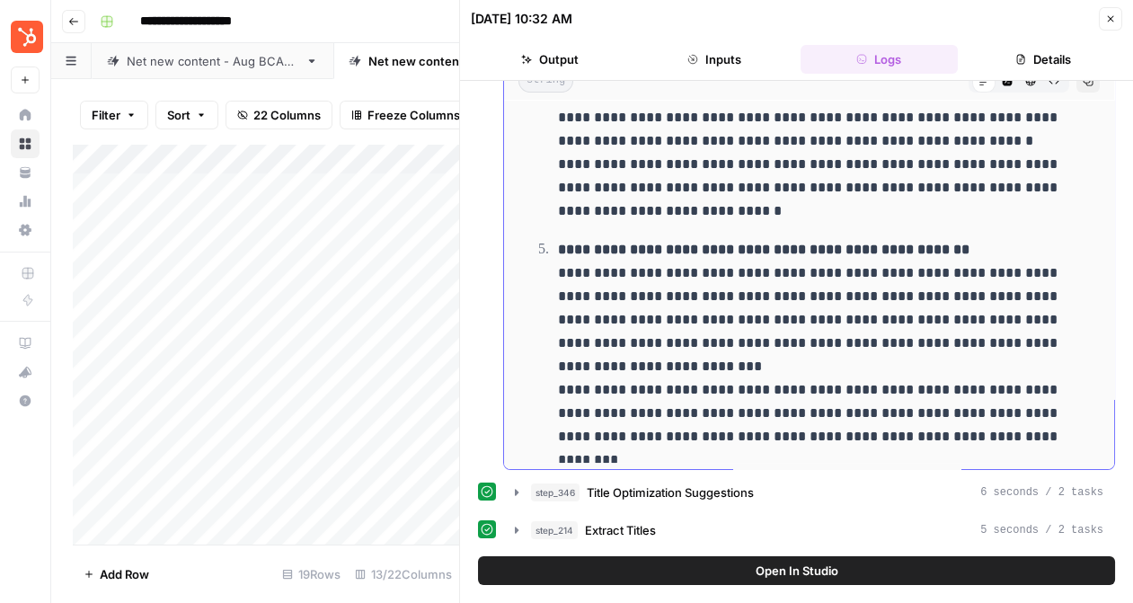
scroll to position [235, 0]
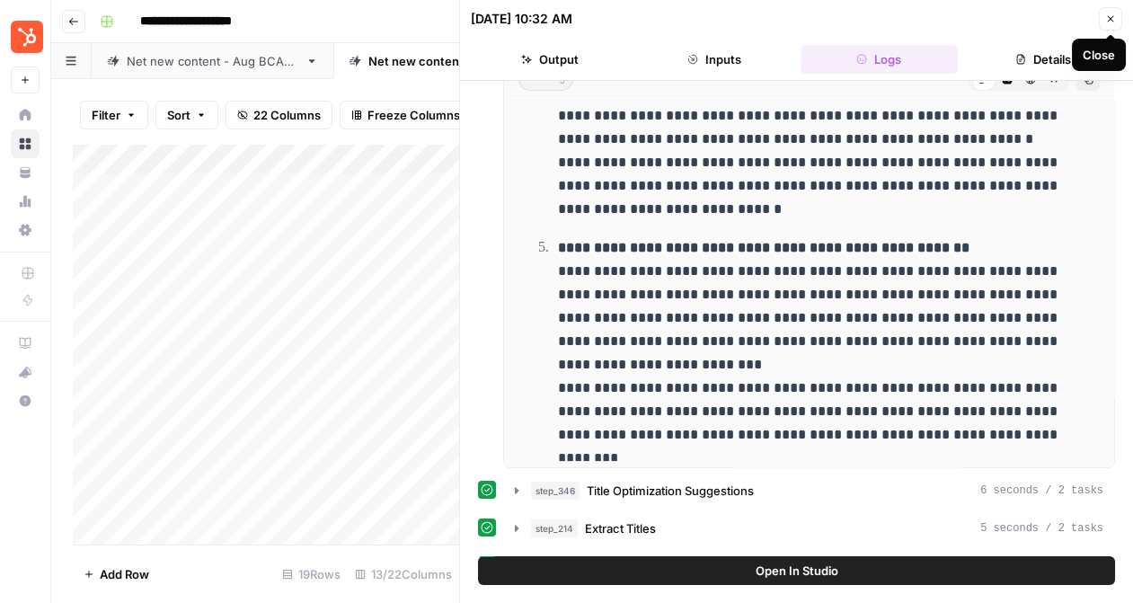
click at [1109, 25] on button "Close" at bounding box center [1110, 18] width 23 height 23
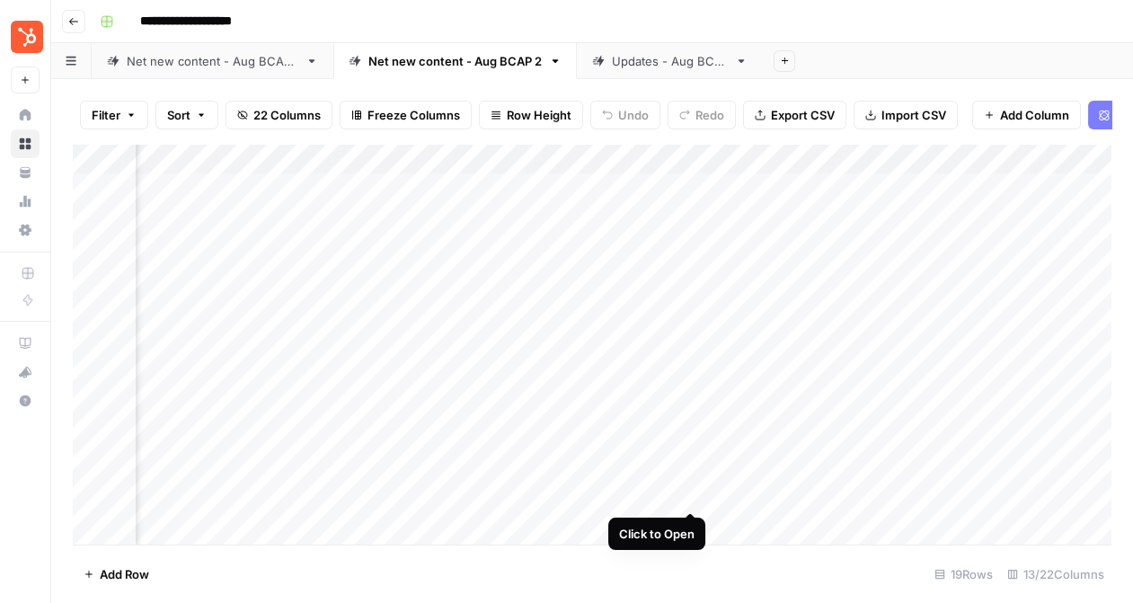
scroll to position [216, 1213]
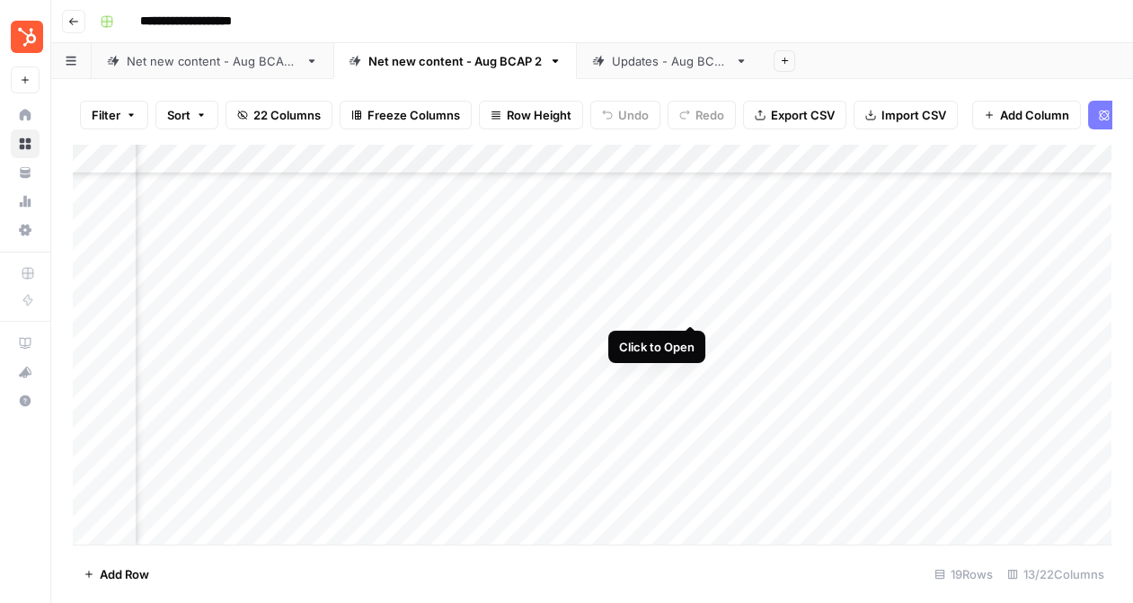
click at [686, 303] on div "Add Column" at bounding box center [592, 344] width 1038 height 401
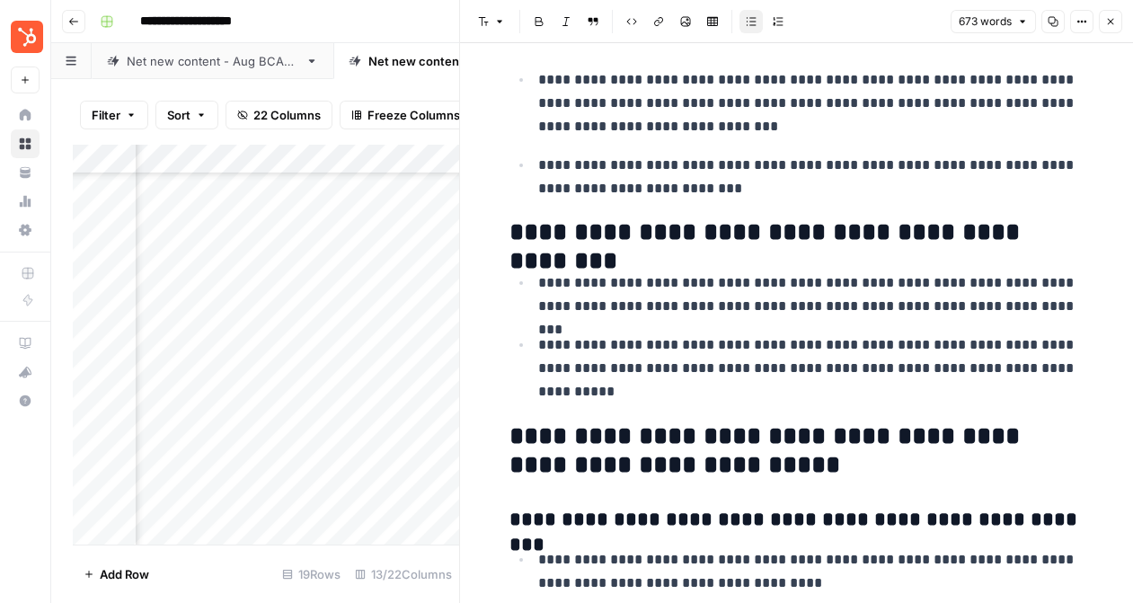
scroll to position [2061, 0]
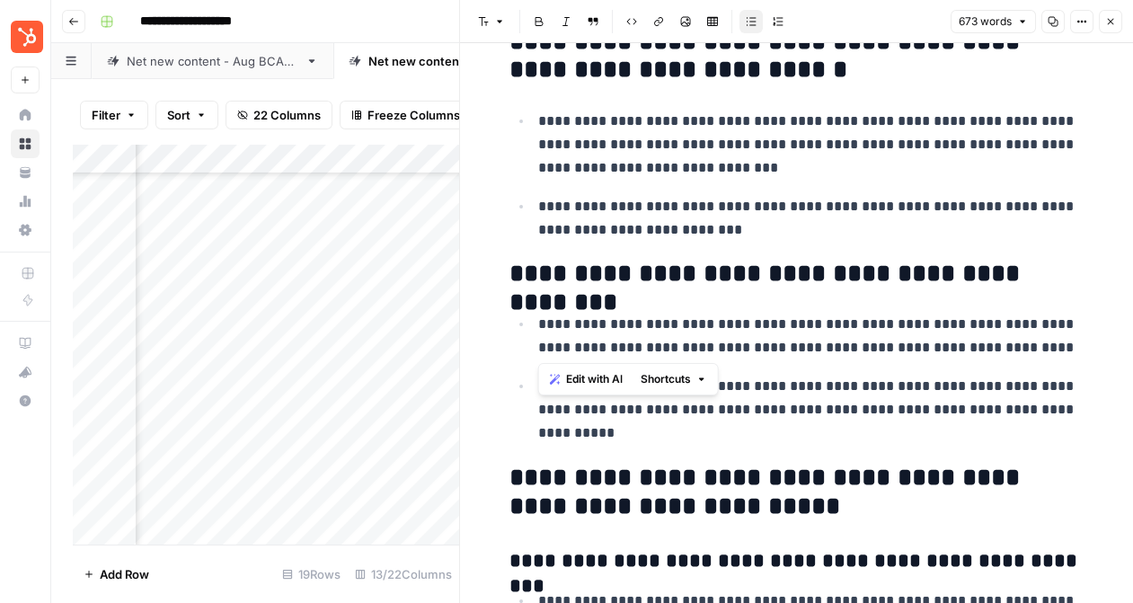
drag, startPoint x: 1027, startPoint y: 342, endPoint x: 472, endPoint y: 328, distance: 555.4
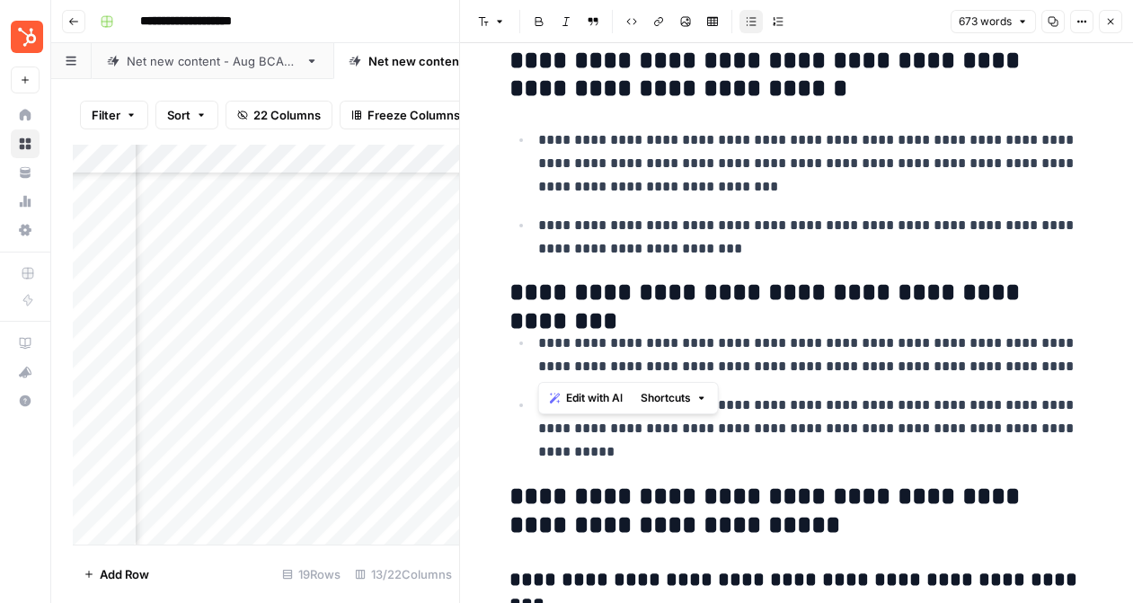
click at [625, 198] on ul "**********" at bounding box center [796, 194] width 575 height 133
drag, startPoint x: 663, startPoint y: 189, endPoint x: 538, endPoint y: 144, distance: 132.7
click at [538, 144] on p "**********" at bounding box center [811, 163] width 546 height 70
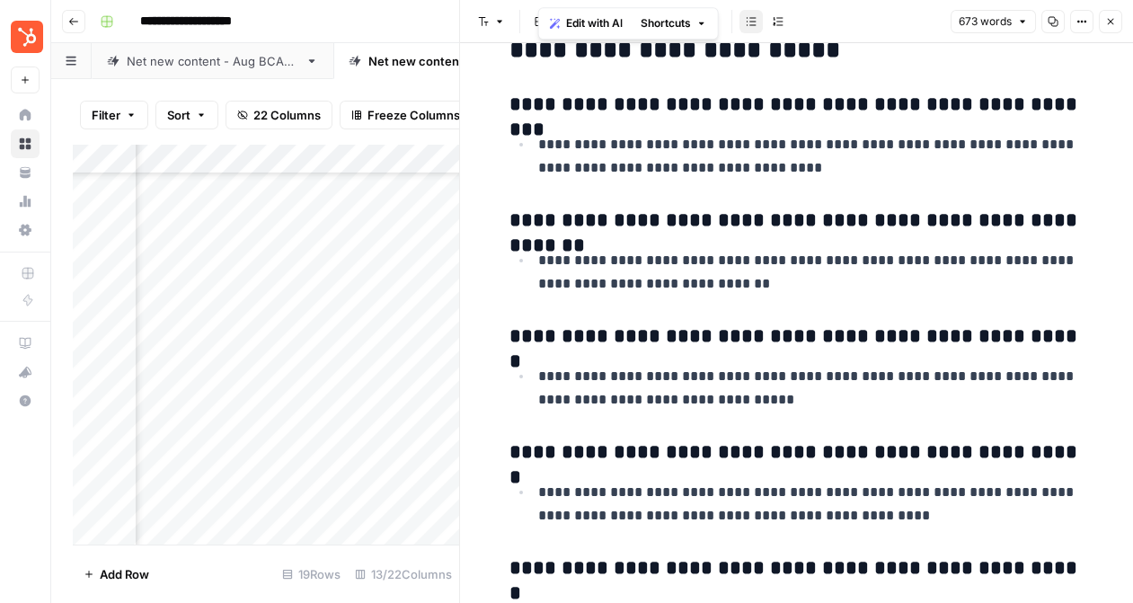
scroll to position [2524, 0]
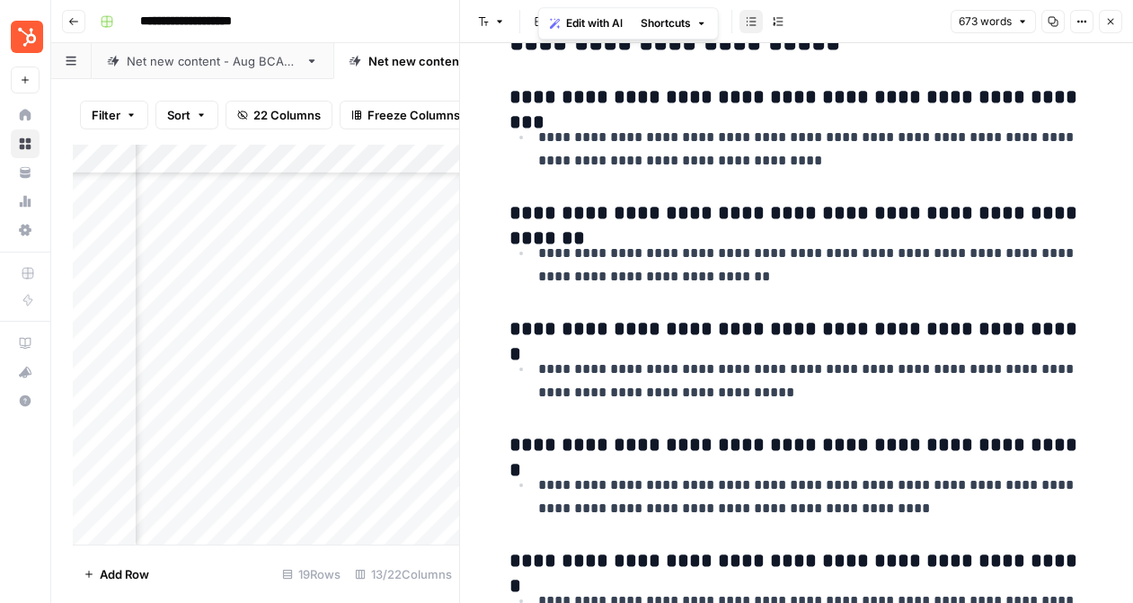
click at [864, 397] on p "**********" at bounding box center [811, 381] width 546 height 47
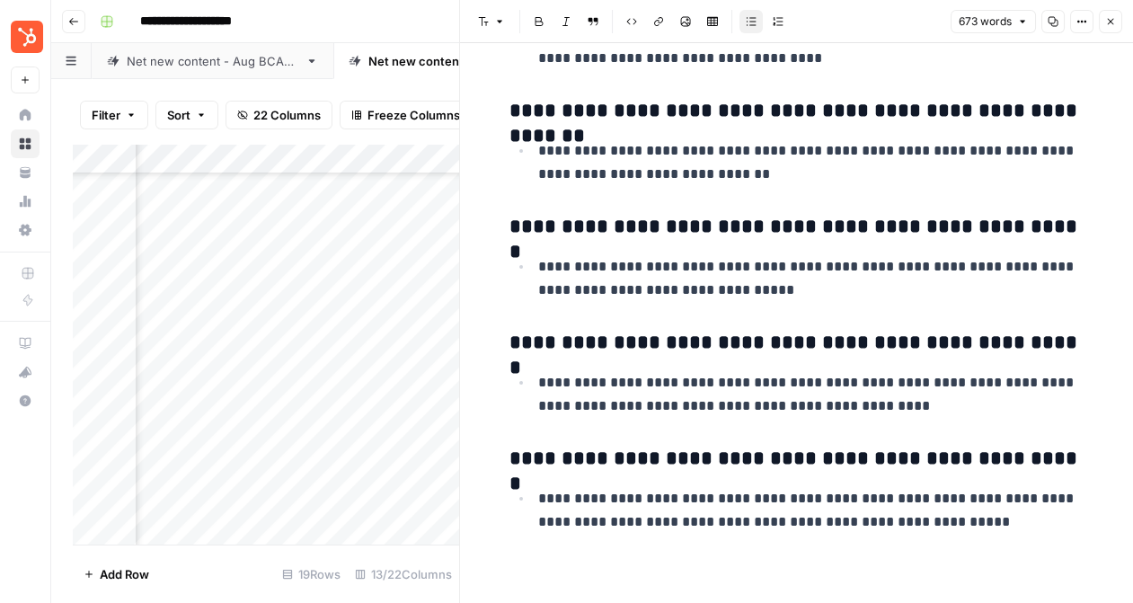
click at [1118, 24] on button "Close" at bounding box center [1110, 21] width 23 height 23
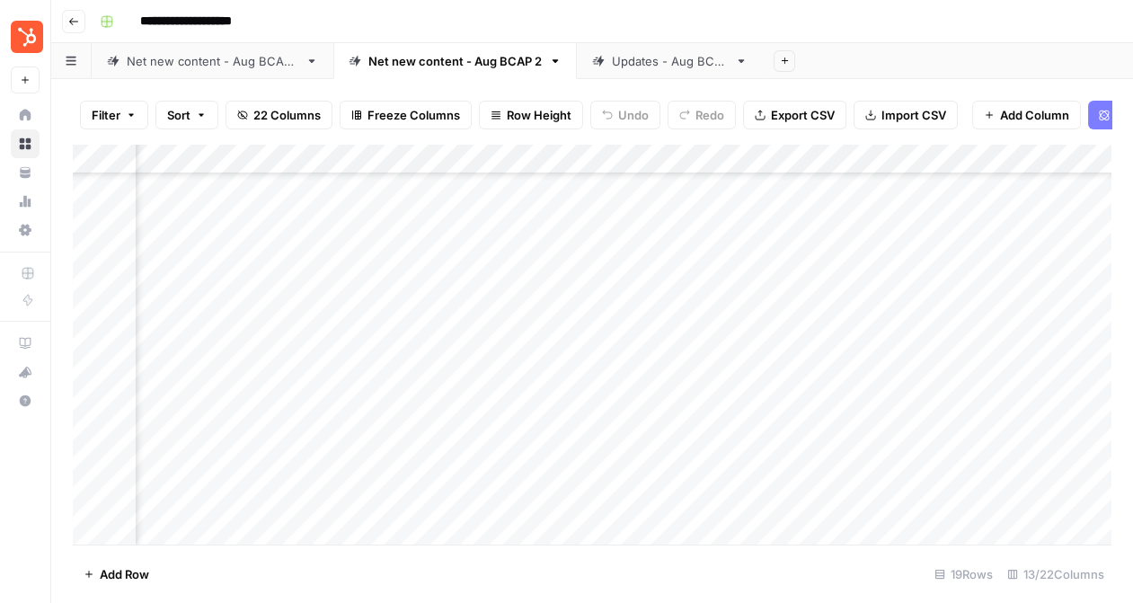
click at [677, 339] on div "Add Column" at bounding box center [592, 344] width 1038 height 401
click at [689, 334] on div "Add Column" at bounding box center [592, 344] width 1038 height 401
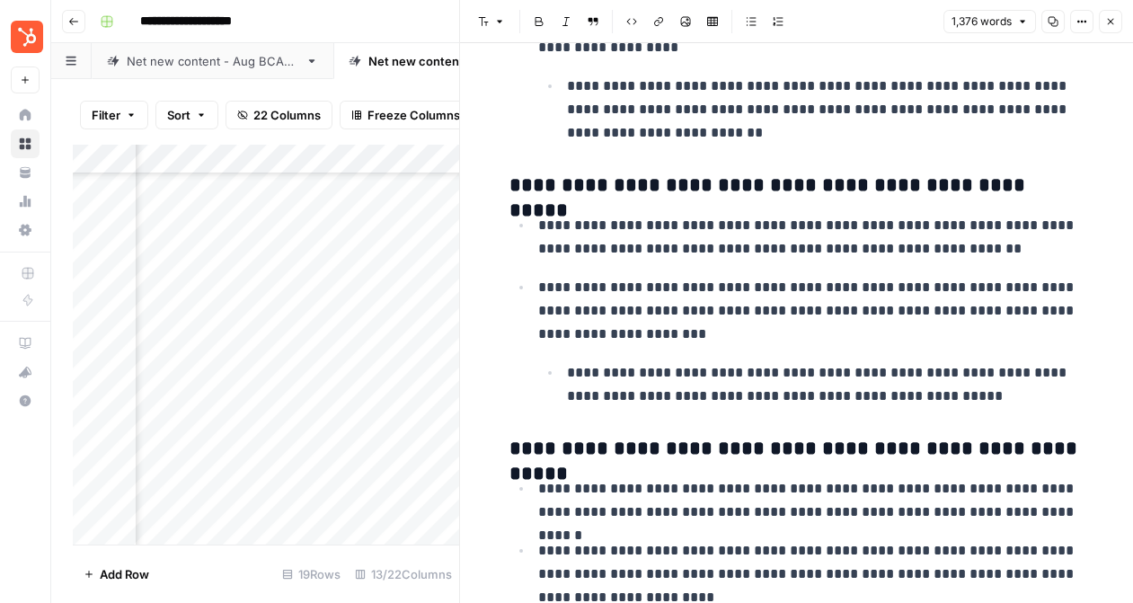
scroll to position [806, 0]
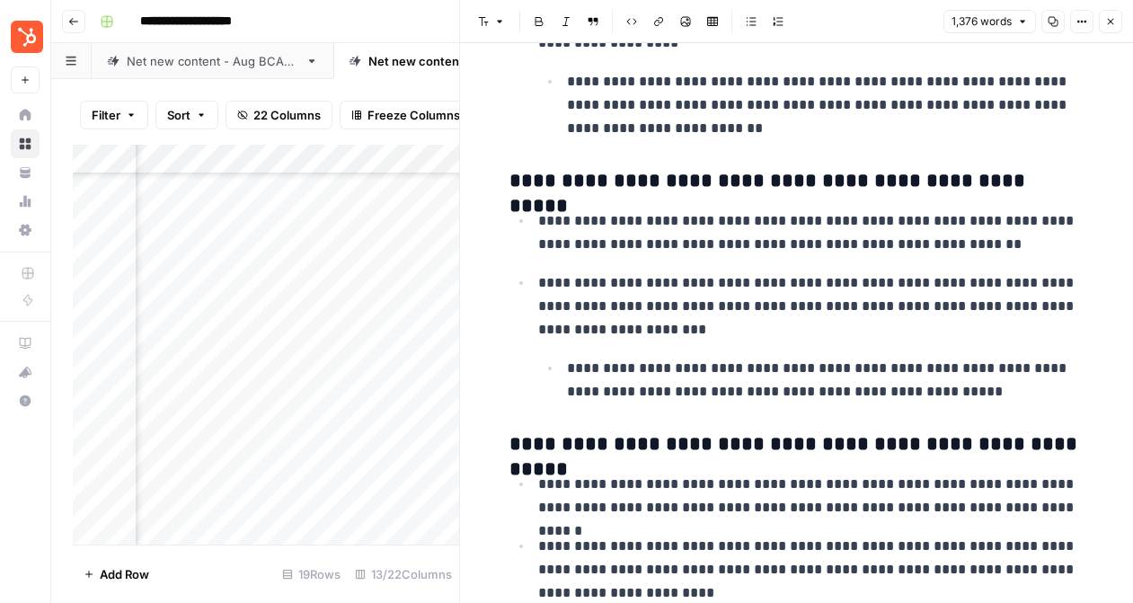
click at [861, 252] on p "**********" at bounding box center [811, 232] width 546 height 47
click at [979, 247] on p "**********" at bounding box center [811, 232] width 546 height 47
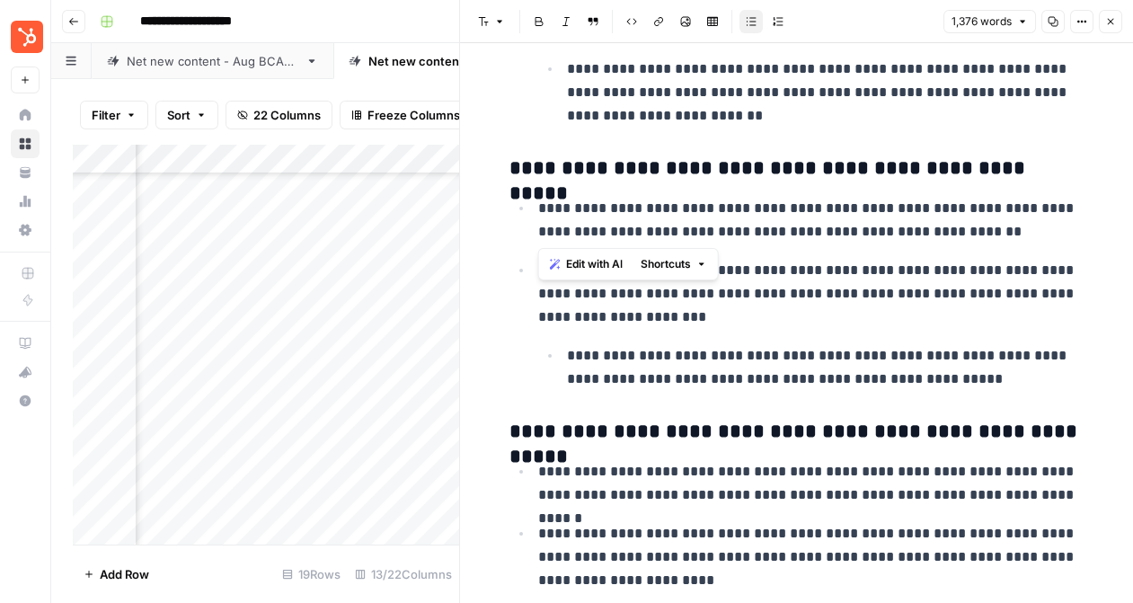
drag, startPoint x: 1001, startPoint y: 236, endPoint x: 507, endPoint y: 211, distance: 494.7
copy p "**********"
click at [835, 308] on p "**********" at bounding box center [811, 294] width 546 height 70
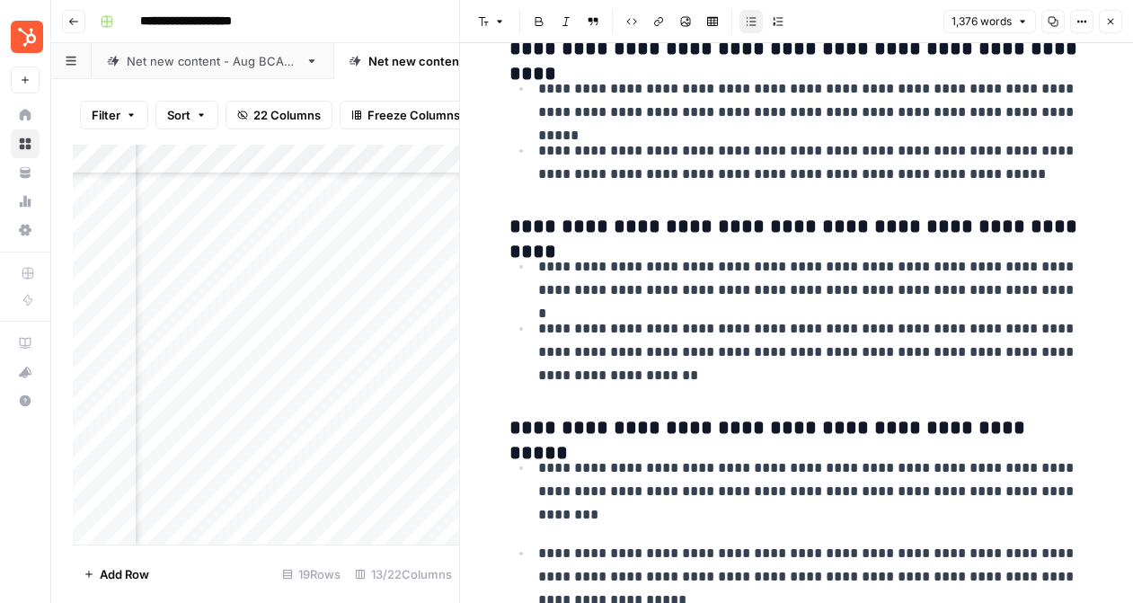
scroll to position [2021, 0]
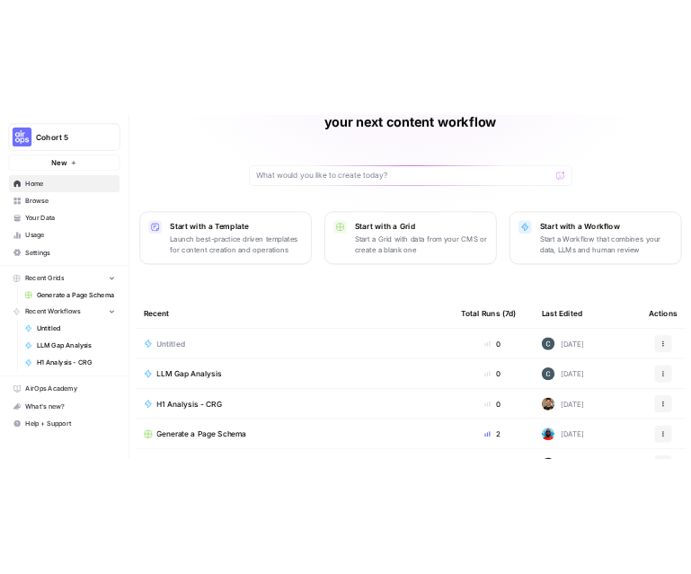
scroll to position [119, 0]
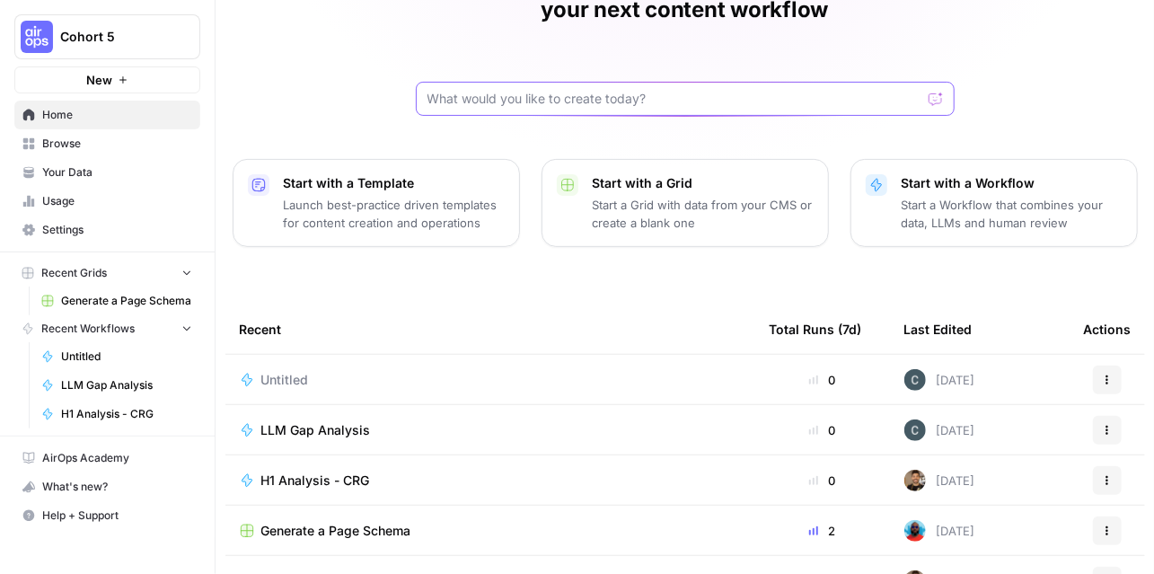
click at [610, 90] on input "text" at bounding box center [675, 99] width 494 height 18
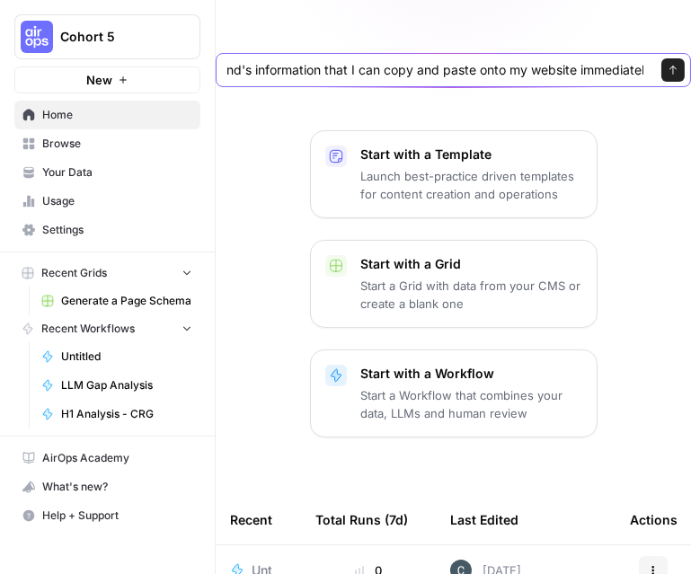
scroll to position [0, 385]
type input "Given a brand kit input, create 5 FAQs that are based on my brand's information…"
click at [683, 60] on button "Send" at bounding box center [672, 69] width 23 height 23
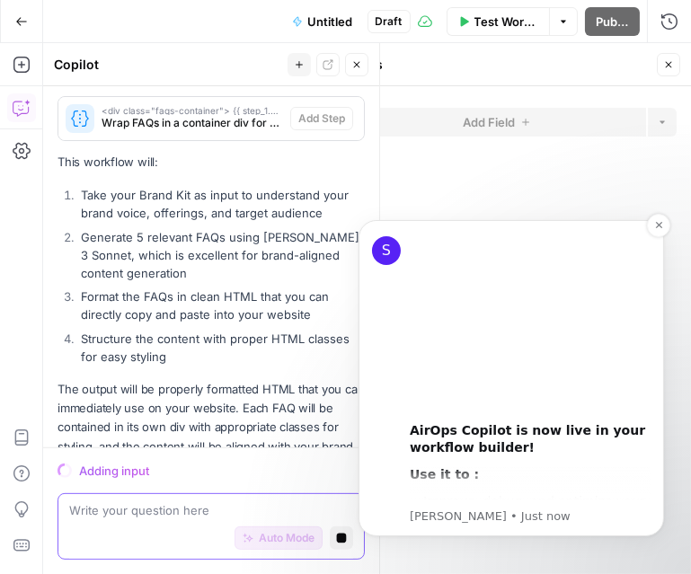
scroll to position [690, 0]
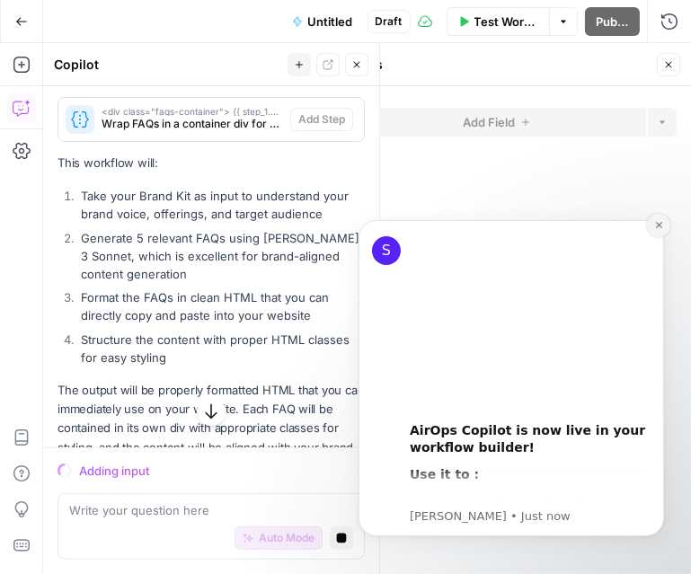
click at [660, 225] on icon "Dismiss notification" at bounding box center [658, 224] width 10 height 10
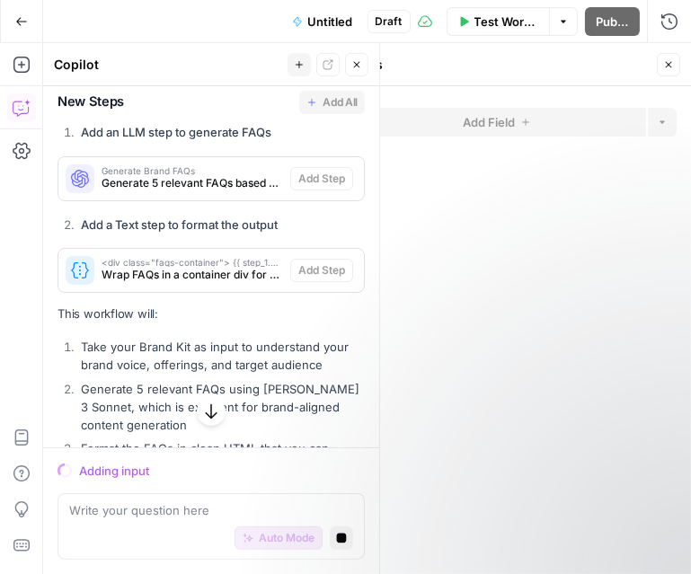
scroll to position [512, 0]
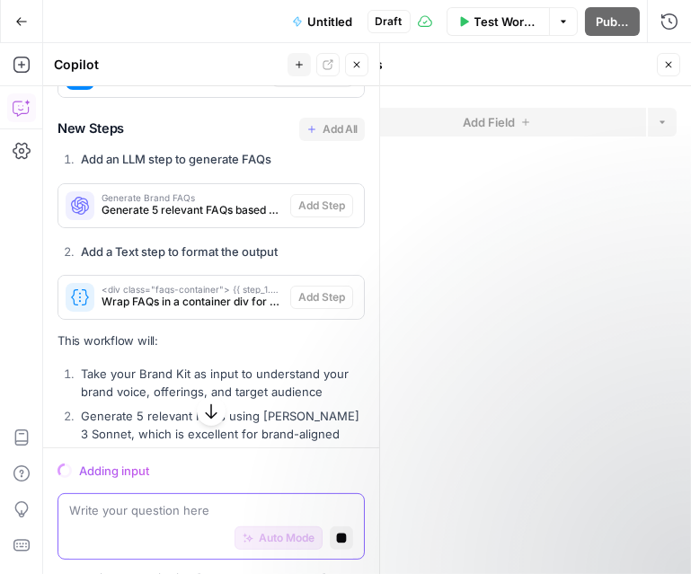
click at [139, 512] on textarea at bounding box center [211, 510] width 284 height 18
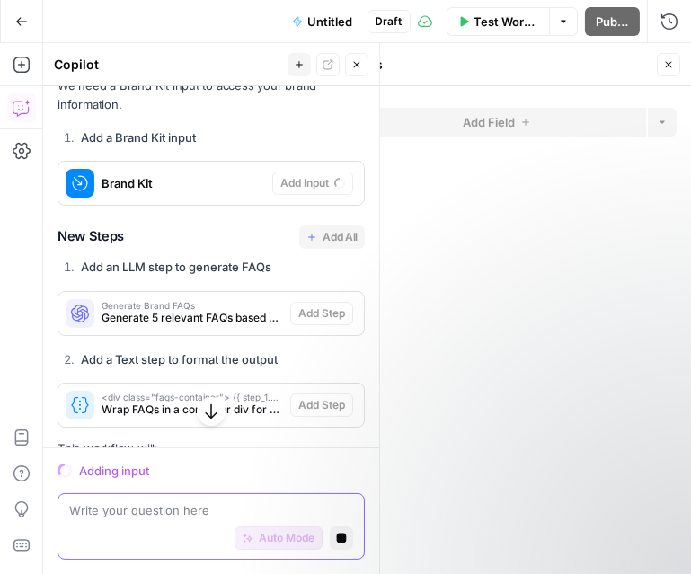
scroll to position [386, 0]
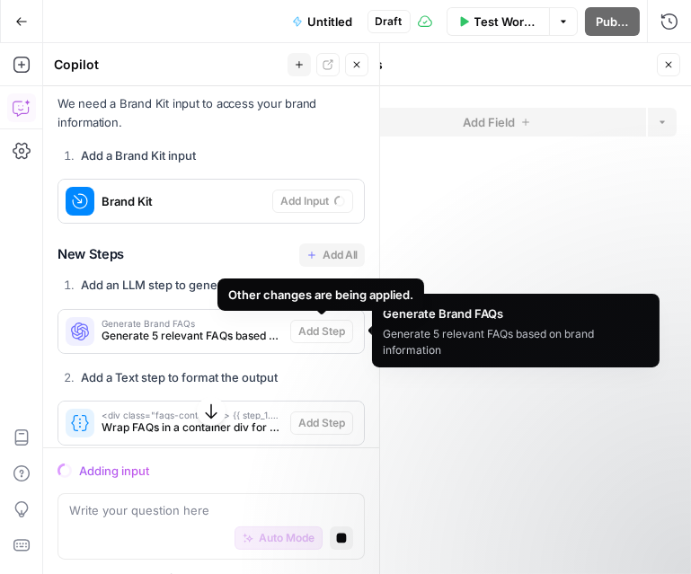
click at [233, 339] on span "Generate 5 relevant FAQs based on brand information" at bounding box center [192, 336] width 181 height 16
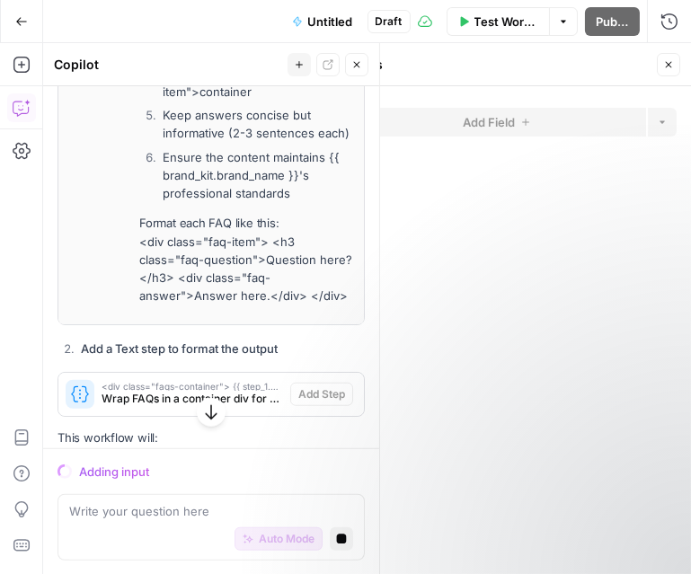
scroll to position [1637, 0]
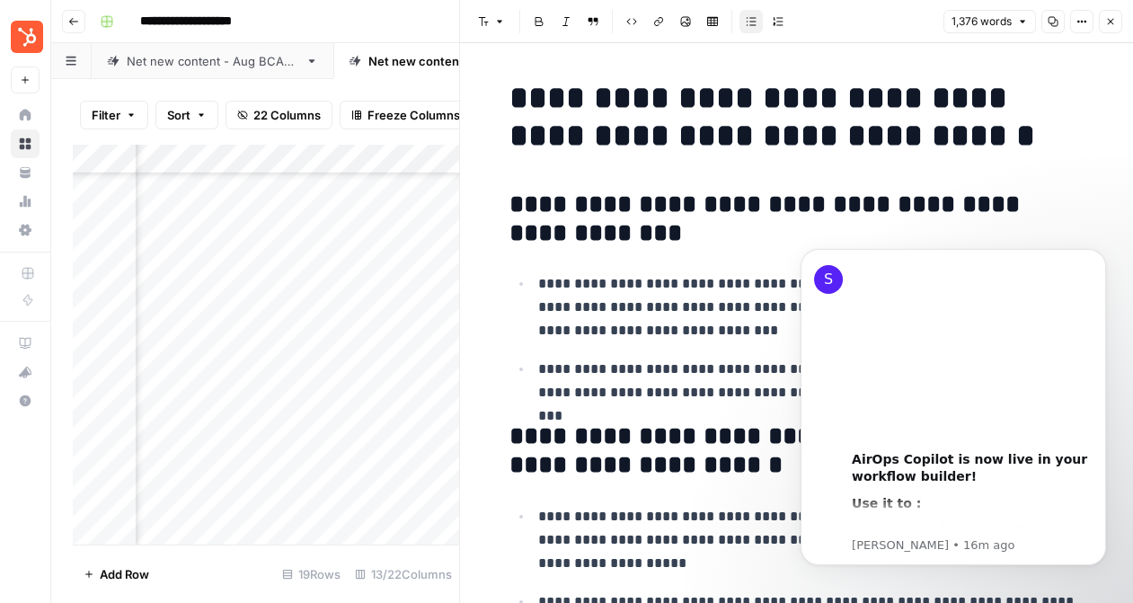
scroll to position [2021, 0]
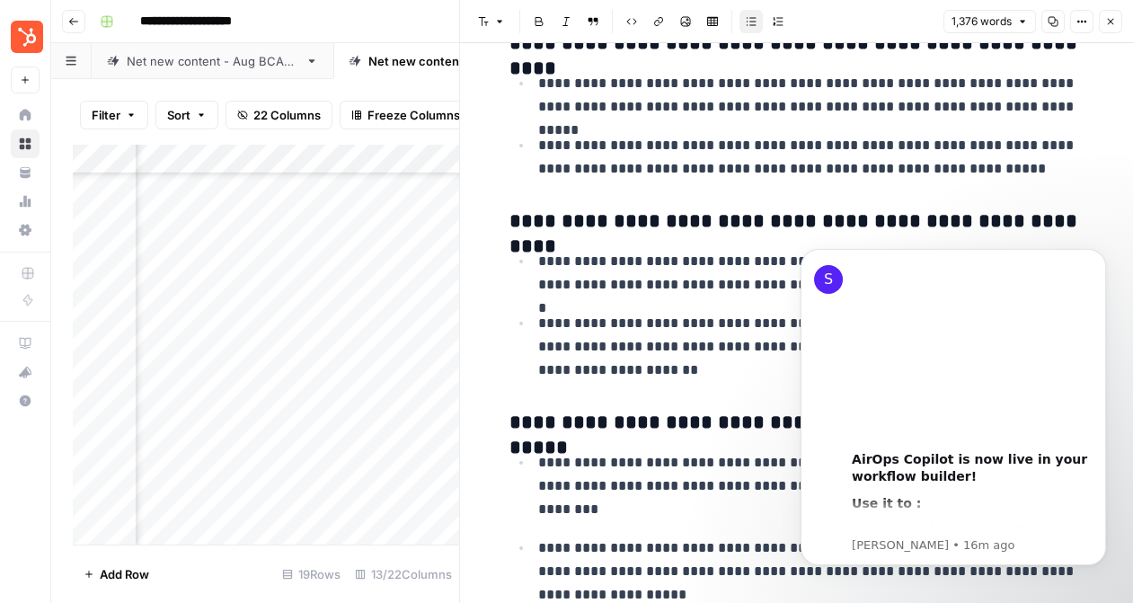
click at [1121, 18] on button "Close" at bounding box center [1110, 21] width 23 height 23
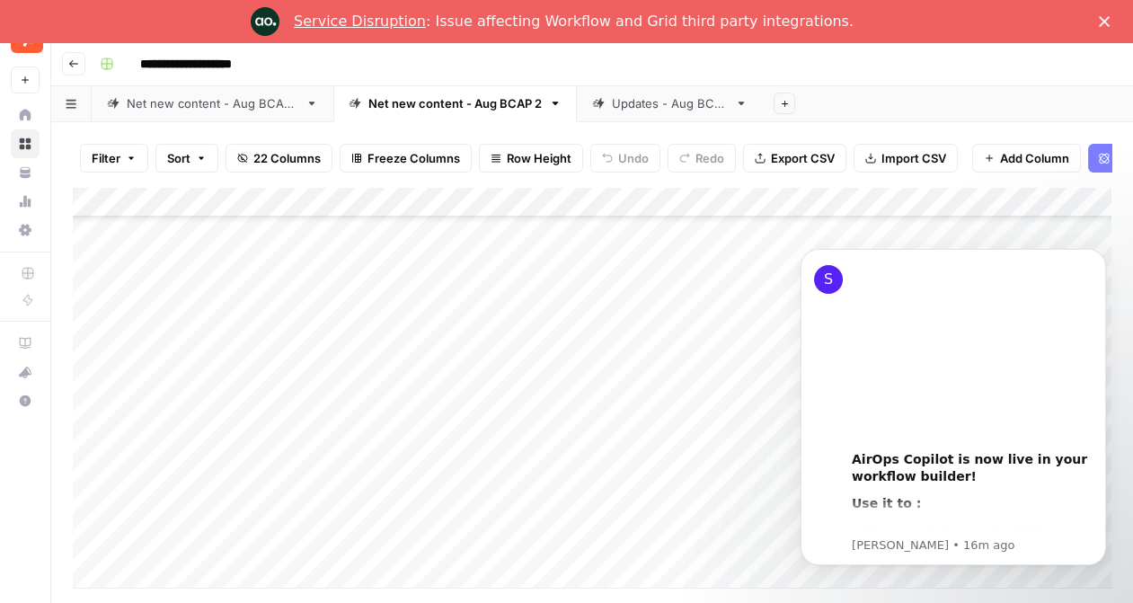
scroll to position [238, 0]
click at [1101, 253] on icon "Dismiss notification" at bounding box center [1101, 254] width 10 height 10
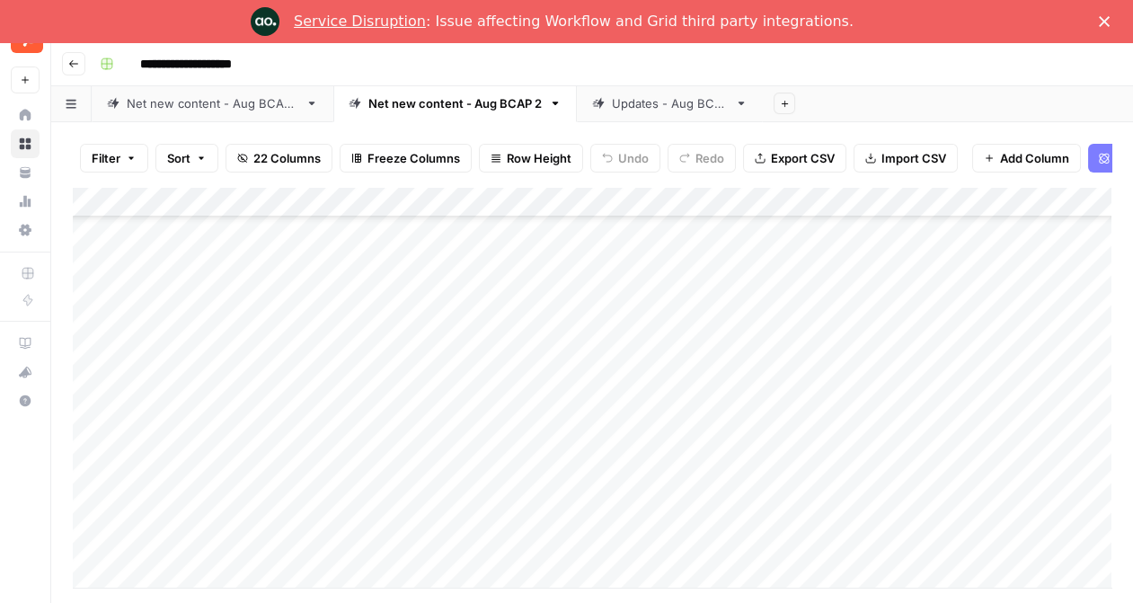
click at [384, 22] on link "Service Disruption" at bounding box center [360, 21] width 132 height 17
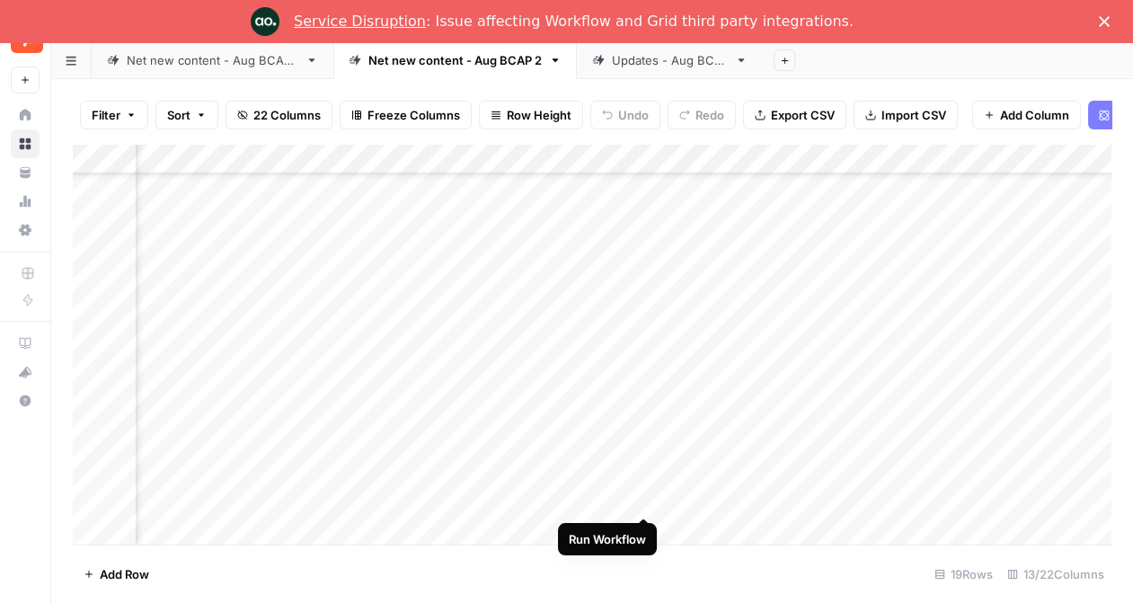
click at [644, 499] on div "Add Column" at bounding box center [592, 344] width 1038 height 401
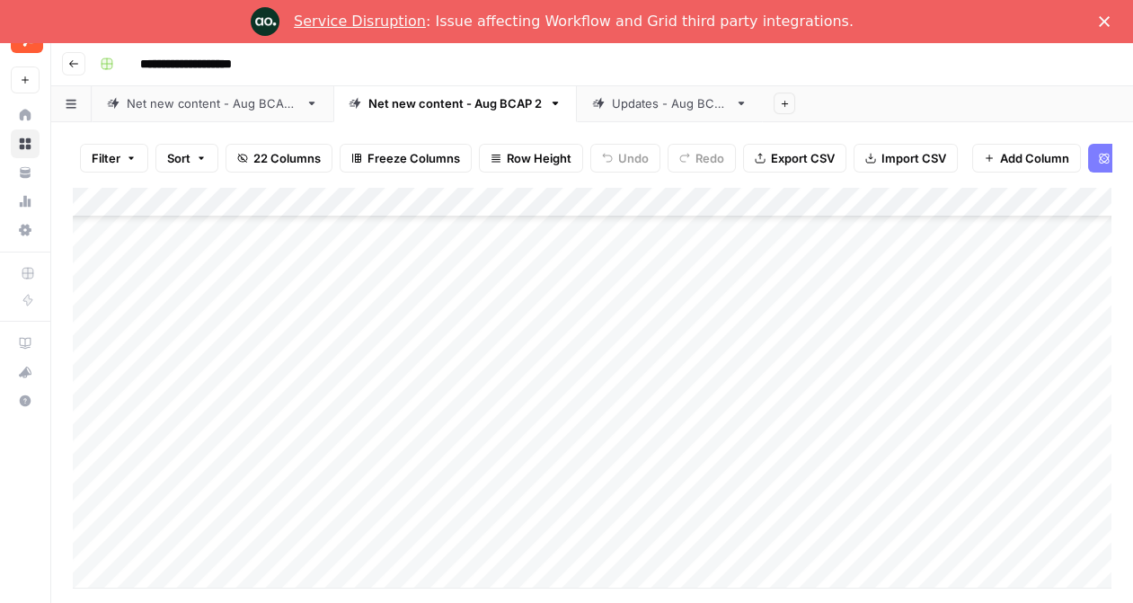
scroll to position [182, 0]
click at [510, 384] on div "Add Column" at bounding box center [592, 387] width 1038 height 401
click at [308, 384] on div "Add Column" at bounding box center [592, 387] width 1038 height 401
click at [308, 384] on textarea "**********" at bounding box center [439, 385] width 287 height 25
click at [304, 384] on textarea "**********" at bounding box center [439, 385] width 287 height 25
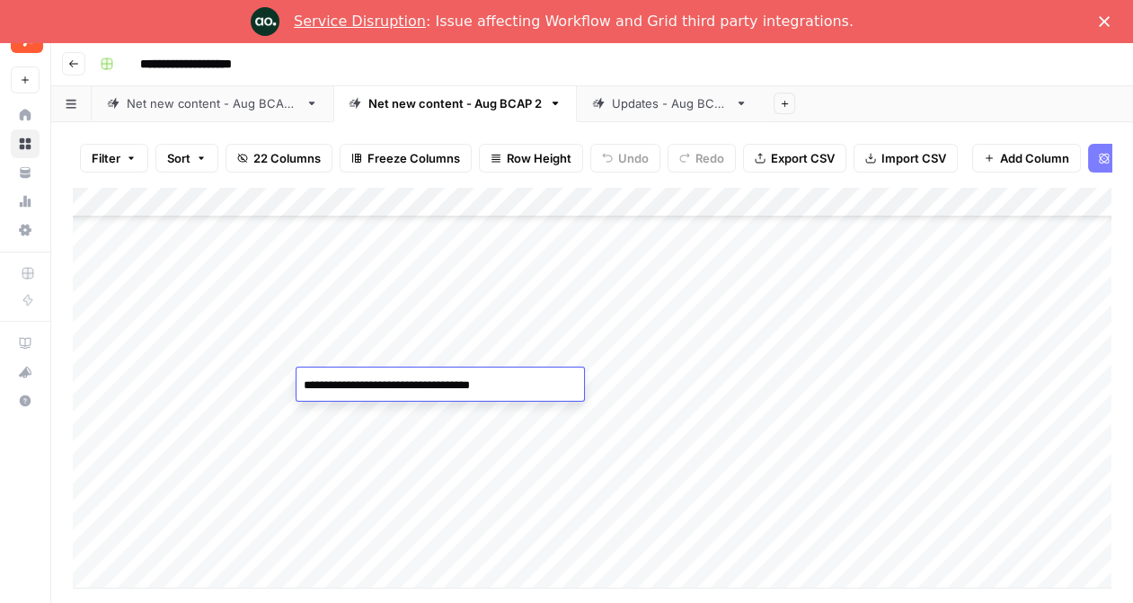
type textarea "**********"
click at [337, 469] on div "Add Column" at bounding box center [592, 387] width 1038 height 401
